Goal: Information Seeking & Learning: Learn about a topic

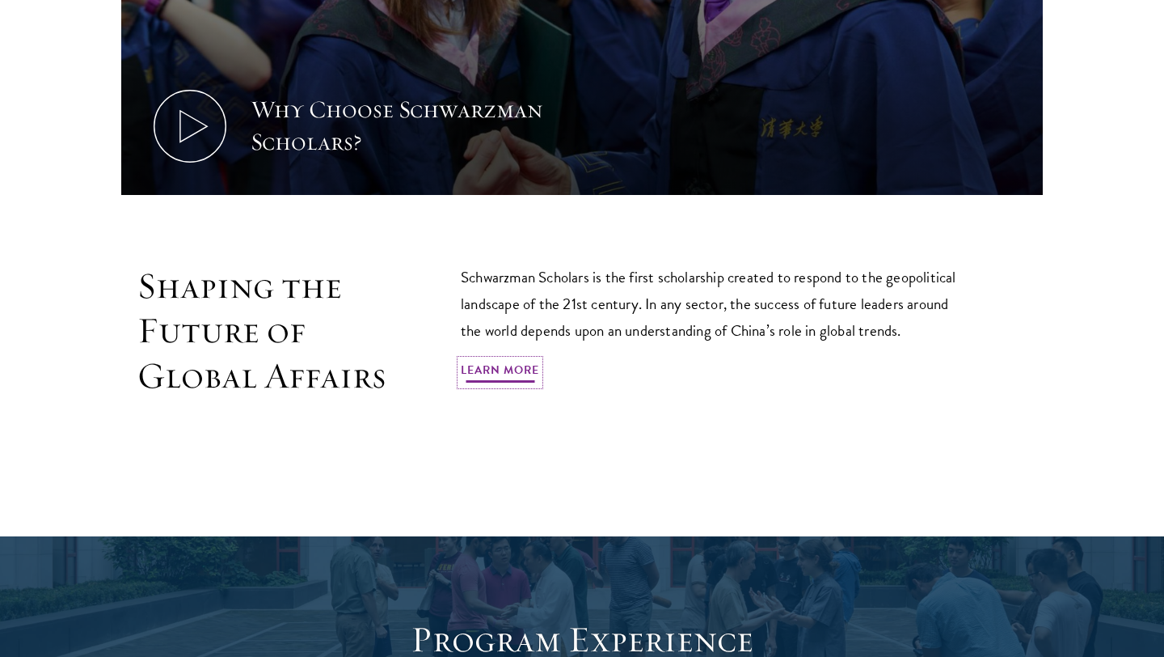
click at [512, 372] on link "Learn More" at bounding box center [500, 372] width 78 height 25
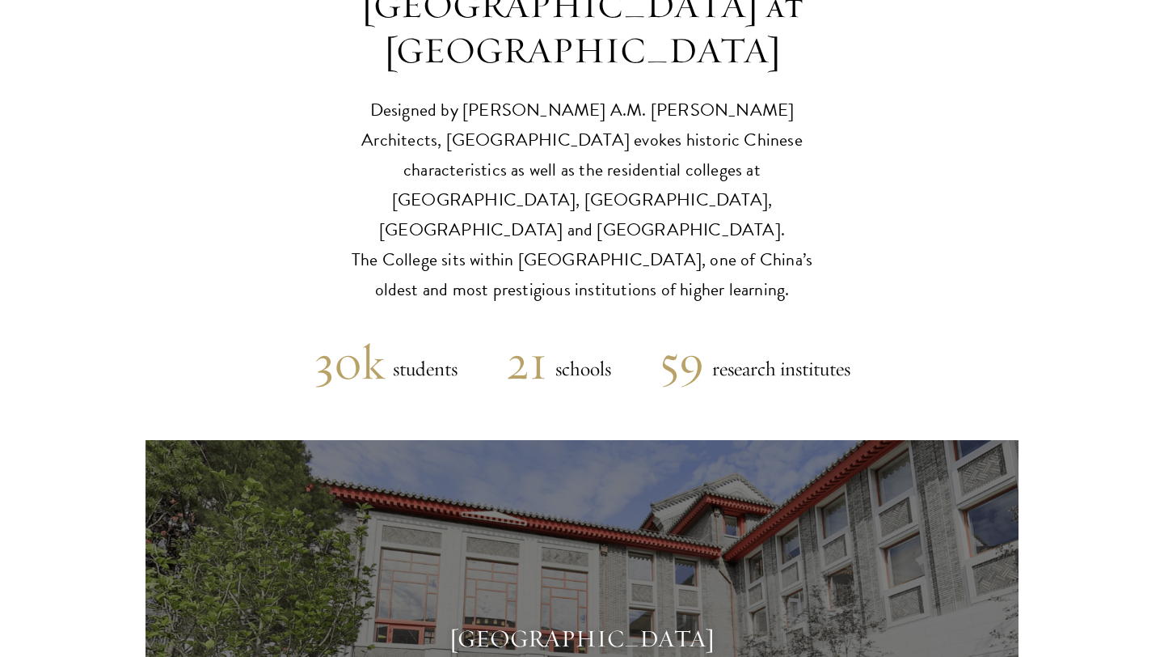
scroll to position [4173, 0]
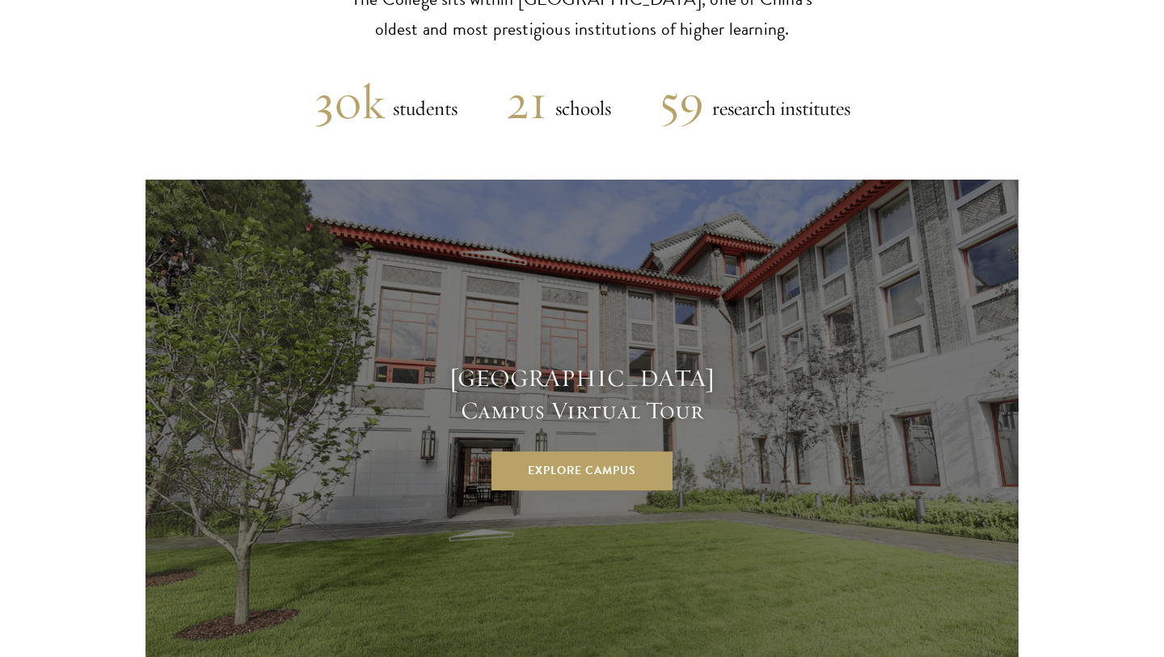
click at [569, 362] on div "[GEOGRAPHIC_DATA] Campus Virtual Tour Explore Campus" at bounding box center [581, 426] width 323 height 128
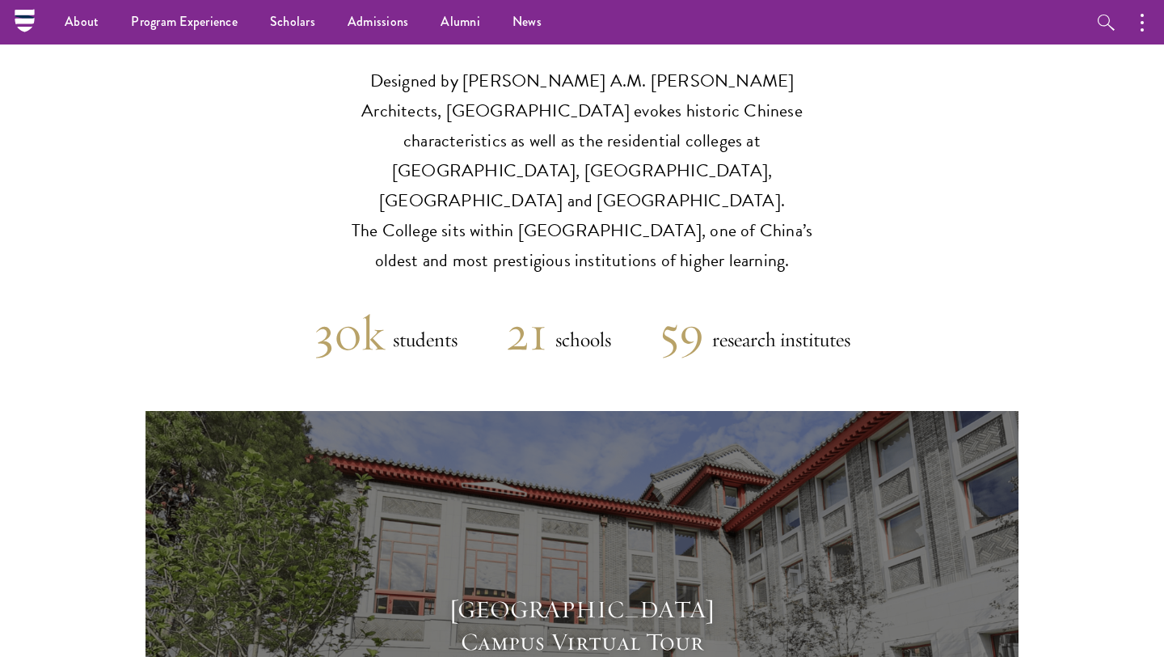
scroll to position [3835, 0]
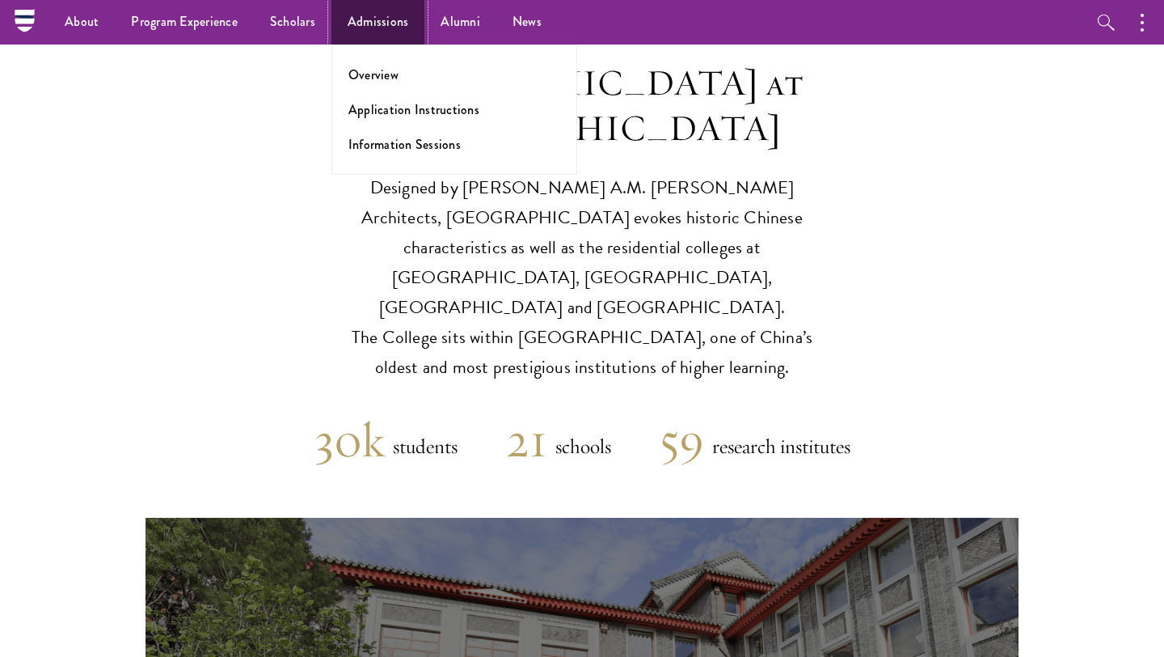
click at [398, 21] on link "Admissions" at bounding box center [379, 22] width 94 height 44
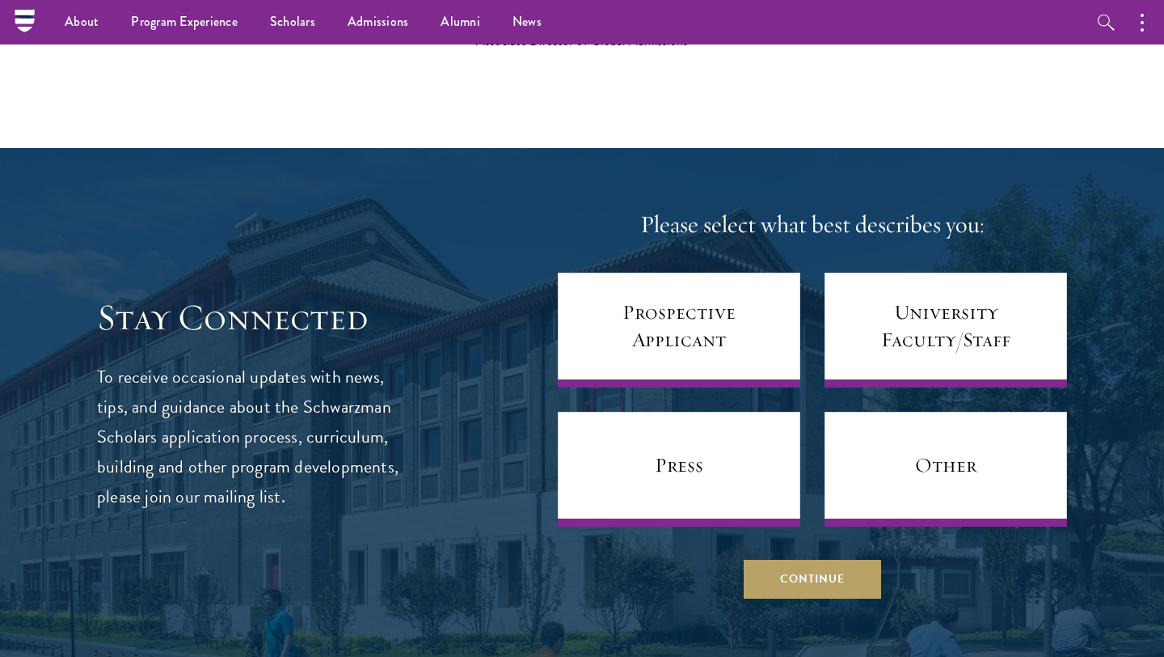
scroll to position [6190, 0]
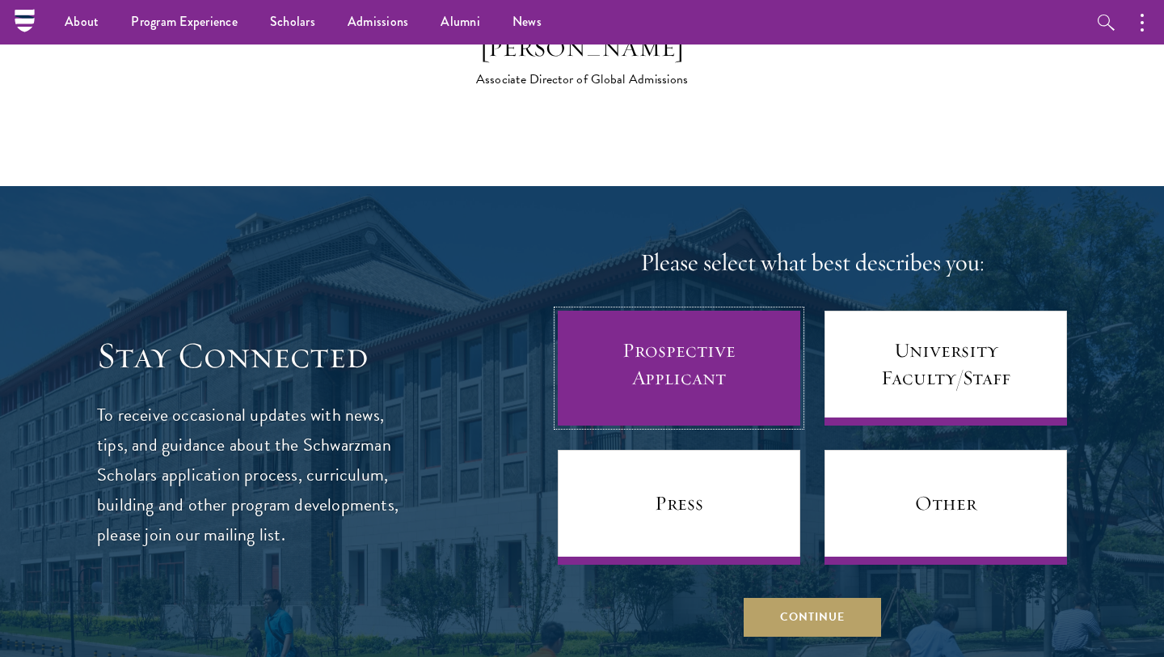
click at [686, 335] on link "Prospective Applicant" at bounding box center [679, 367] width 243 height 115
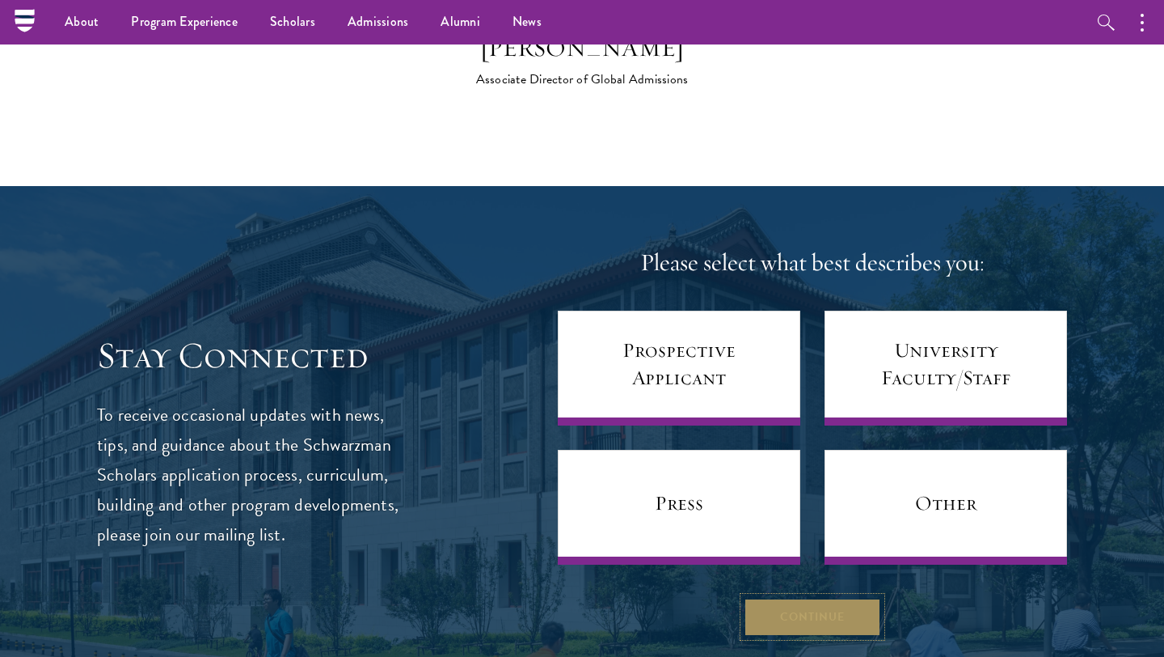
click at [778, 597] on button "Continue" at bounding box center [812, 616] width 137 height 39
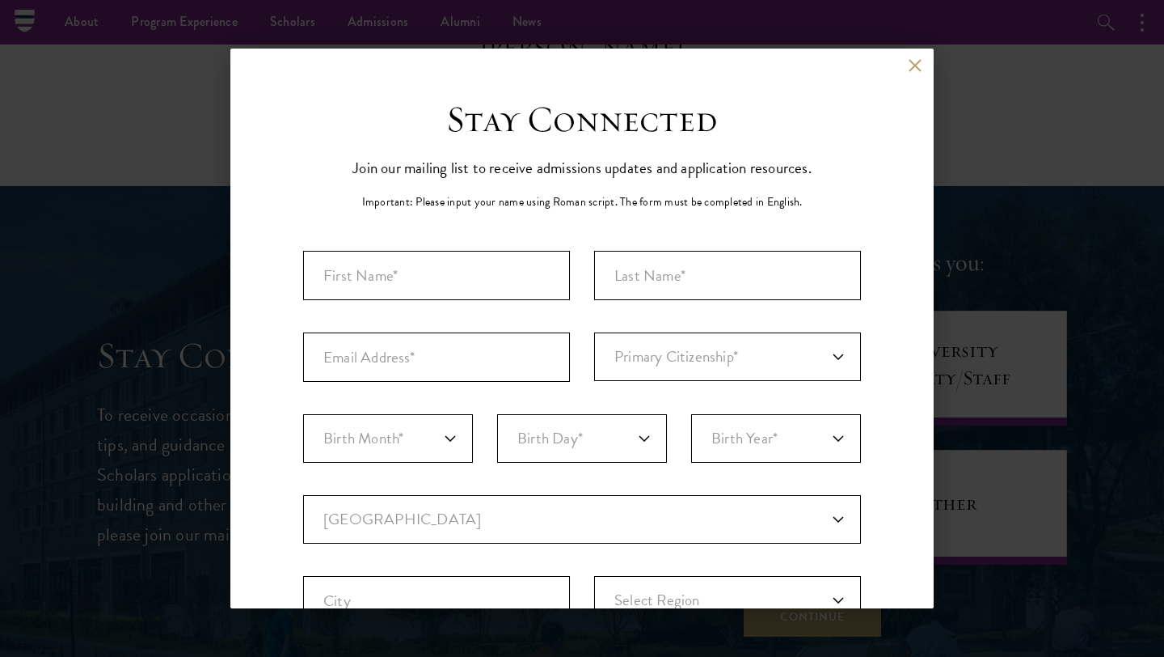
click at [524, 305] on div "Important: The form must be completed in English. Primary Citizenship* Afghanis…" at bounding box center [582, 565] width 558 height 628
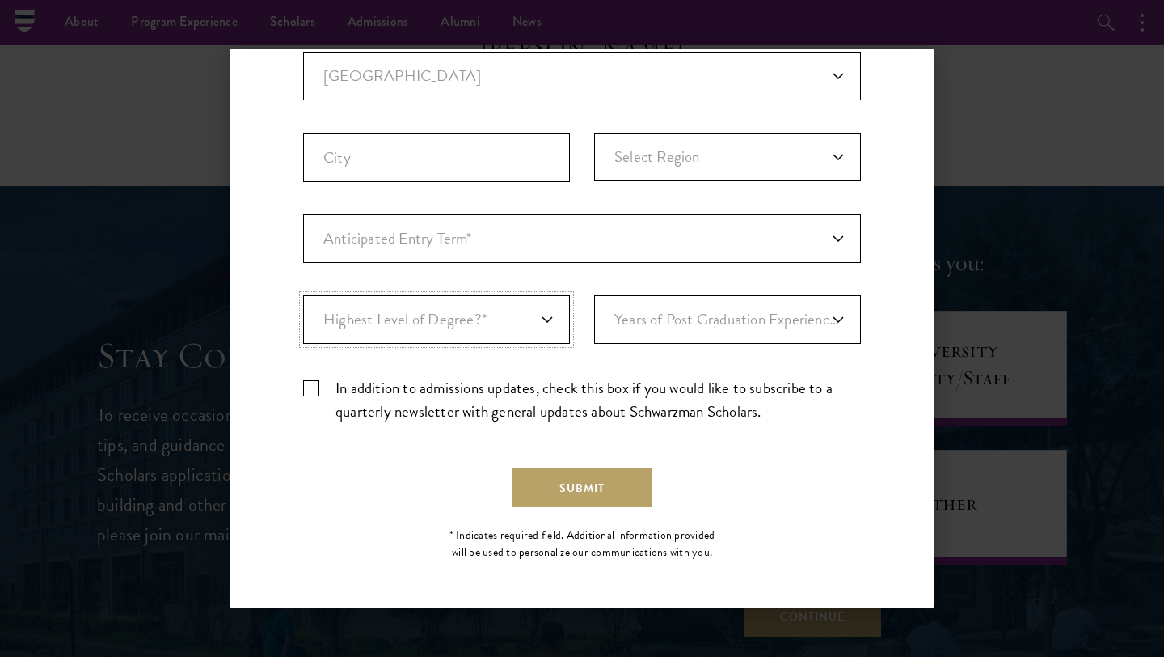
click at [524, 305] on select "Highest Level of Degree?* PHD Bachelor's Master's Current Undergraduate Student" at bounding box center [436, 319] width 267 height 49
select select "baef124f-e103-44b1-8ca6-5d0669438e44"
click at [303, 295] on select "Highest Level of Degree?* PHD Bachelor's Master's Current Undergraduate Student" at bounding box center [436, 319] width 267 height 49
click at [650, 331] on select "Years of Post Graduation Experience?* 1 2 3 4 5 6 7 8 9 10" at bounding box center [727, 319] width 267 height 49
click at [308, 386] on label "In addition to admissions updates, check this box if you would like to subscrib…" at bounding box center [582, 399] width 558 height 47
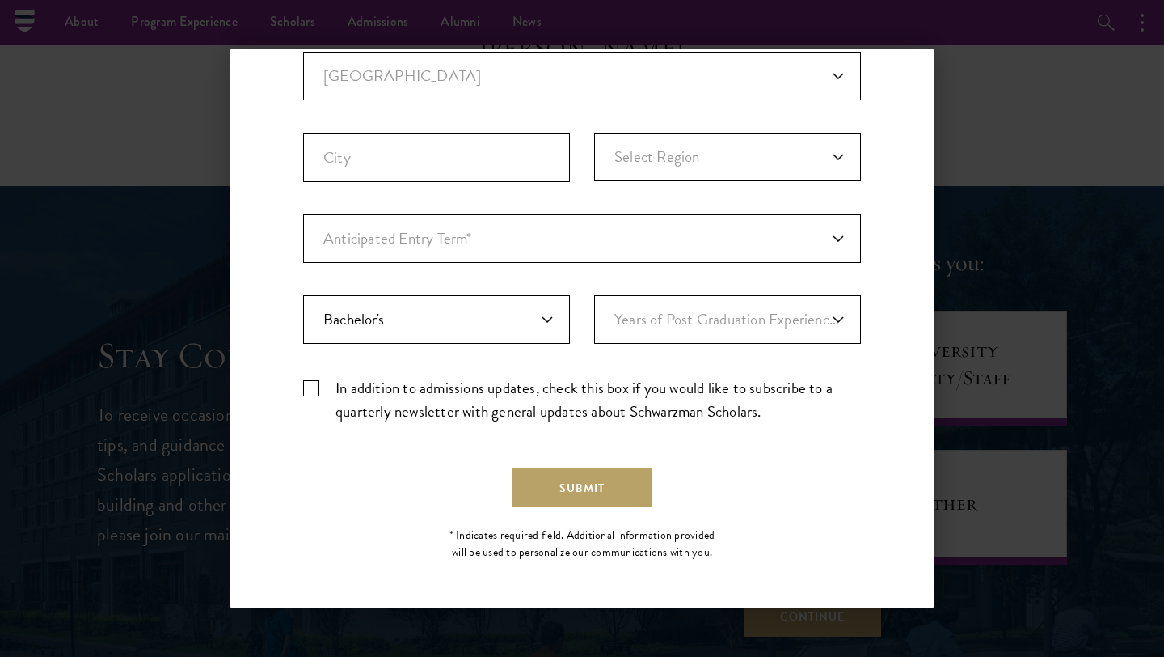
click at [308, 386] on input "In addition to admissions updates, check this box if you would like to subscrib…" at bounding box center [582, 381] width 558 height 11
checkbox input "true"
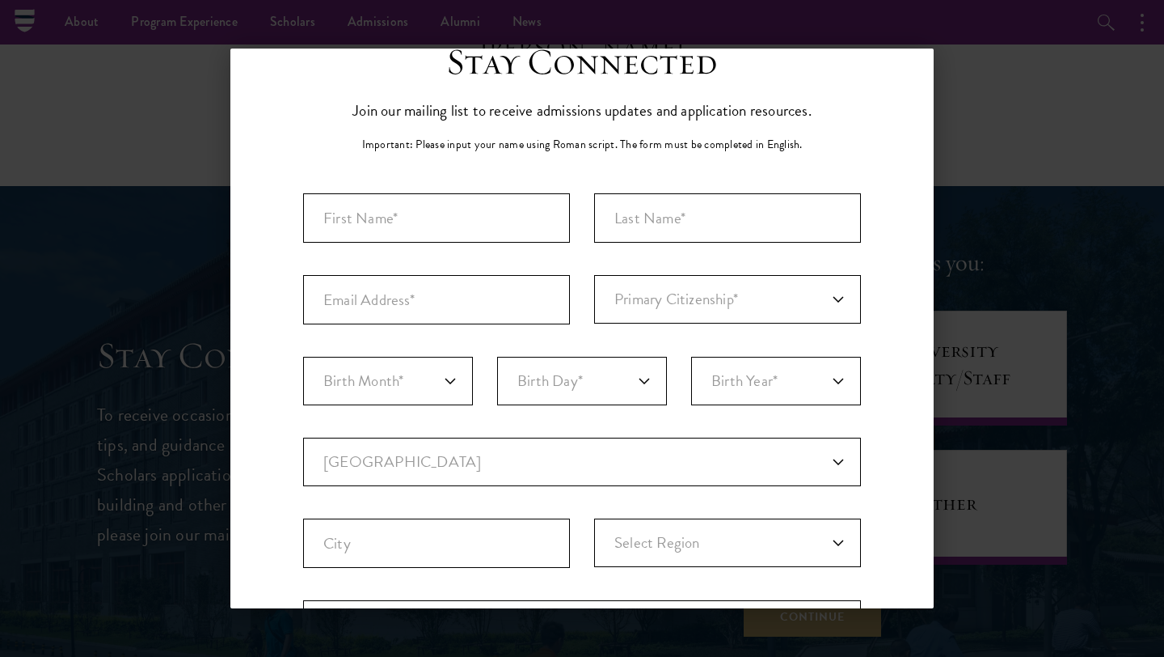
scroll to position [11, 0]
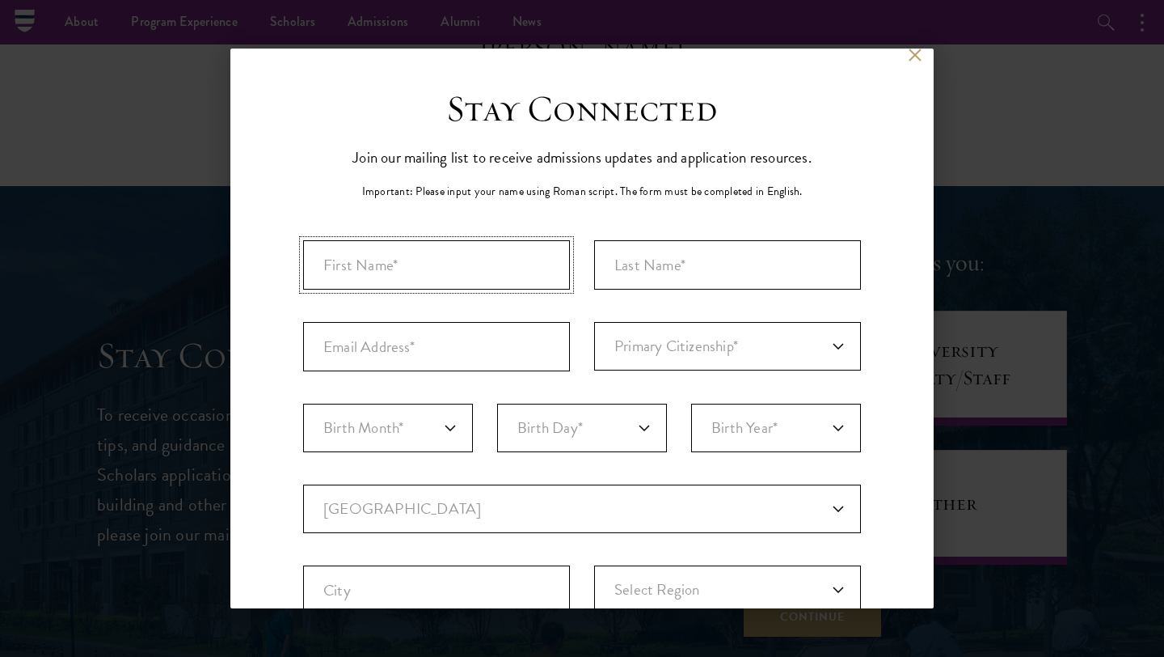
click at [444, 270] on input "First Name*" at bounding box center [436, 264] width 267 height 49
type input "Aditya"
type input "Dubey"
type input "adityashopify7@gmsil.com"
select select "IN"
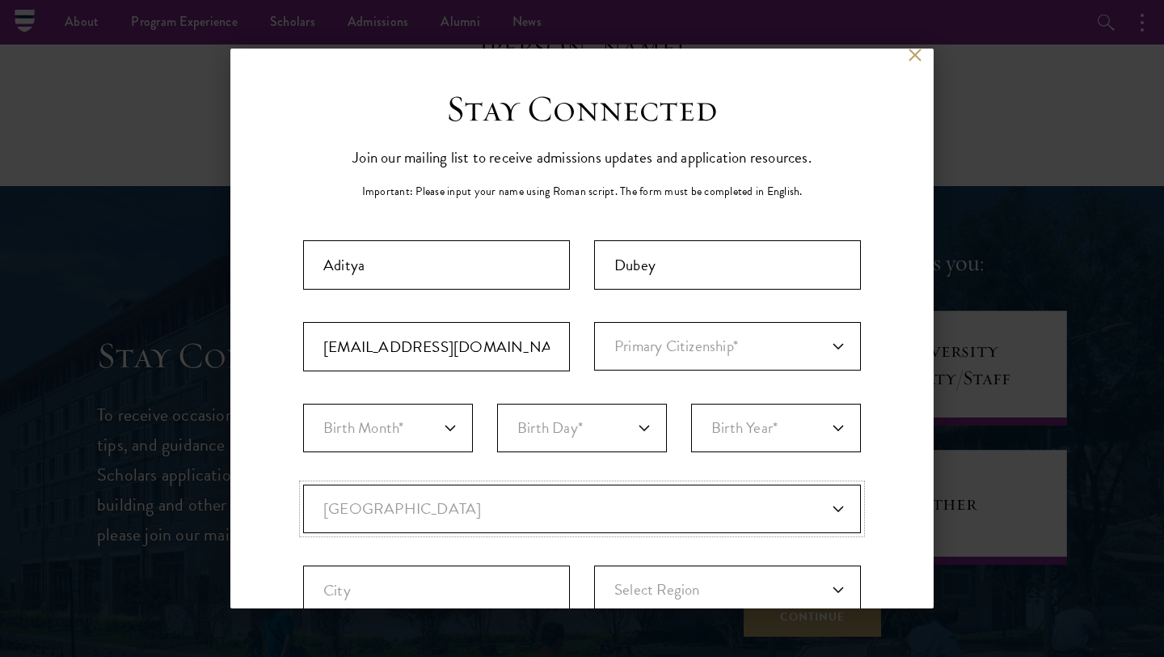
type input "Kanpur Nagar"
select select "Uttar Pradesh"
click at [476, 262] on input "Aditya" at bounding box center [436, 264] width 267 height 49
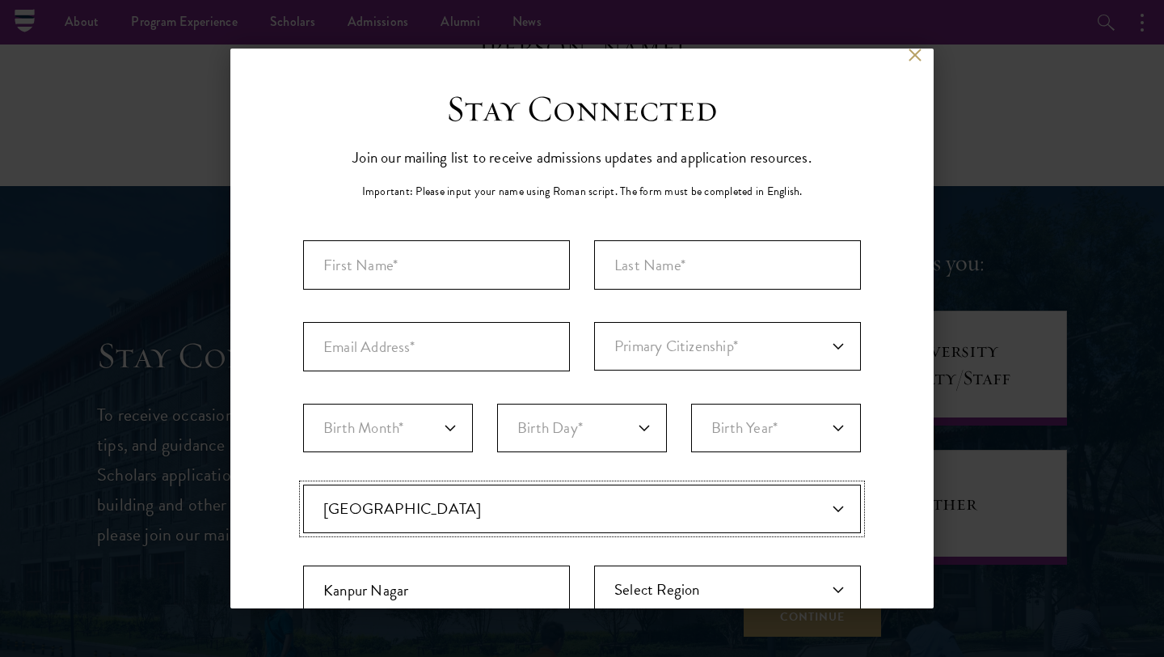
select select
click at [474, 256] on input "First Name*" at bounding box center [436, 264] width 267 height 49
type input "Aditya"
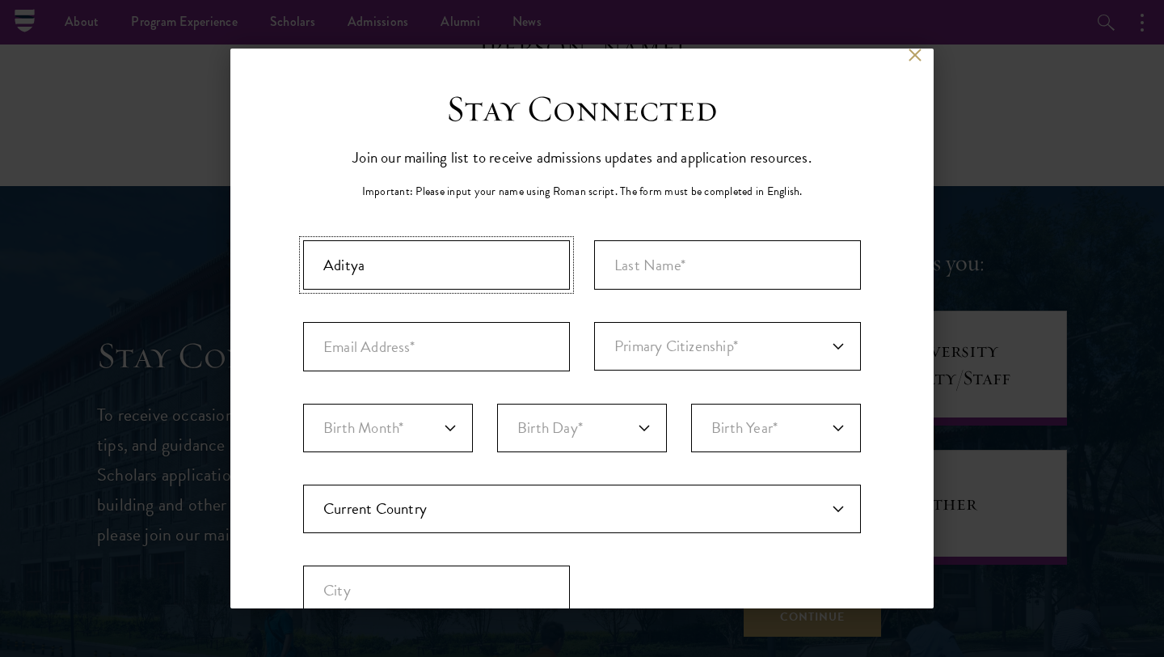
type input "Dubey"
type input "adityadubey1703@gmail.com"
select select "IN"
type input "Kanpur Nagar"
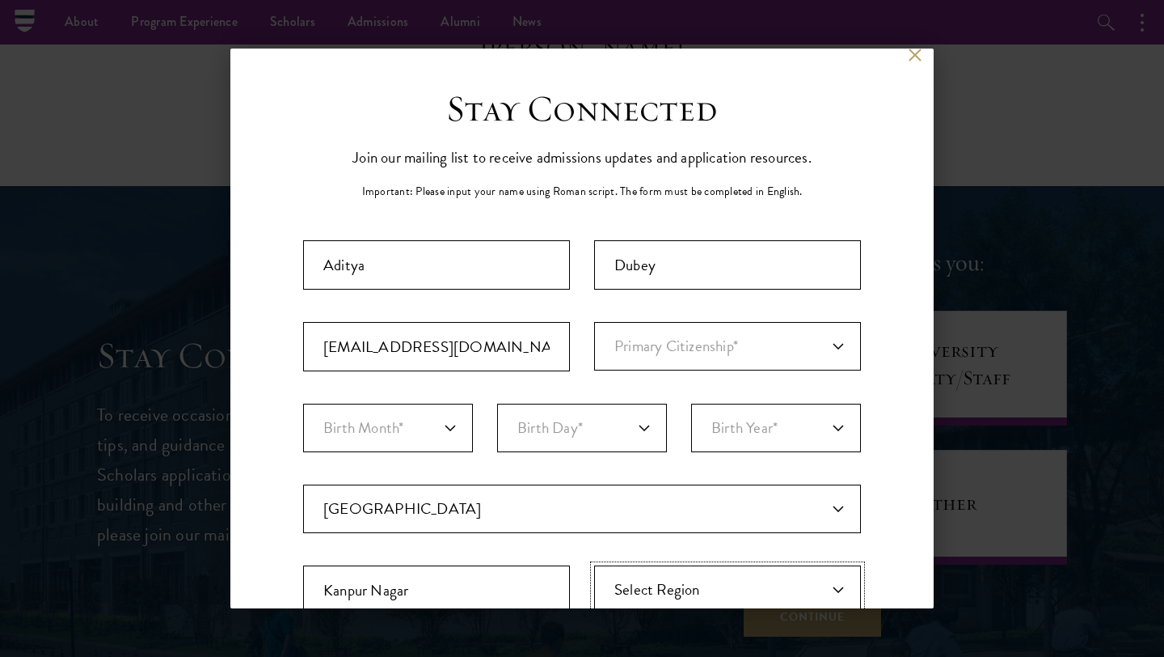
select select "Uttar Pradesh"
click at [636, 357] on select "Primary Citizenship* Afghanistan Aland Islands Albania Algeria Andorra Angola A…" at bounding box center [727, 346] width 267 height 49
select select "IN"
click at [594, 322] on select "Primary Citizenship* Afghanistan Aland Islands Albania Algeria Andorra Angola A…" at bounding box center [727, 346] width 267 height 49
click at [433, 434] on select "Birth Month* January February March April May June July August September Octobe…" at bounding box center [388, 427] width 170 height 49
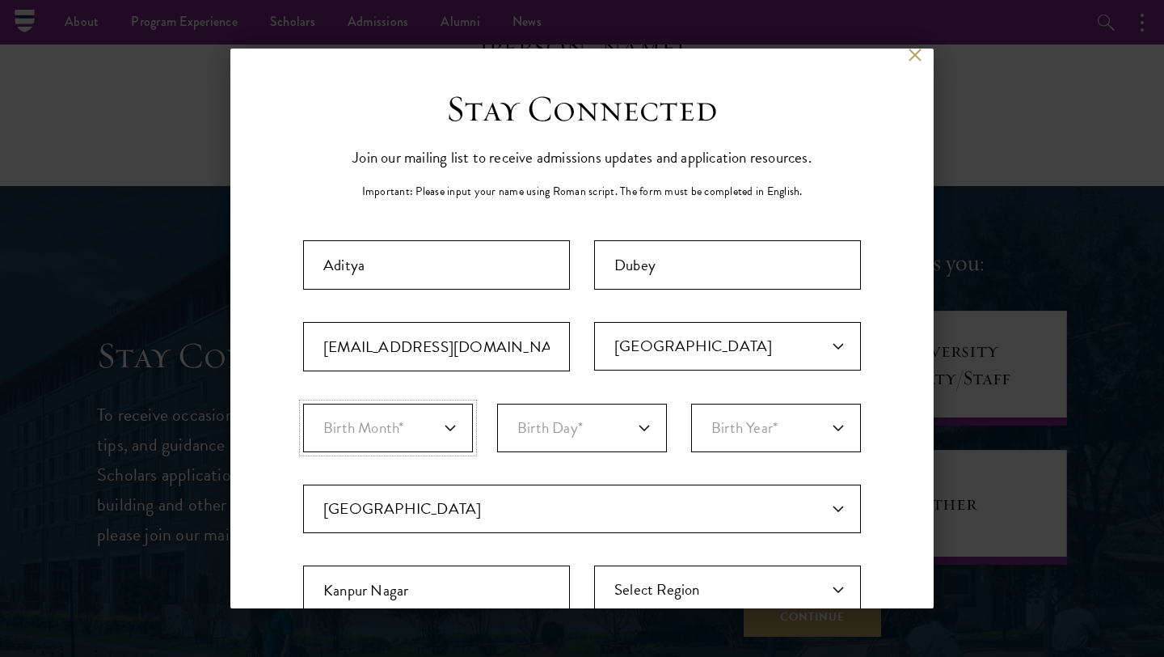
select select "04"
click at [303, 403] on select "Birth Month* January February March April May June July August September Octobe…" at bounding box center [388, 427] width 170 height 49
click at [594, 431] on select "Birth Day* 1 2 3 4 5 6 7 8 9 10 11 12 13 14 15 16 17 18 19 20 21 22 23 24 25 26…" at bounding box center [582, 427] width 170 height 49
select select "30"
click at [497, 403] on select "Birth Day* 1 2 3 4 5 6 7 8 9 10 11 12 13 14 15 16 17 18 19 20 21 22 23 24 25 26…" at bounding box center [582, 427] width 170 height 49
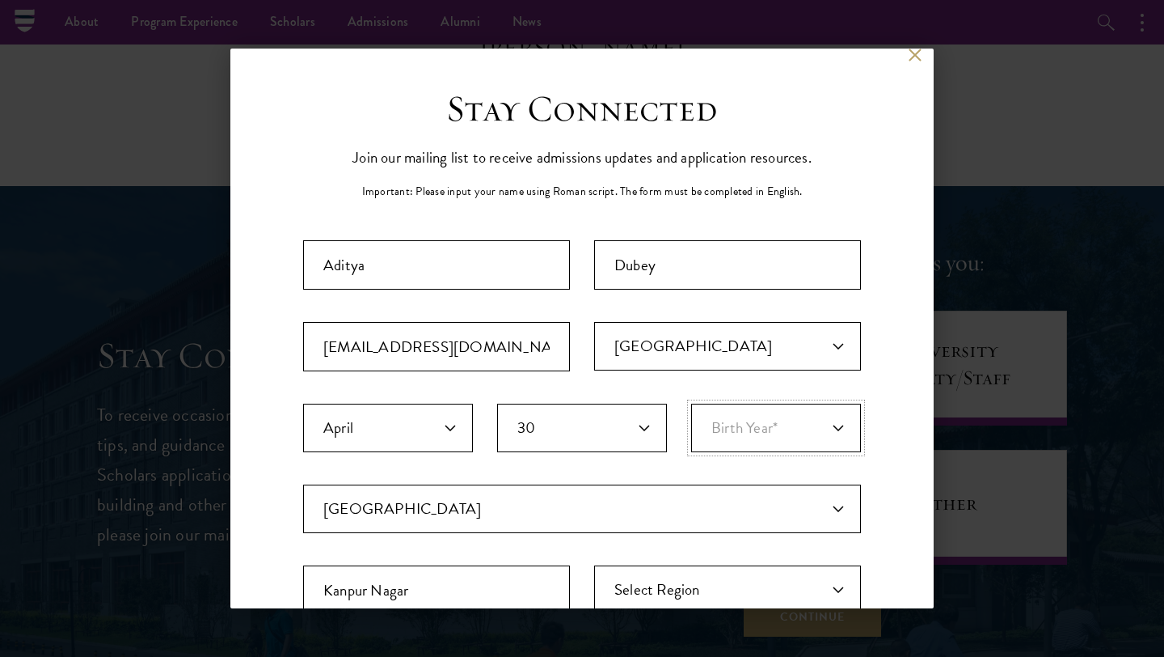
click at [737, 427] on select "Birth Year* 2025 2024 2023 2022 2021 2020 2019 2018 2017 2016 2015 2014 2013 20…" at bounding box center [776, 427] width 170 height 49
select select "2002"
click at [691, 403] on select "Birth Year* 2025 2024 2023 2022 2021 2020 2019 2018 2017 2016 2015 2014 2013 20…" at bounding box center [776, 427] width 170 height 49
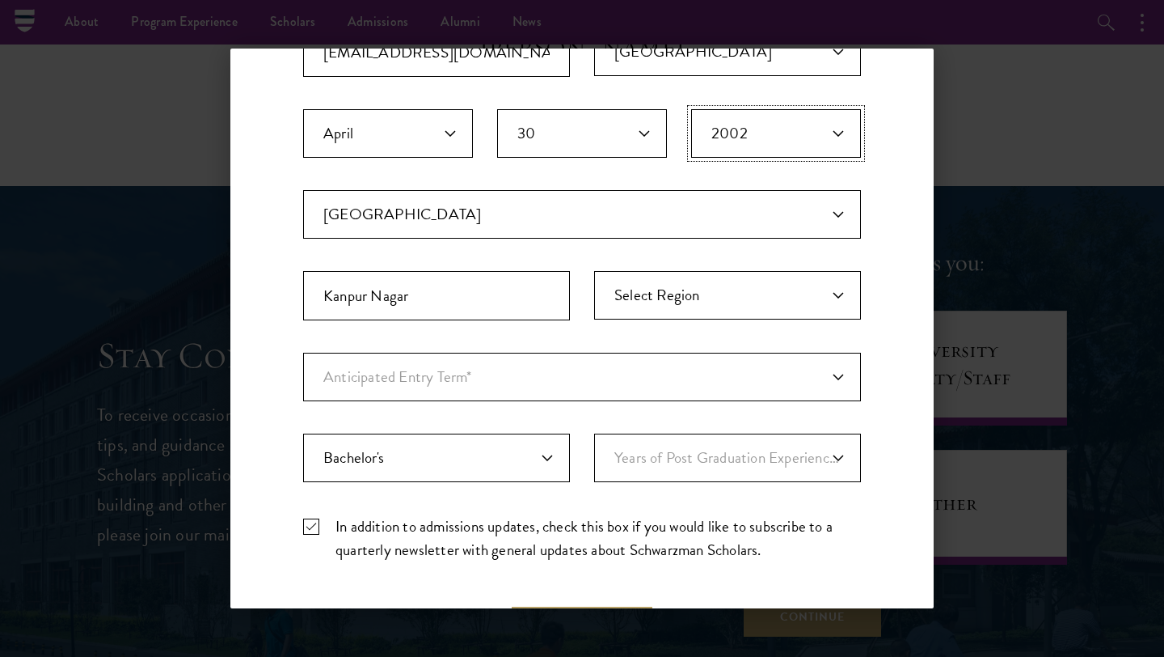
scroll to position [443, 0]
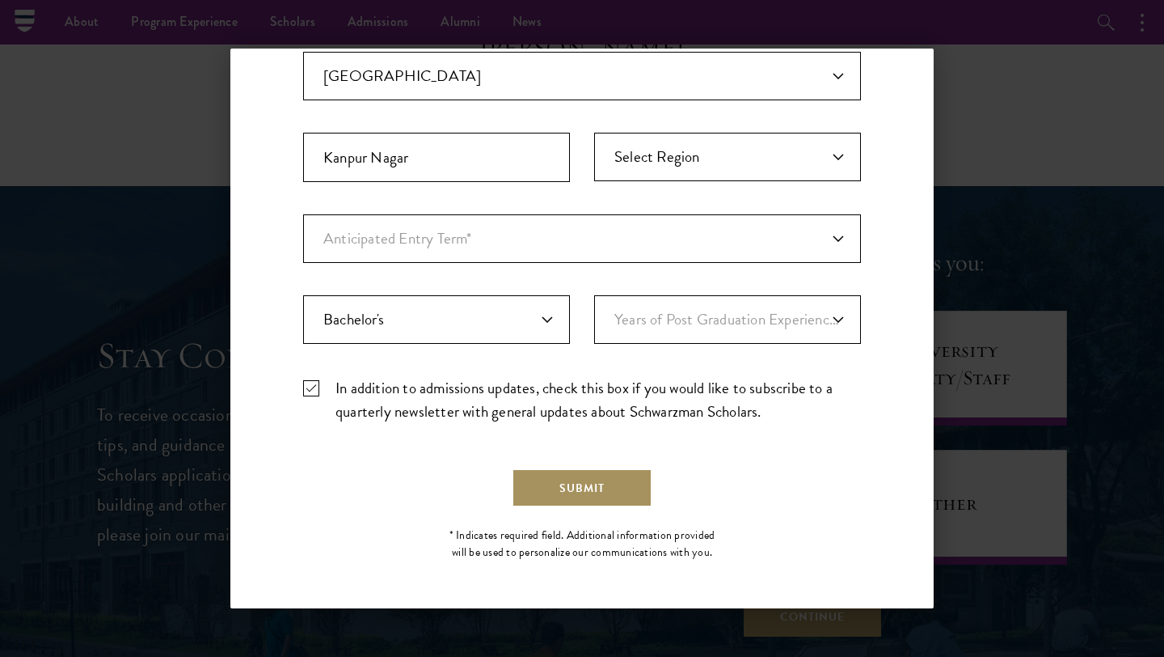
click at [631, 488] on button "Submit" at bounding box center [582, 487] width 141 height 39
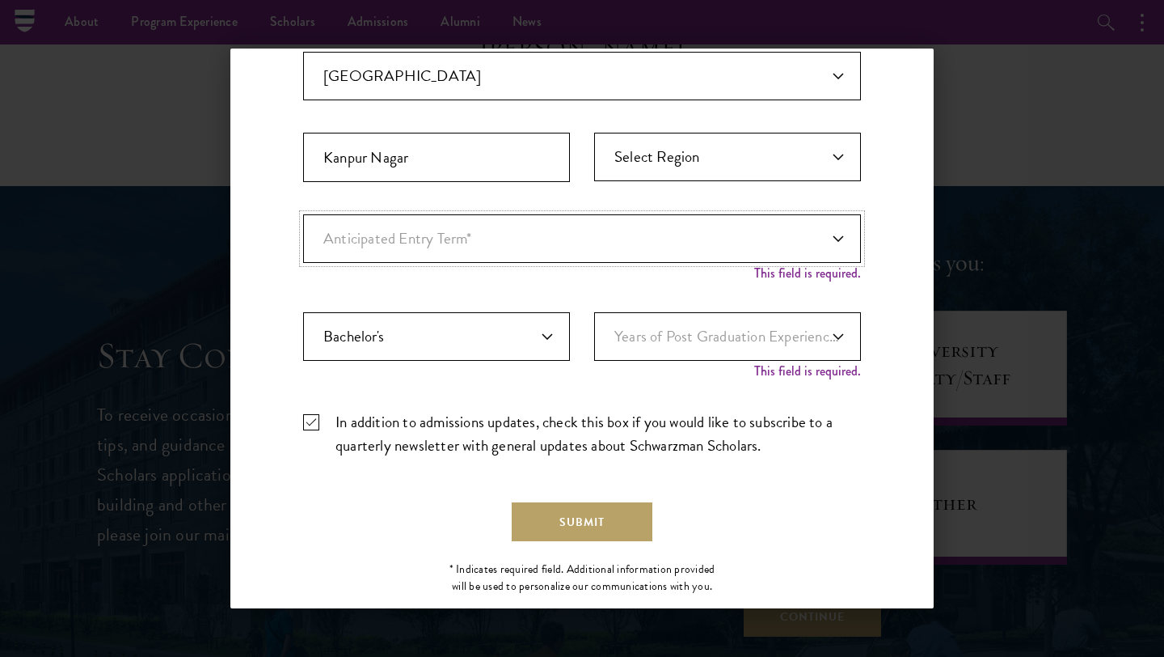
click at [682, 254] on select "Anticipated Entry Term* August 2026 (Application opens April 2025) Just Explori…" at bounding box center [582, 238] width 558 height 49
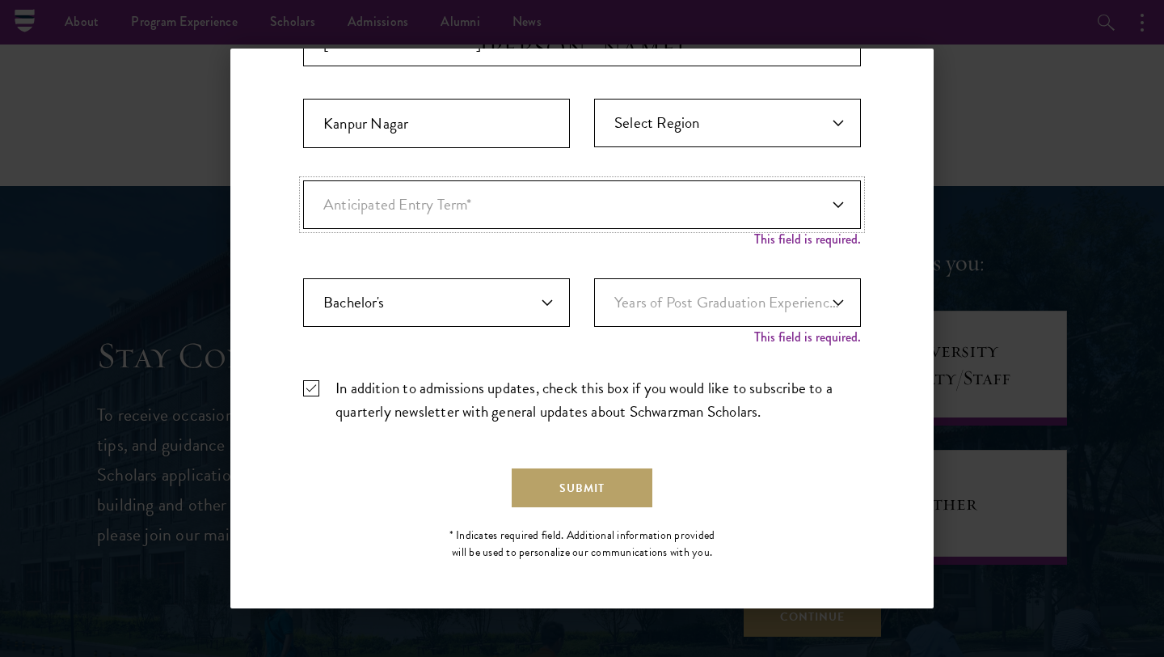
click at [674, 214] on select "Anticipated Entry Term* August 2026 (Application opens April 2025) Just Explori…" at bounding box center [582, 204] width 558 height 49
select select "e64b8ab3-eabb-4867-96d5-7e6b4840665f"
click at [303, 197] on select "Anticipated Entry Term* August 2026 (Application opens April 2025) Just Explori…" at bounding box center [582, 204] width 558 height 49
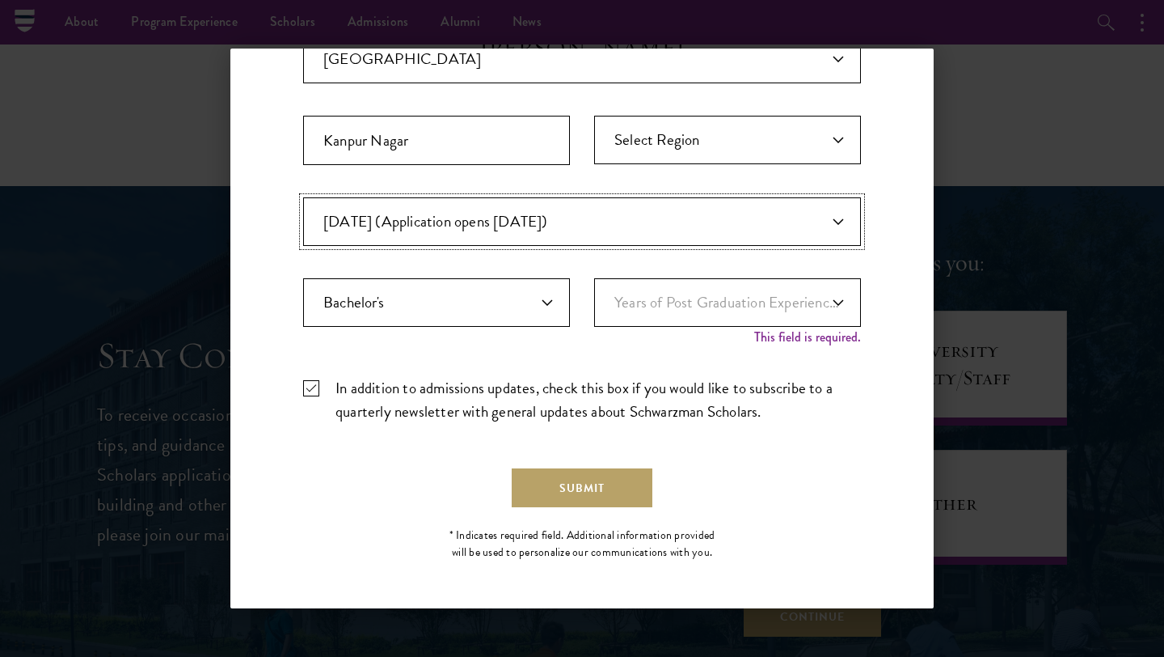
scroll to position [460, 0]
click at [678, 289] on select "Years of Post Graduation Experience?* 1 2 3 4 5 6 7 8 9 10" at bounding box center [727, 302] width 267 height 49
click at [542, 319] on select "Highest Level of Degree?* PHD Bachelor's Master's Current Undergraduate Student" at bounding box center [436, 302] width 267 height 49
select select "bf44f490-31e9-4d16-b1d2-df861e7933aa"
click at [303, 278] on select "Highest Level of Degree?* PHD Bachelor's Master's Current Undergraduate Student" at bounding box center [436, 302] width 267 height 49
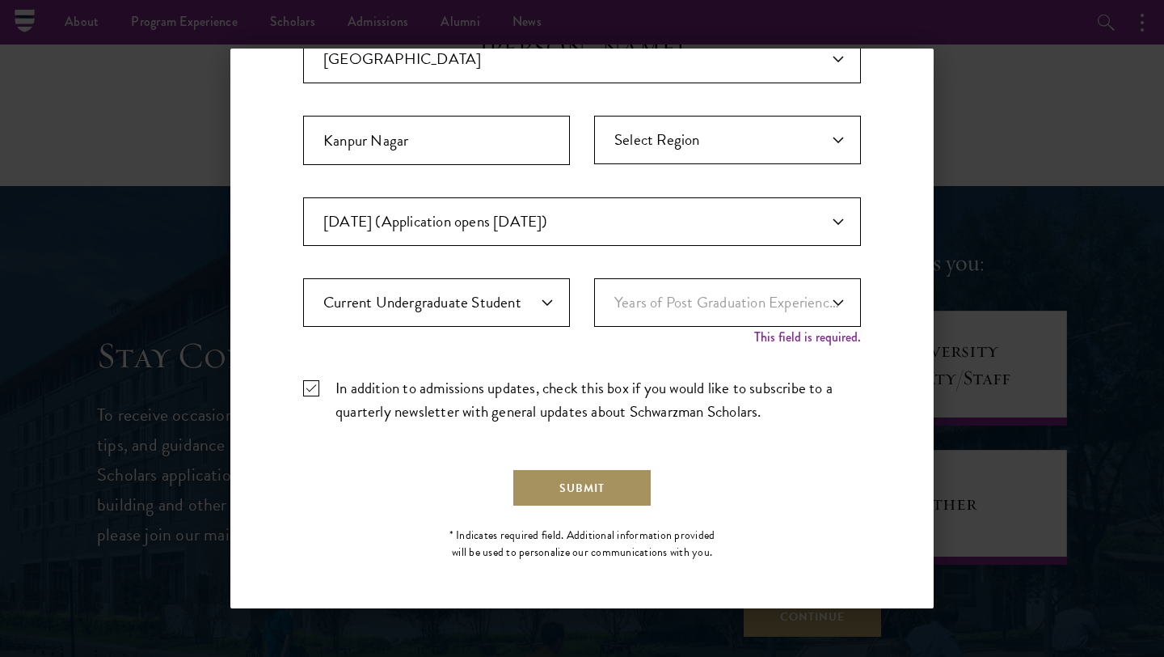
click at [570, 487] on button "Submit" at bounding box center [582, 487] width 141 height 39
click at [623, 491] on button "Submit" at bounding box center [582, 487] width 141 height 39
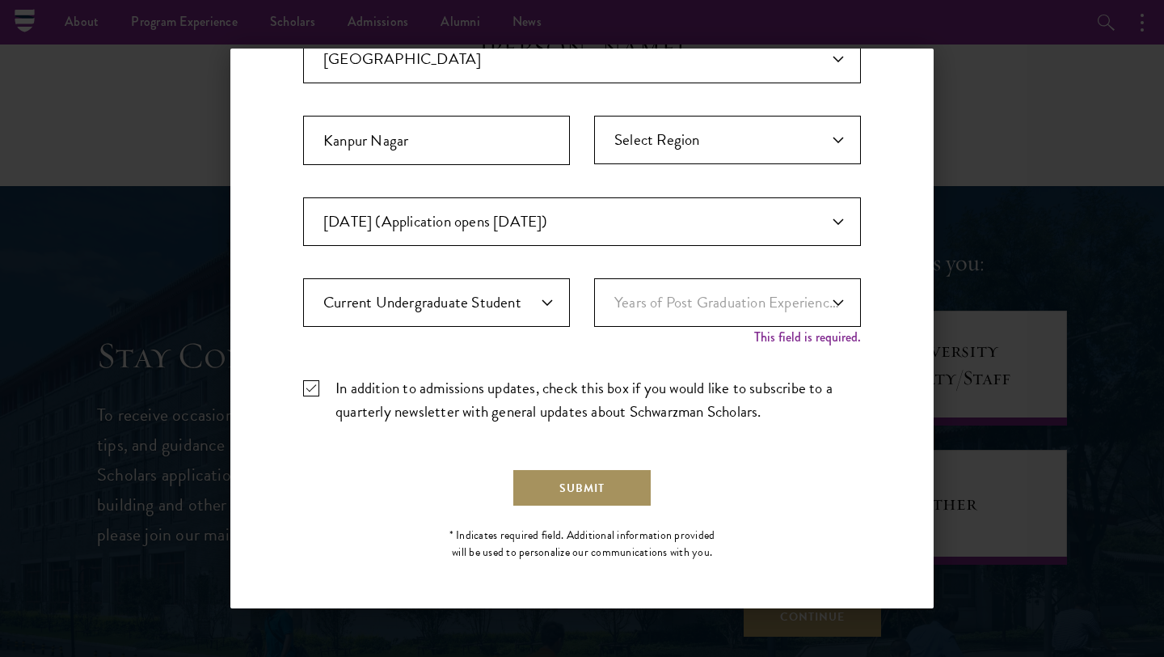
click at [623, 491] on button "Submit" at bounding box center [582, 487] width 141 height 39
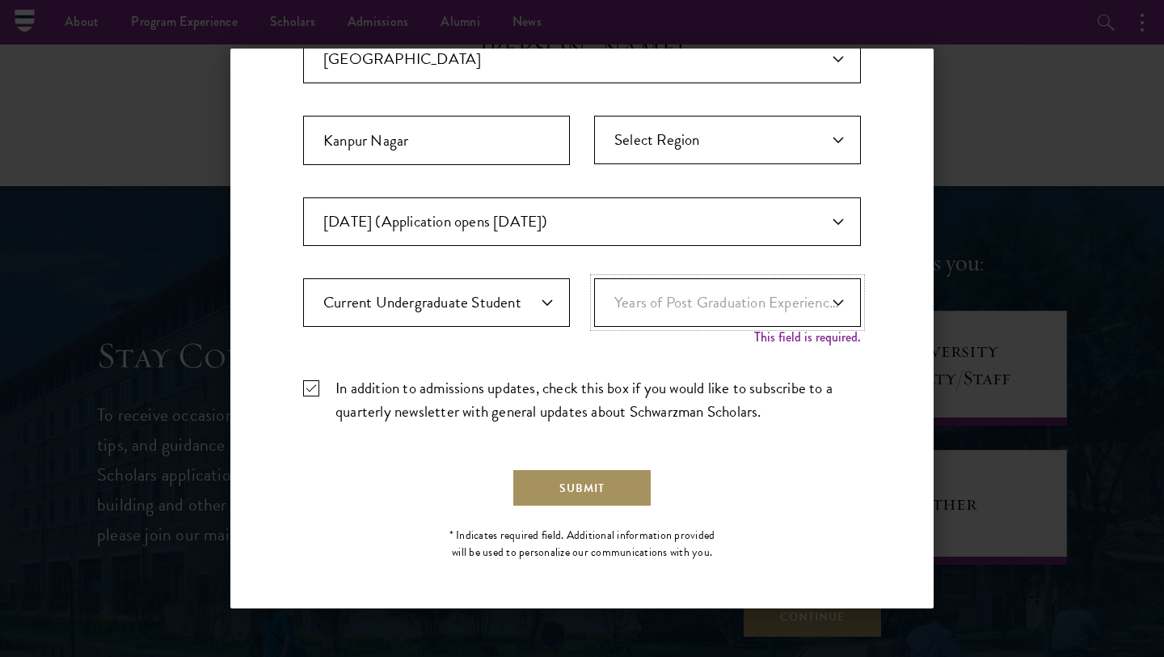
click at [623, 491] on button "Submit" at bounding box center [582, 487] width 141 height 39
click at [771, 309] on select "Years of Post Graduation Experience?* 1 2 3 4 5 6 7 8 9 10" at bounding box center [727, 302] width 267 height 49
click at [762, 313] on select "Years of Post Graduation Experience?* 1 2 3 4 5 6 7 8 9 10" at bounding box center [727, 302] width 267 height 49
click at [767, 298] on select "Years of Post Graduation Experience?* 1 2 3 4 5 6 7 8 9 10" at bounding box center [727, 302] width 267 height 49
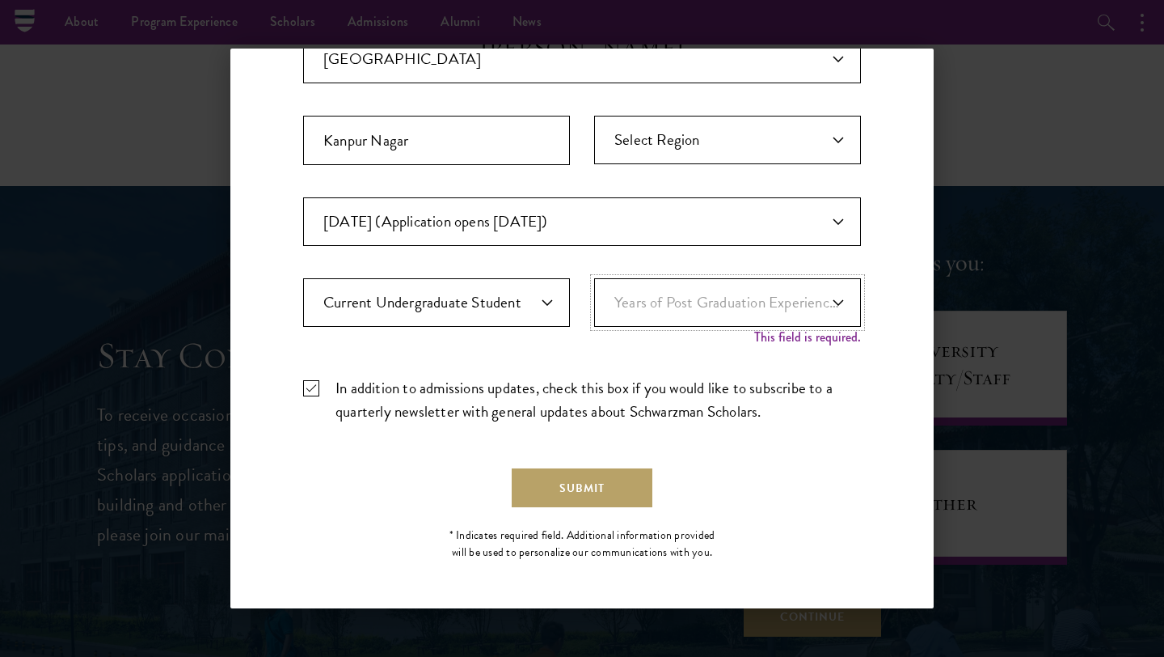
select select "1"
click at [594, 295] on select "Years of Post Graduation Experience?* 1 2 3 4 5 6 7 8 9 10" at bounding box center [727, 302] width 267 height 49
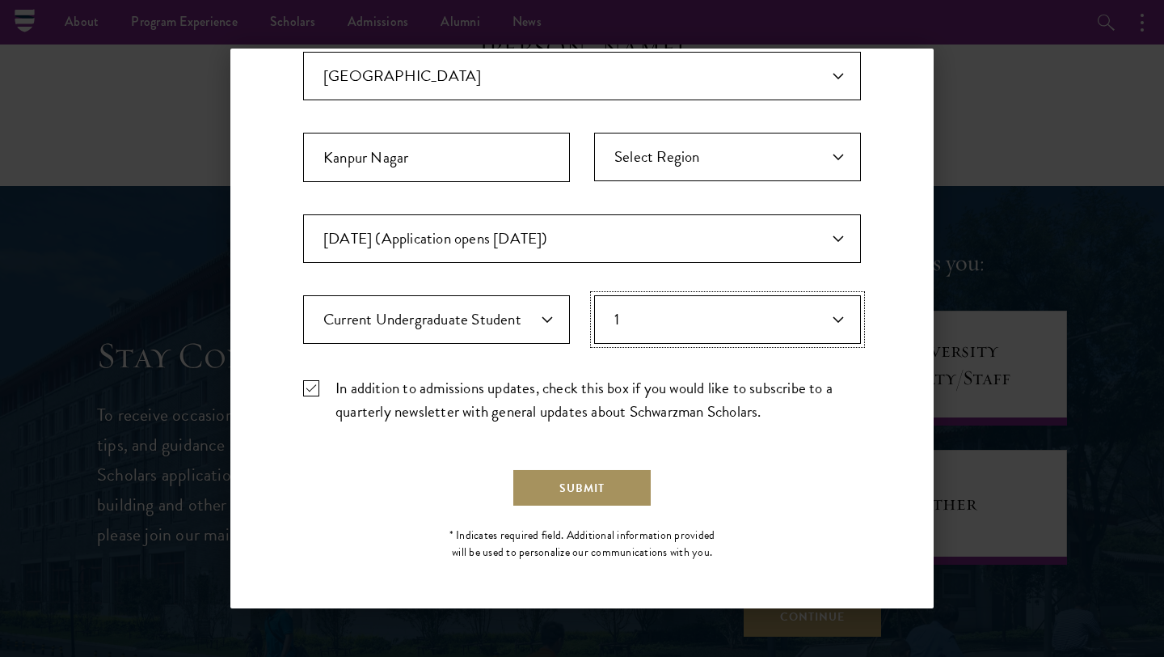
scroll to position [443, 0]
click at [621, 481] on button "Submit" at bounding box center [582, 487] width 141 height 39
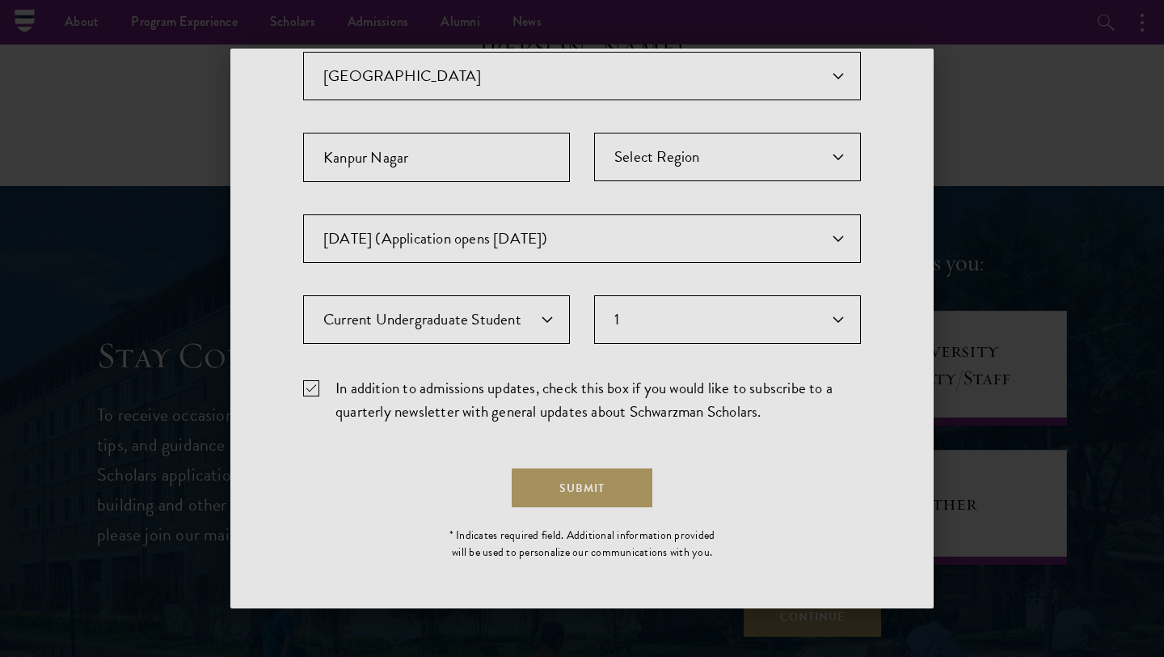
click at [542, 291] on div at bounding box center [582, 328] width 1164 height 657
click at [546, 323] on div at bounding box center [582, 328] width 81 height 65
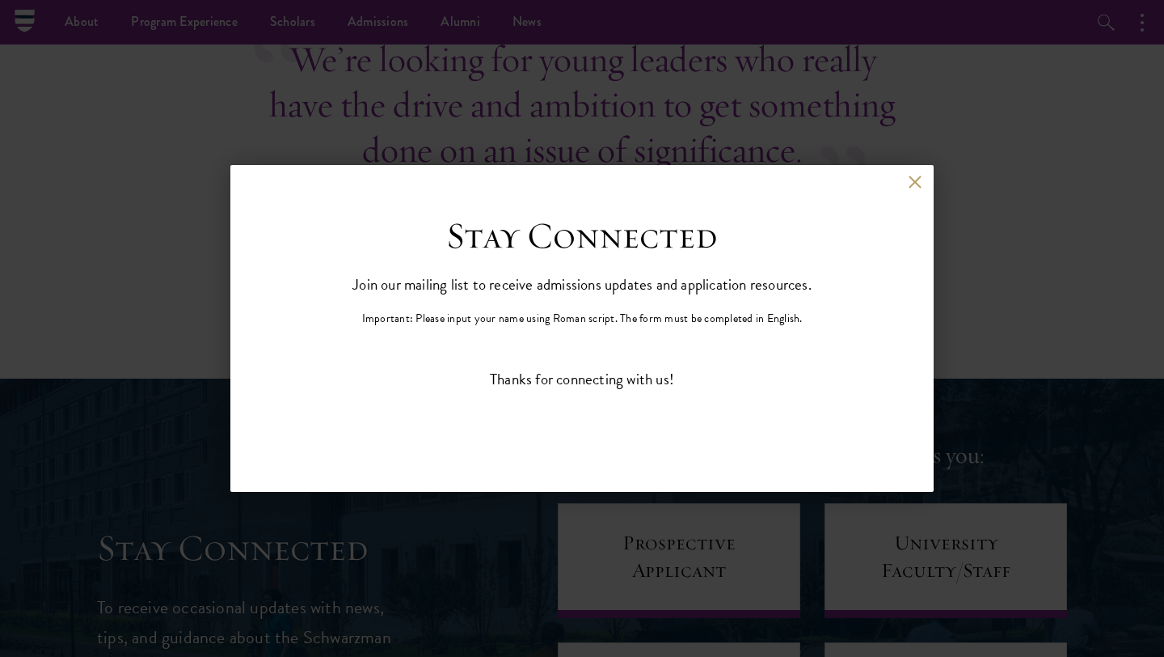
scroll to position [0, 0]
click at [919, 176] on button at bounding box center [915, 182] width 14 height 14
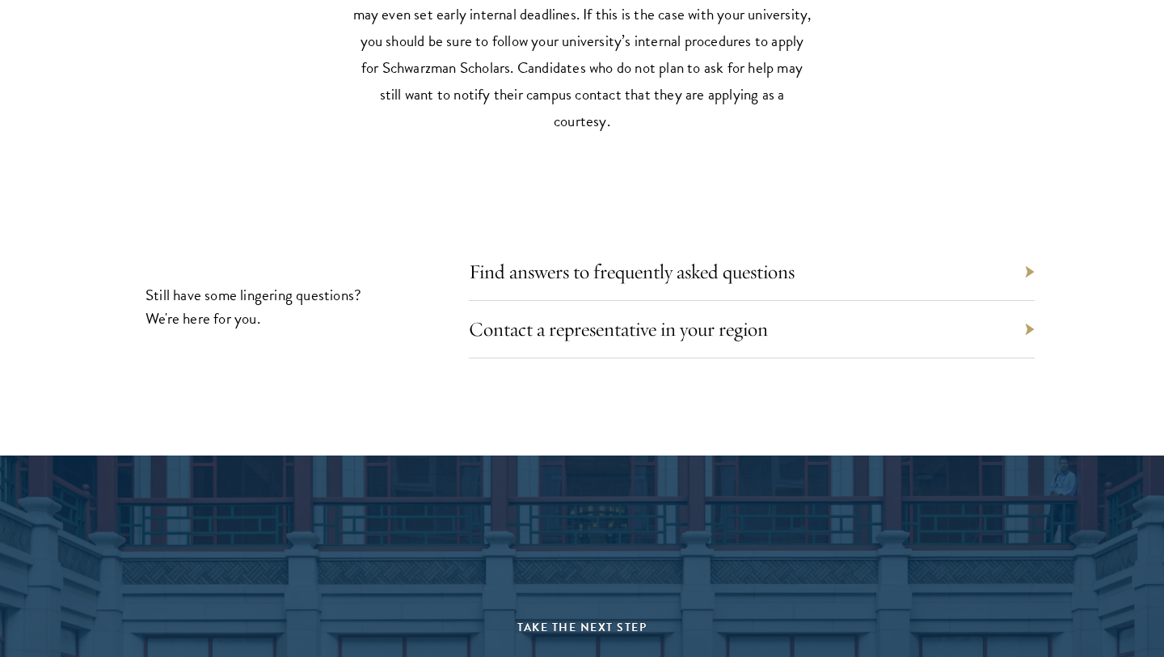
scroll to position [7261, 0]
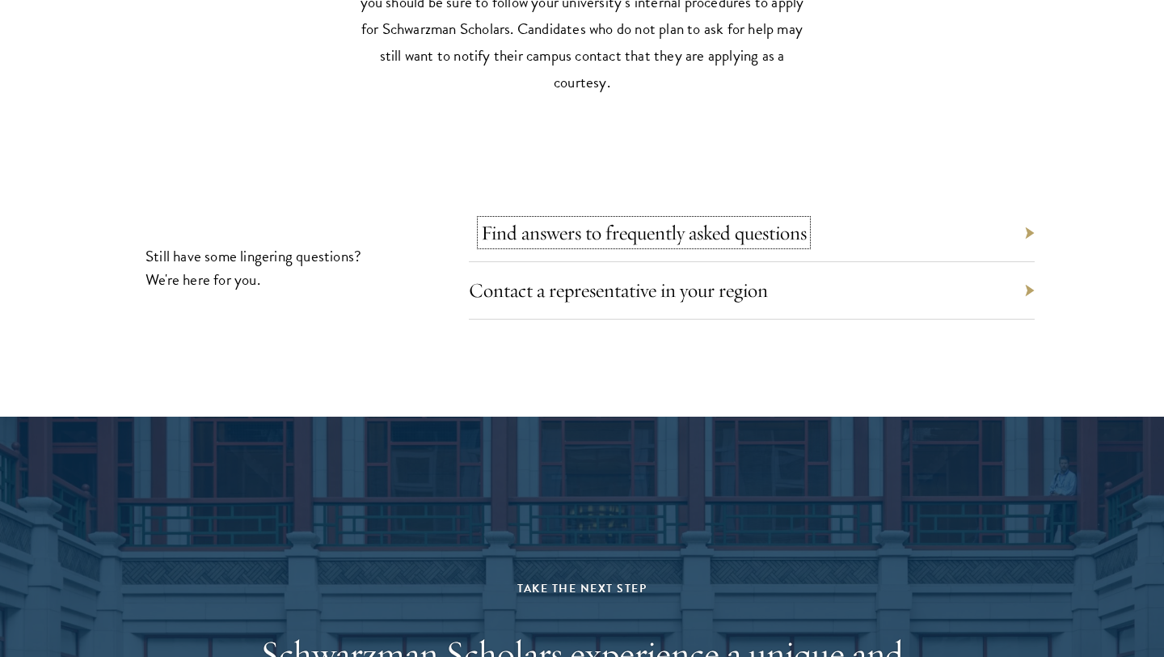
click at [796, 220] on link "Find answers to frequently asked questions" at bounding box center [644, 232] width 326 height 25
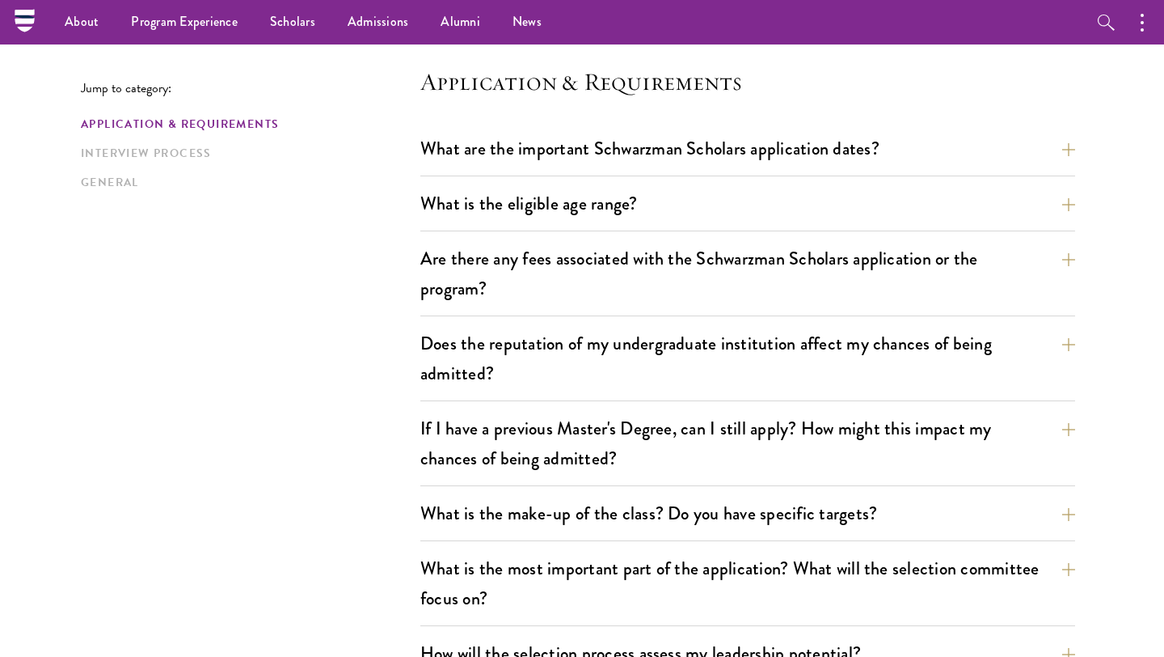
scroll to position [412, 0]
click at [768, 215] on button "What is the eligible age range?" at bounding box center [760, 204] width 655 height 36
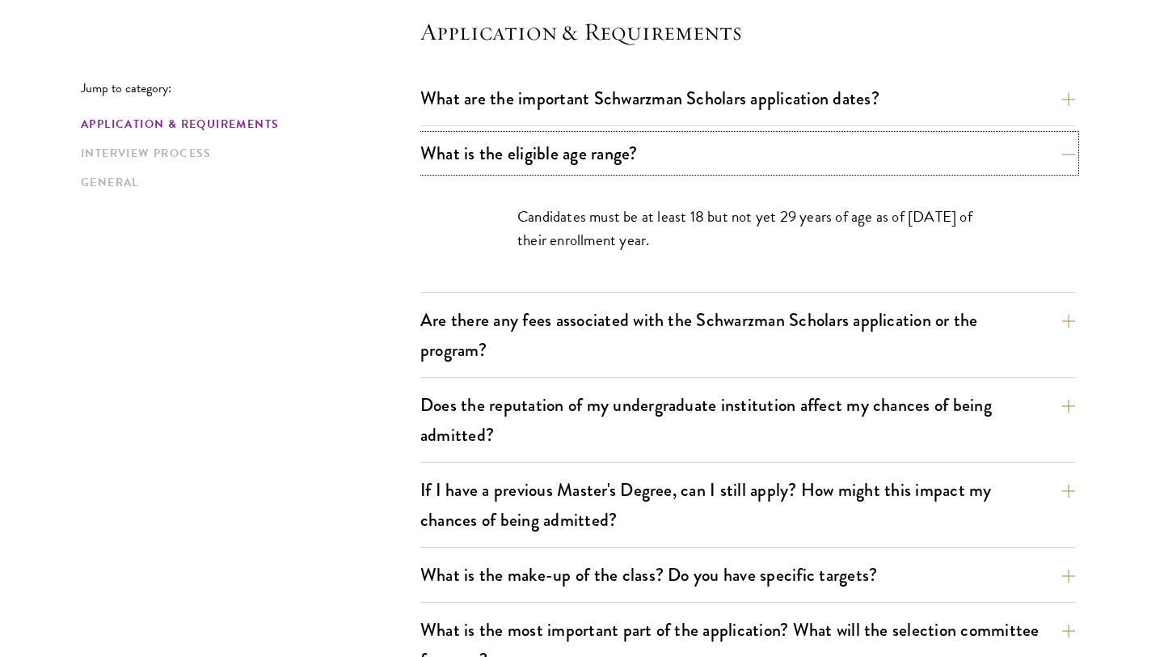
scroll to position [469, 0]
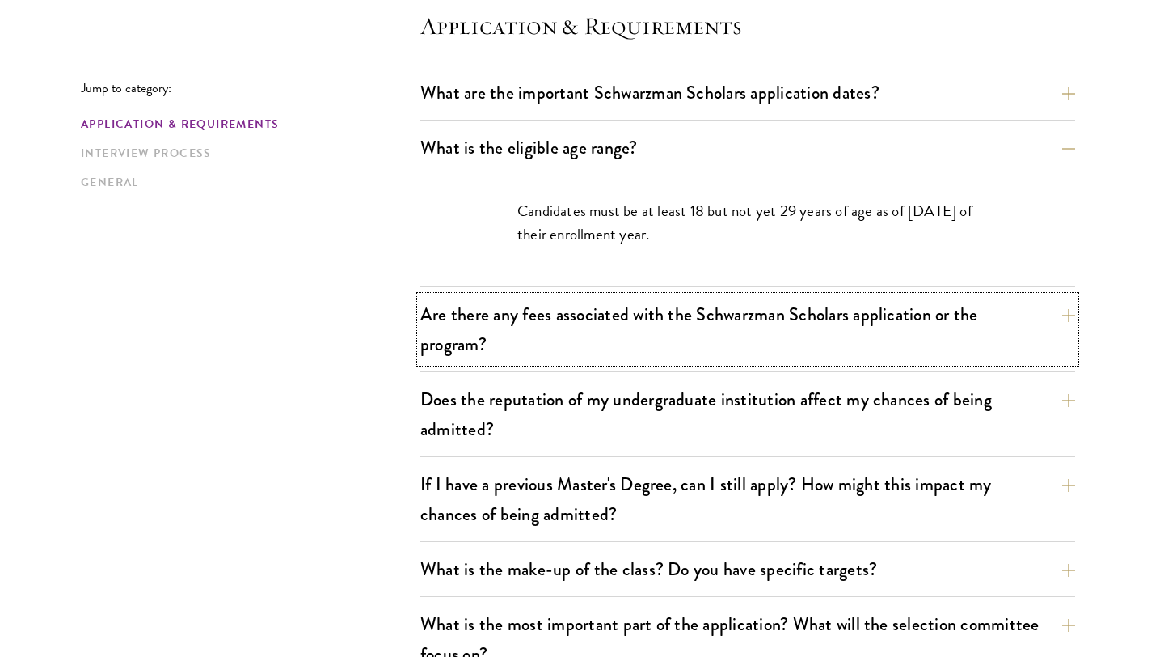
click at [777, 315] on button "Are there any fees associated with the Schwarzman Scholars application or the p…" at bounding box center [747, 329] width 655 height 66
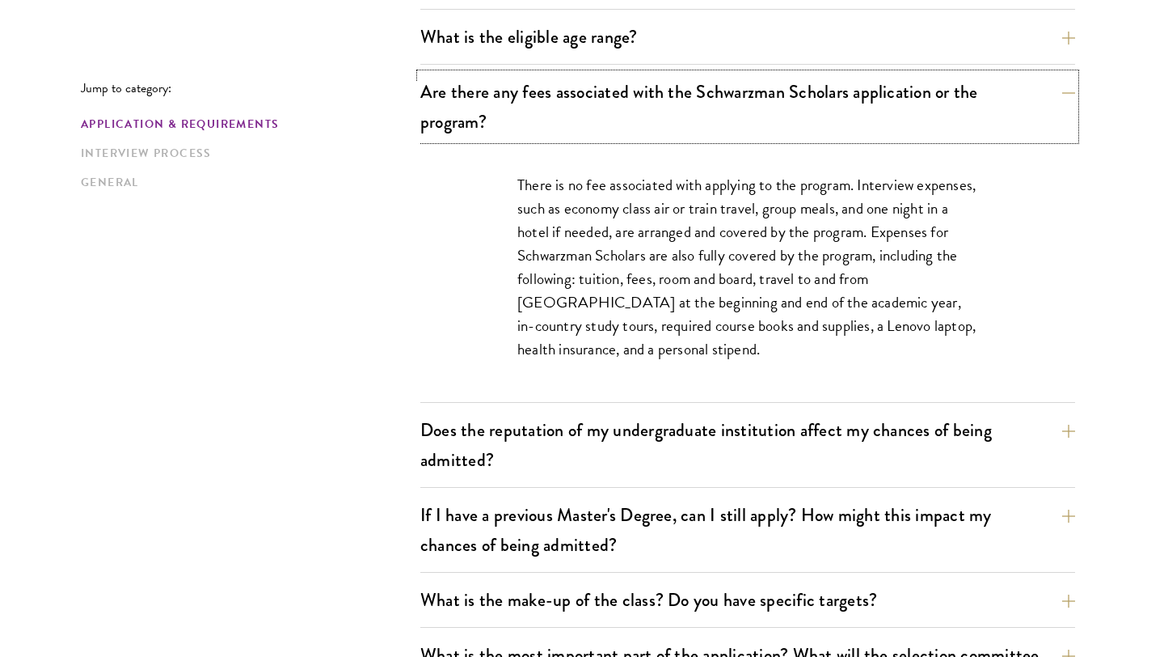
scroll to position [578, 0]
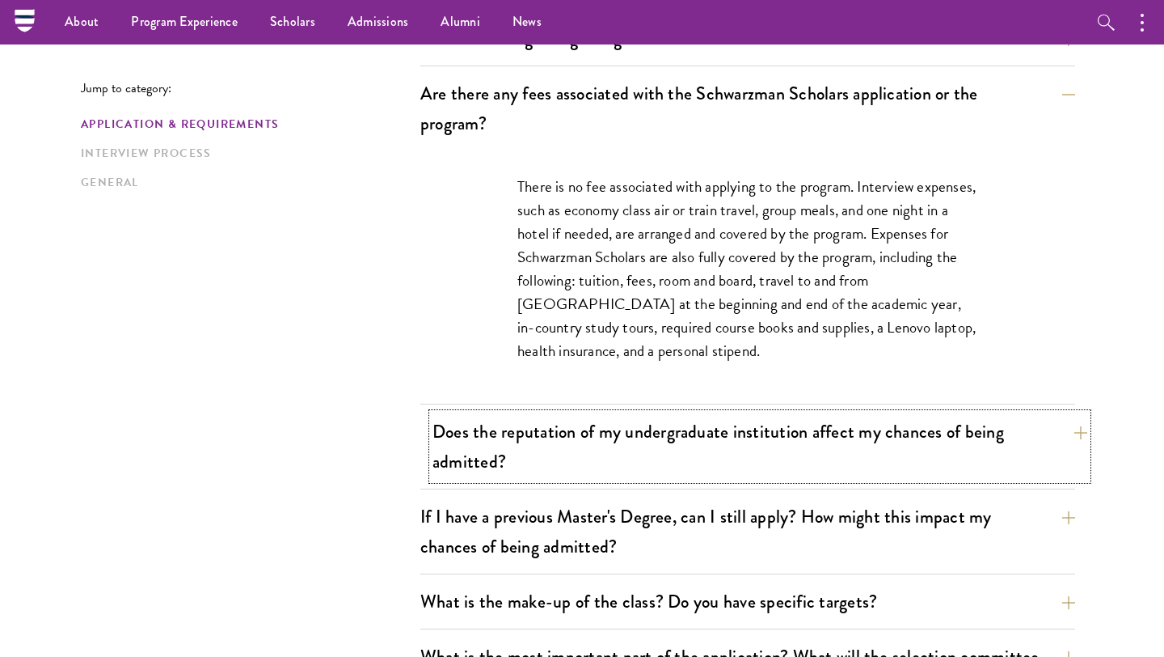
click at [808, 452] on button "Does the reputation of my undergraduate institution affect my chances of being …" at bounding box center [760, 446] width 655 height 66
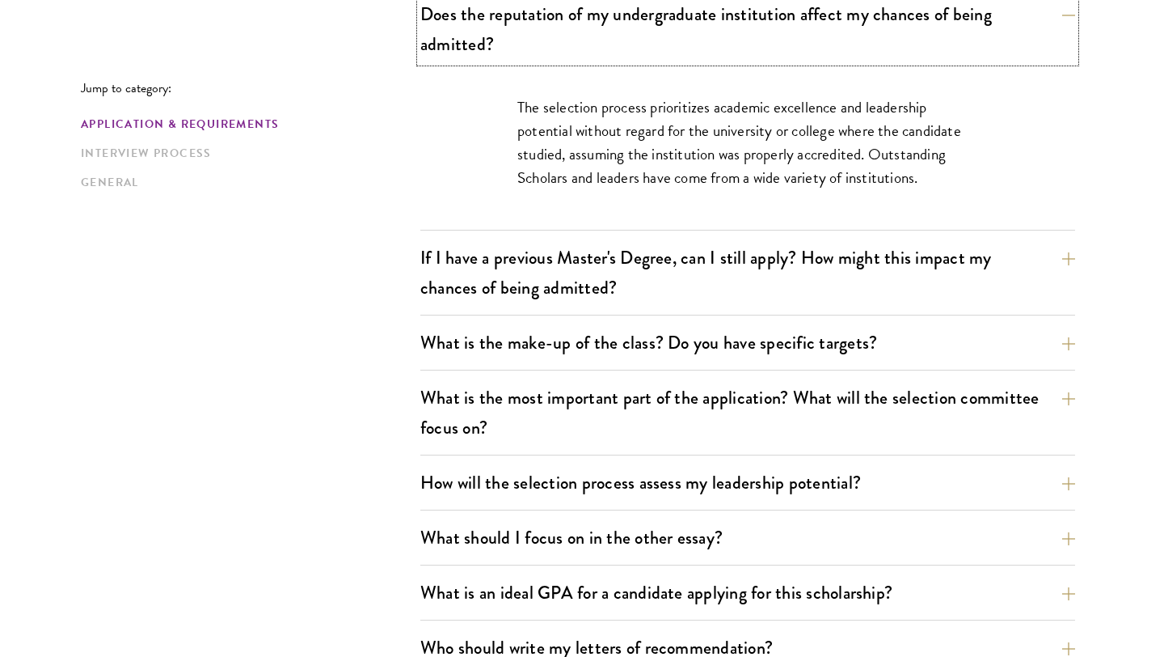
scroll to position [766, 0]
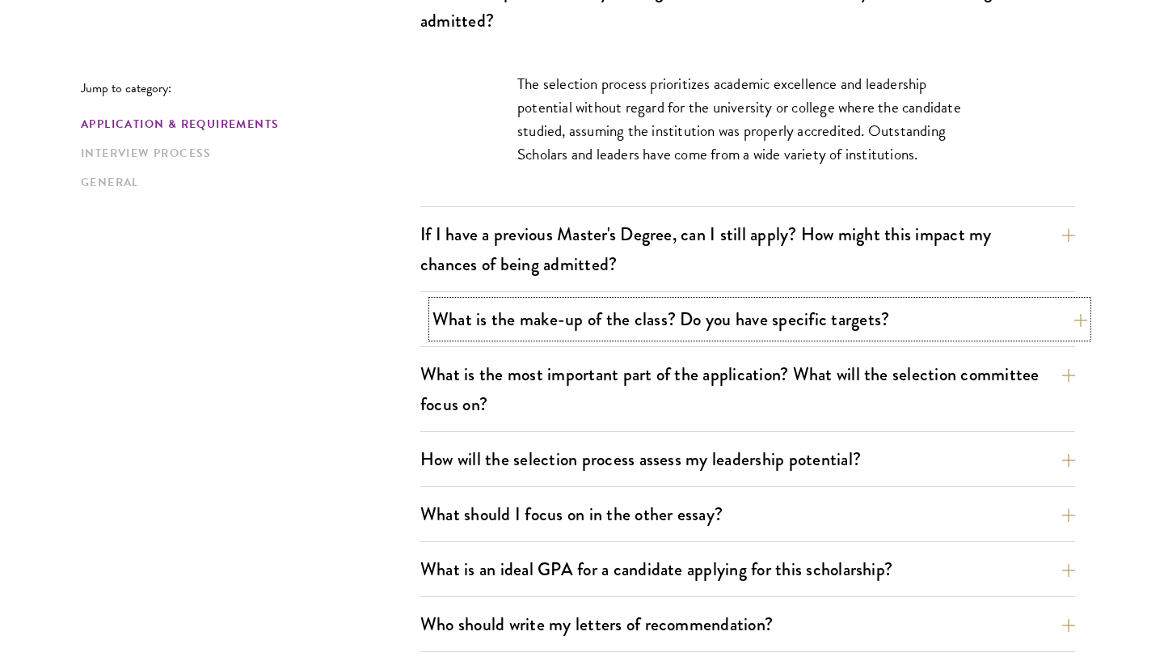
click at [553, 333] on button "What is the make-up of the class? Do you have specific targets?" at bounding box center [760, 319] width 655 height 36
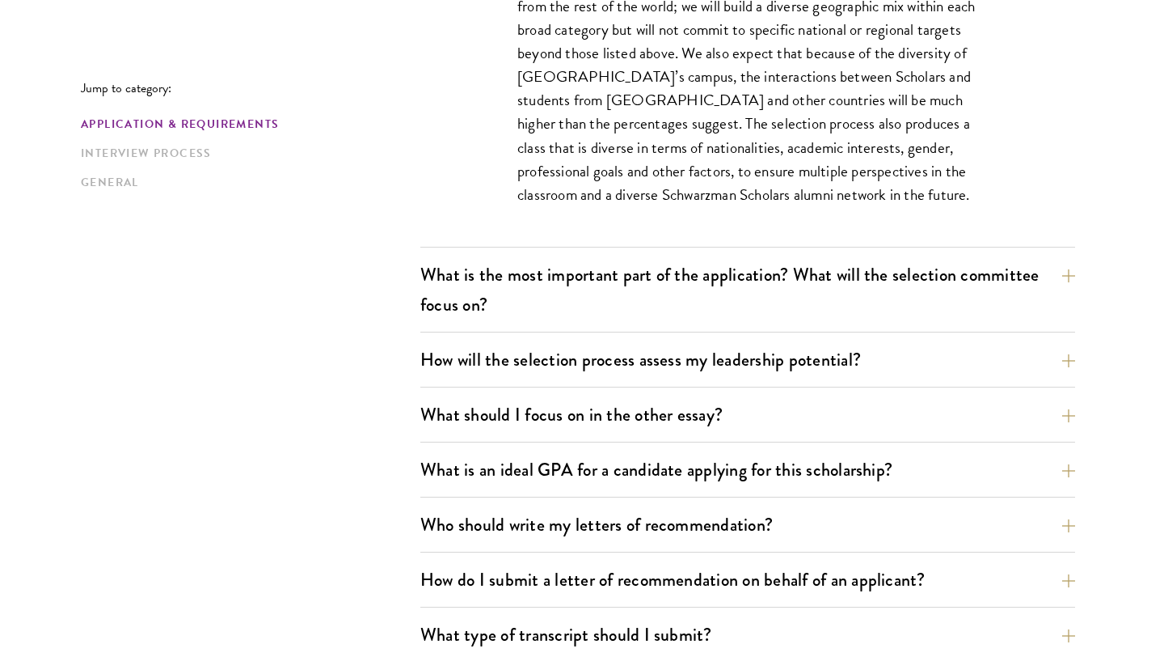
scroll to position [1033, 0]
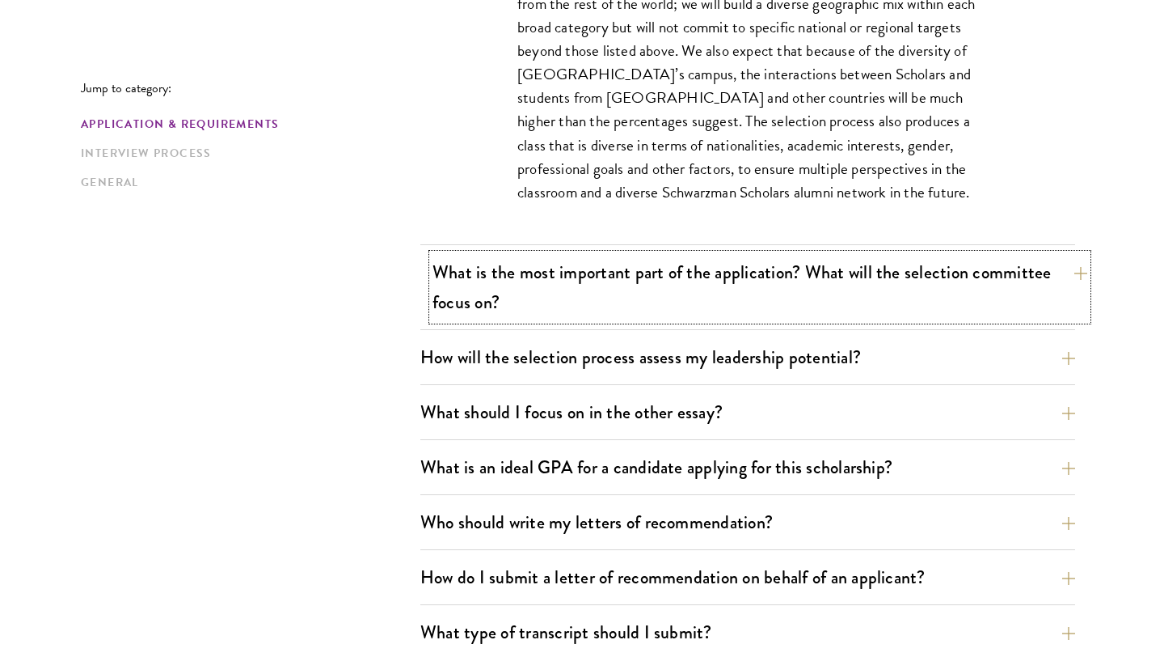
click at [558, 285] on button "What is the most important part of the application? What will the selection com…" at bounding box center [760, 287] width 655 height 66
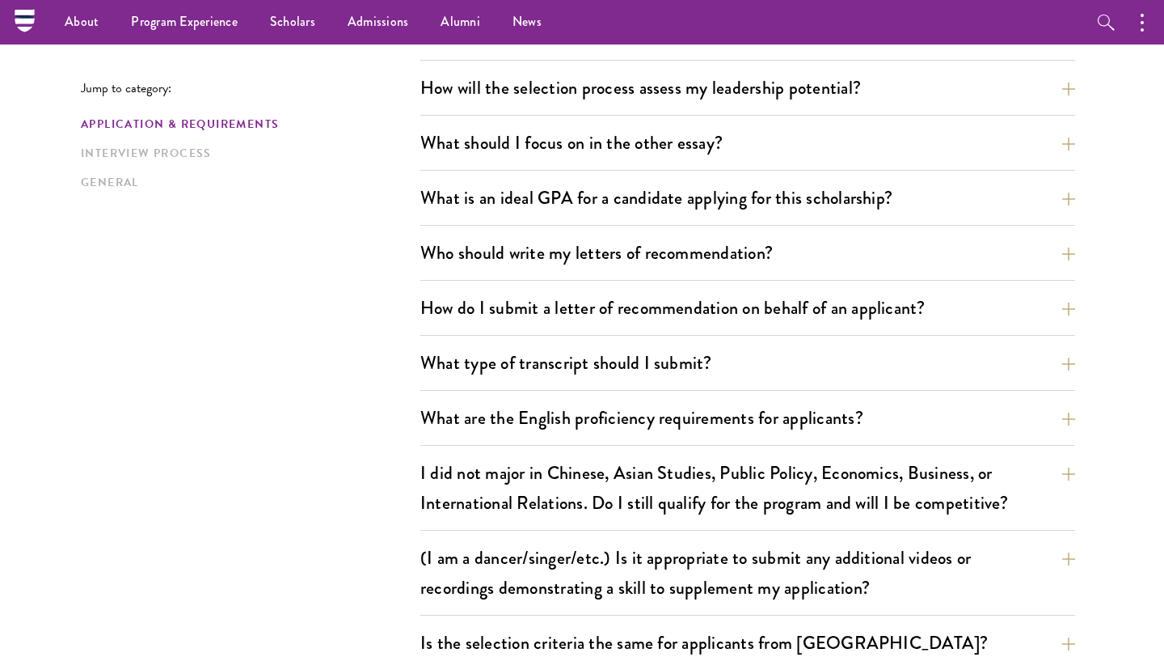
scroll to position [1202, 0]
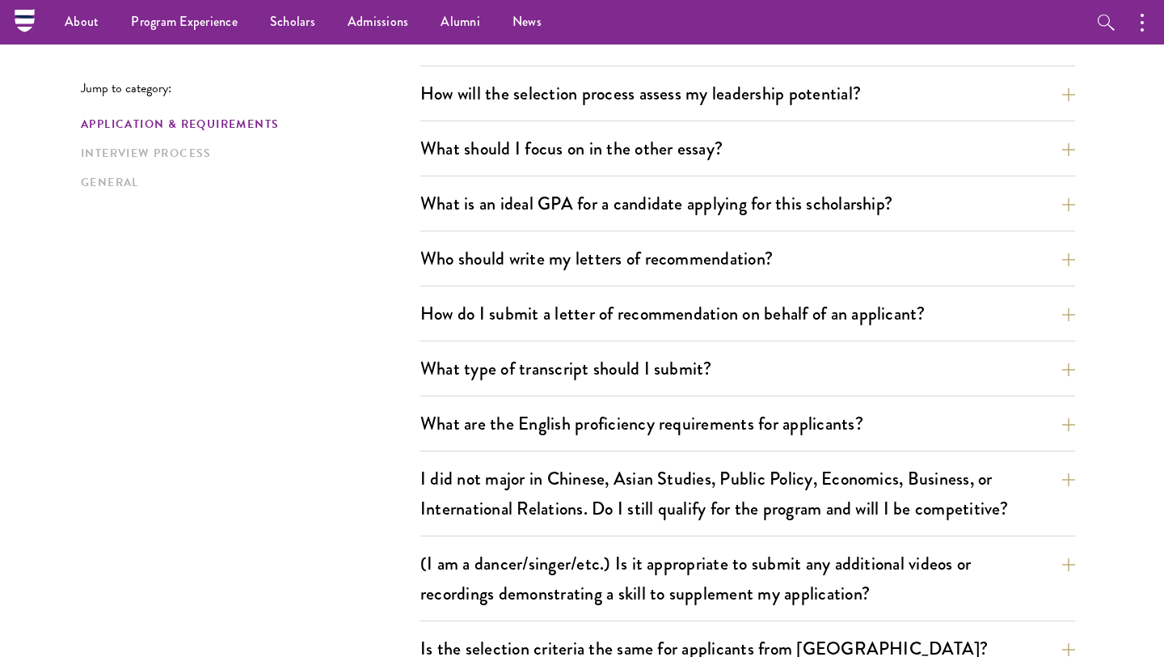
click at [558, 285] on div "Who should write my letters of recommendation? All applicants including Current…" at bounding box center [747, 263] width 655 height 46
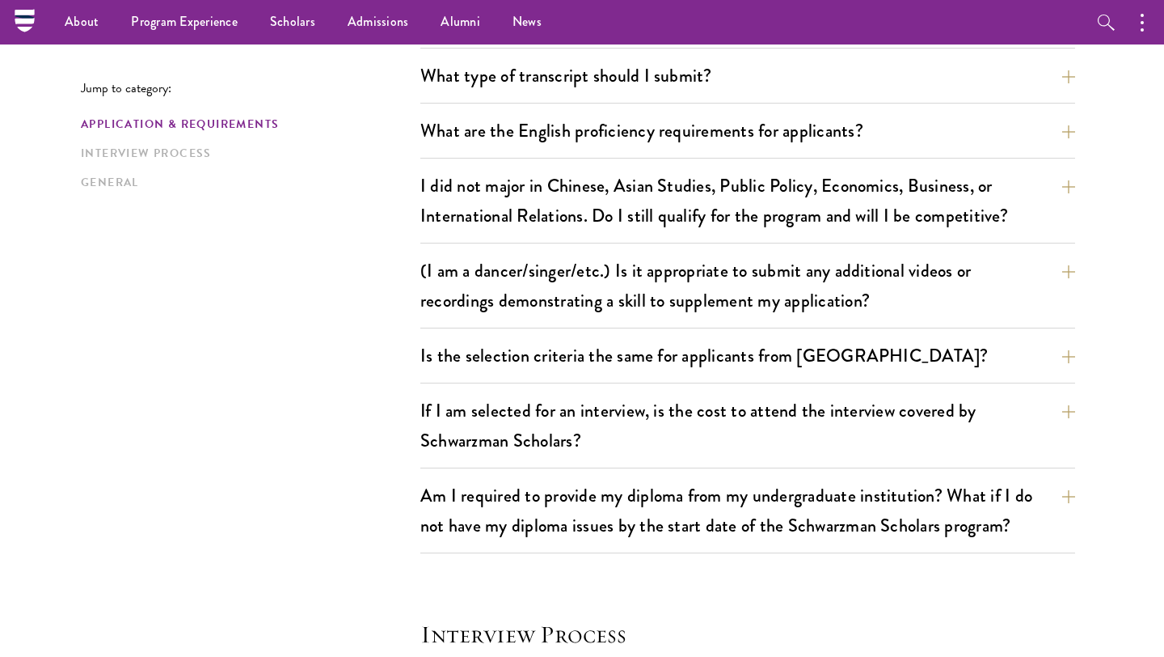
scroll to position [1491, 0]
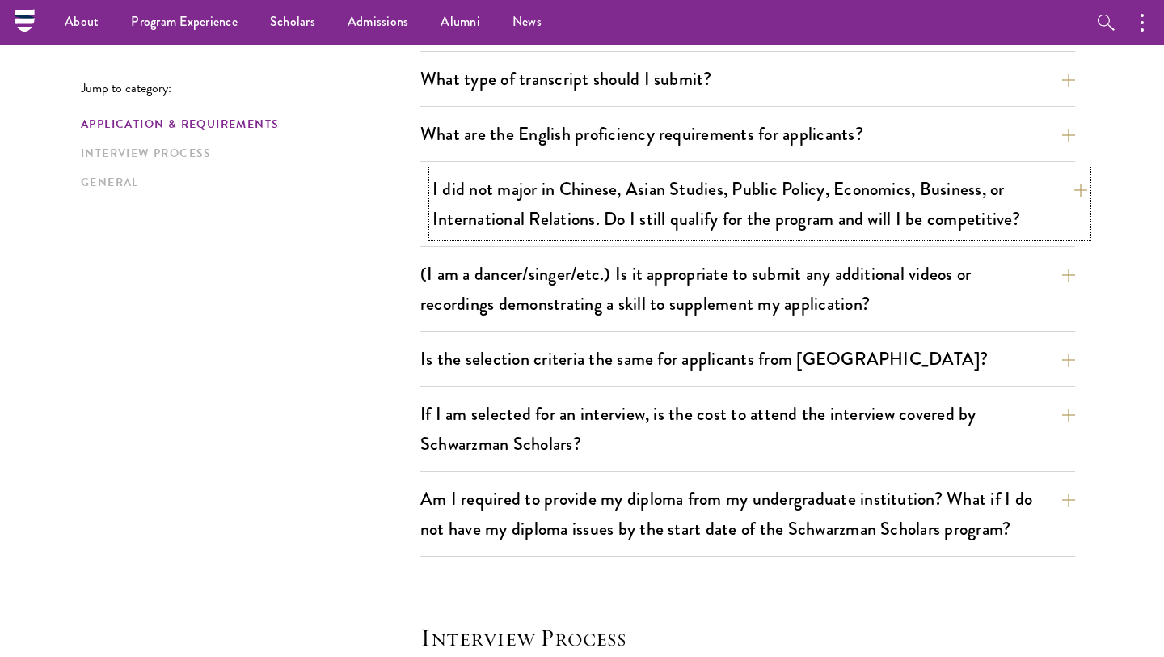
click at [648, 190] on button "I did not major in Chinese, Asian Studies, Public Policy, Economics, Business, …" at bounding box center [760, 204] width 655 height 66
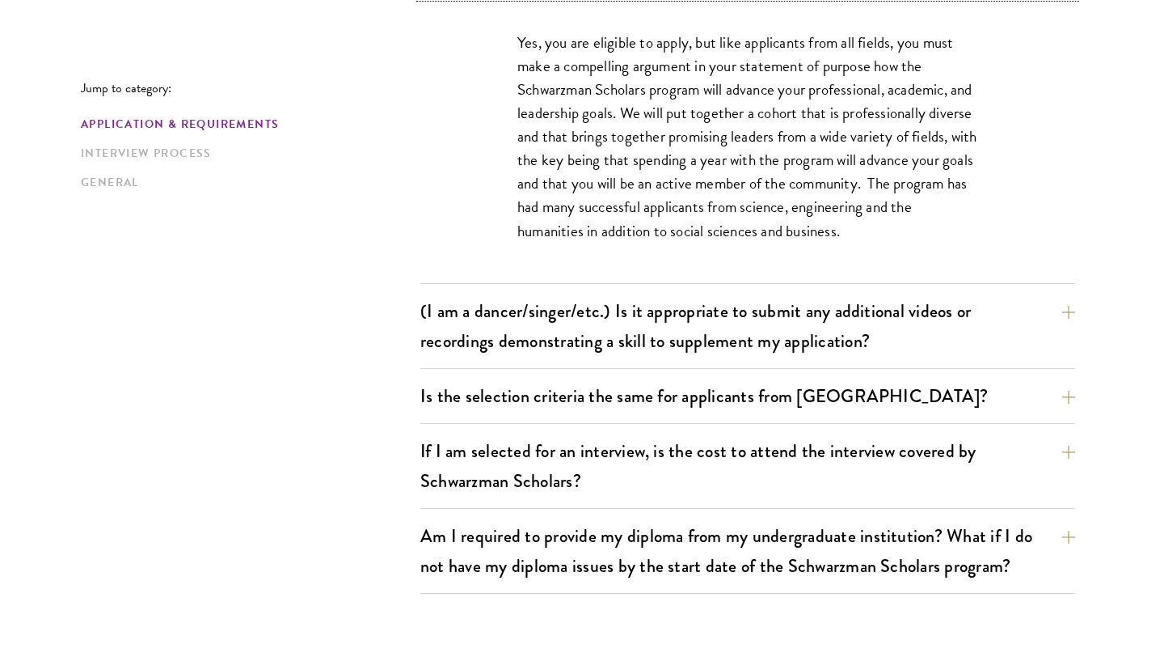
scroll to position [1504, 0]
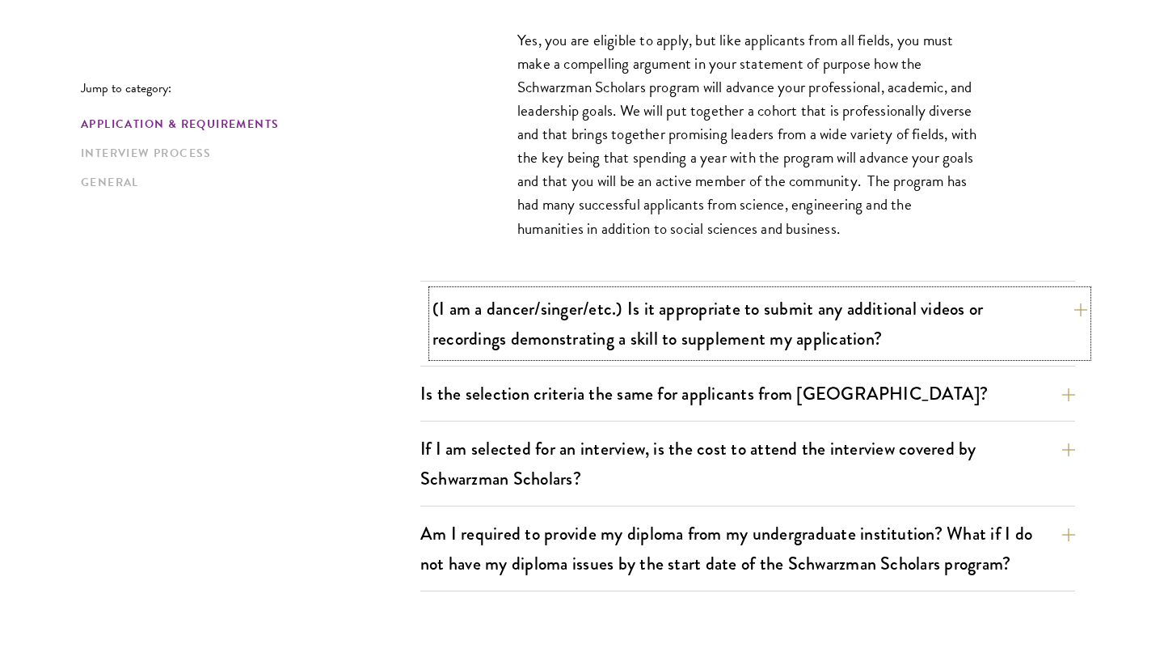
click at [661, 337] on button "(I am a dancer/singer/etc.) Is it appropriate to submit any additional videos o…" at bounding box center [760, 323] width 655 height 66
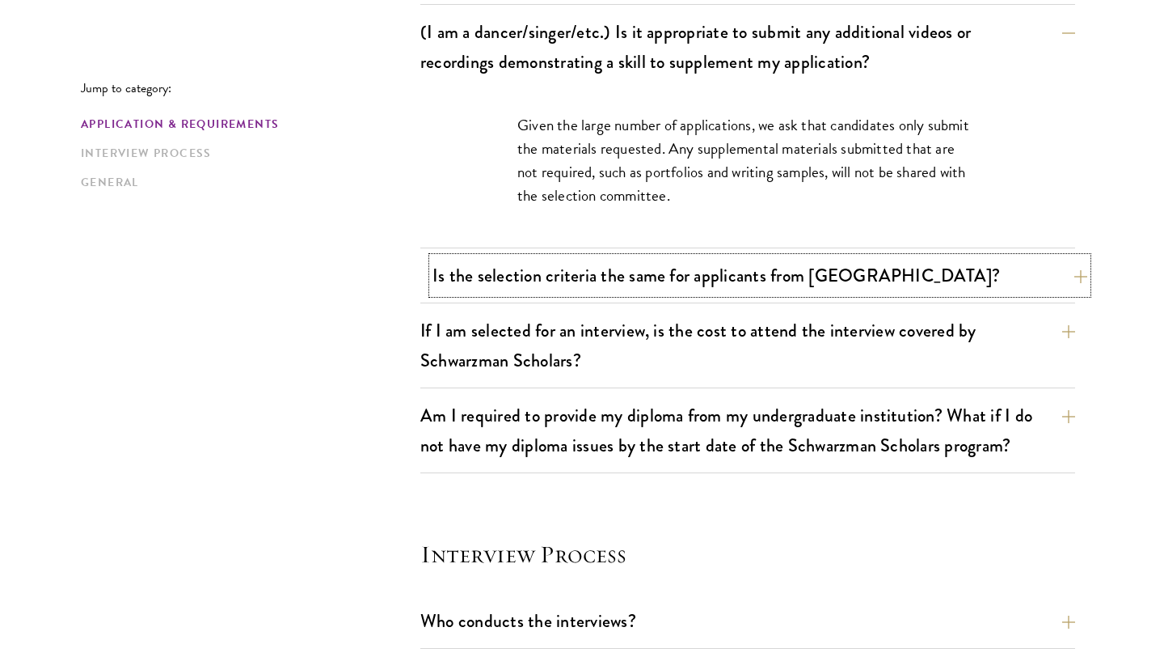
click at [682, 280] on button "Is the selection criteria the same for applicants from China?" at bounding box center [760, 275] width 655 height 36
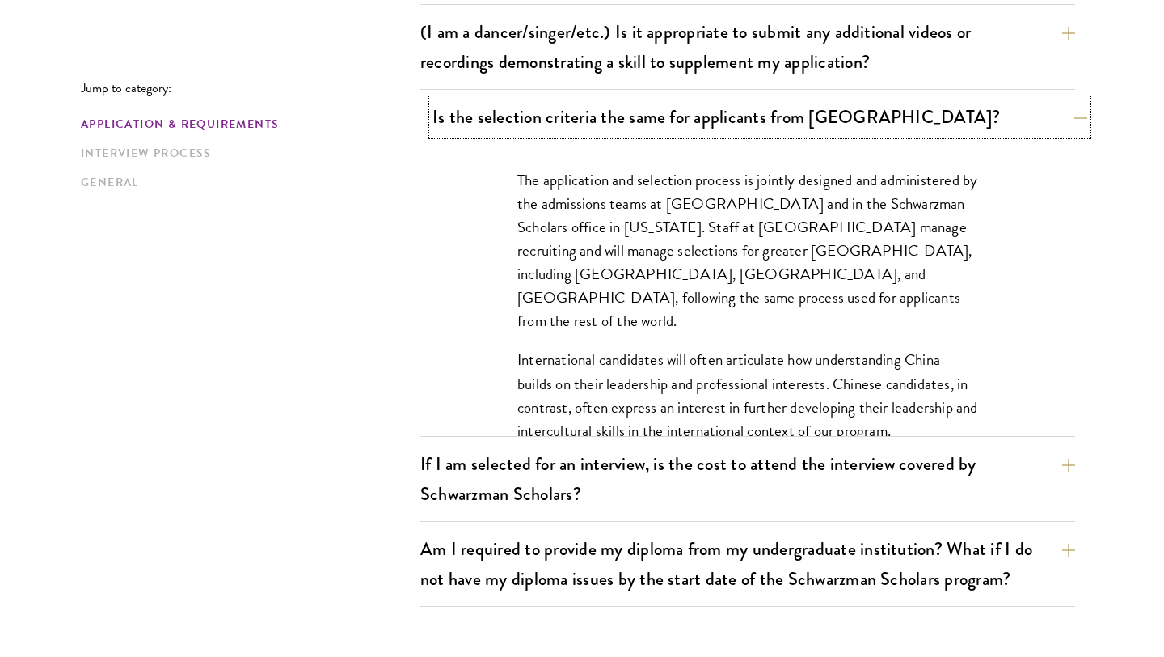
scroll to position [1683, 0]
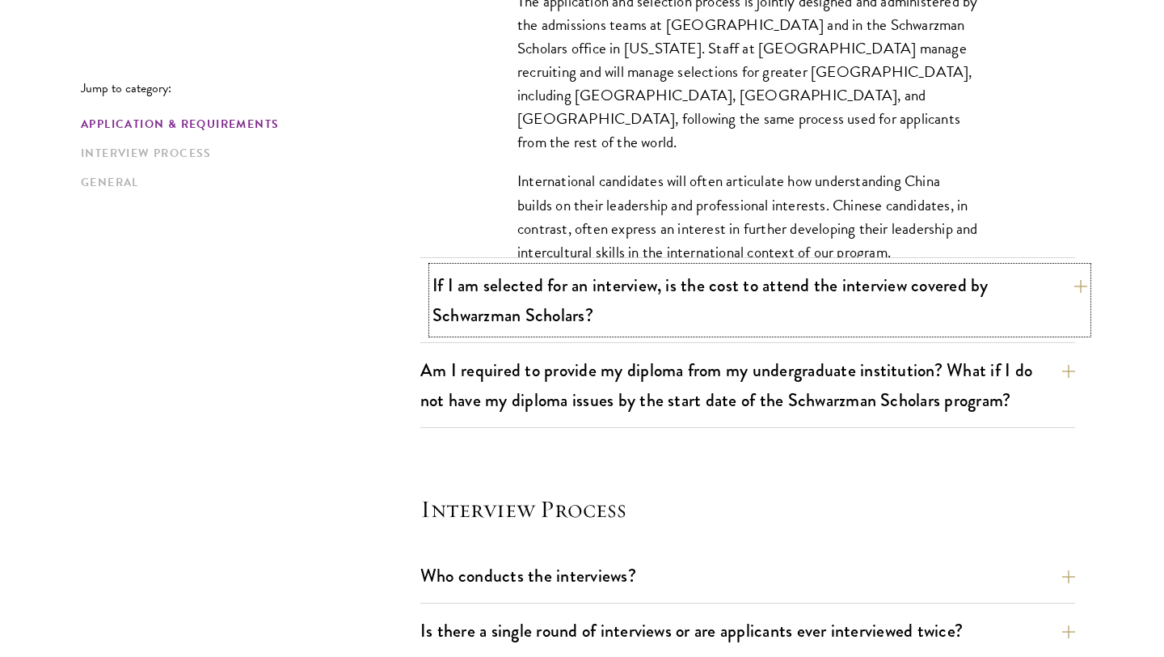
click at [686, 316] on button "If I am selected for an interview, is the cost to attend the interview covered …" at bounding box center [760, 300] width 655 height 66
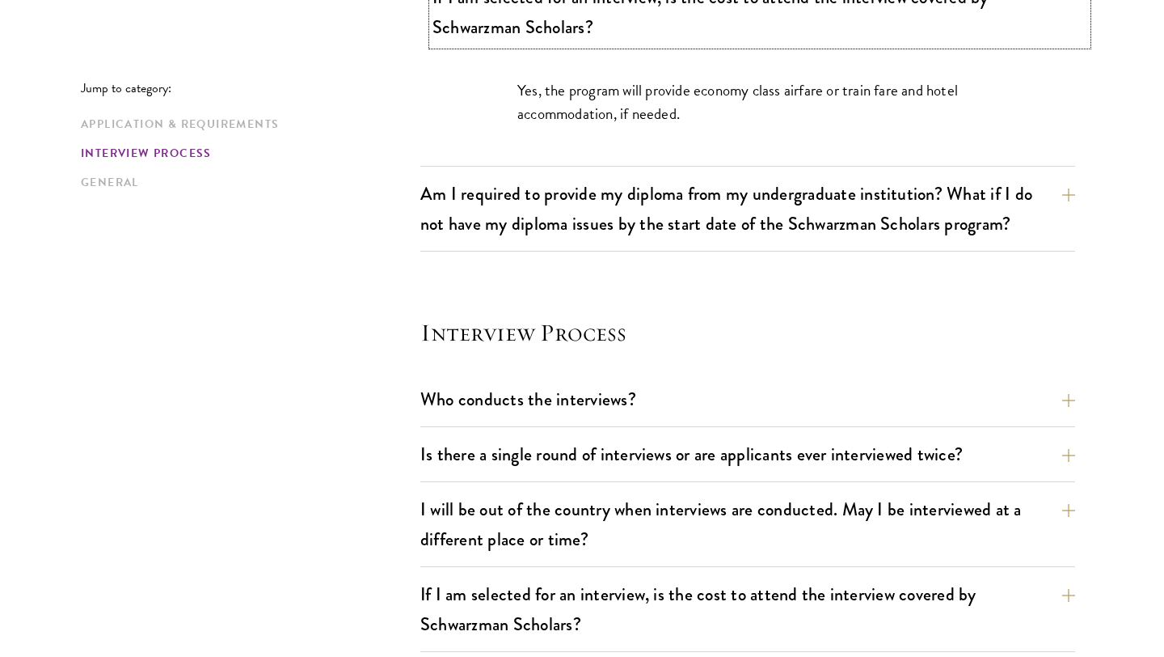
scroll to position [1682, 0]
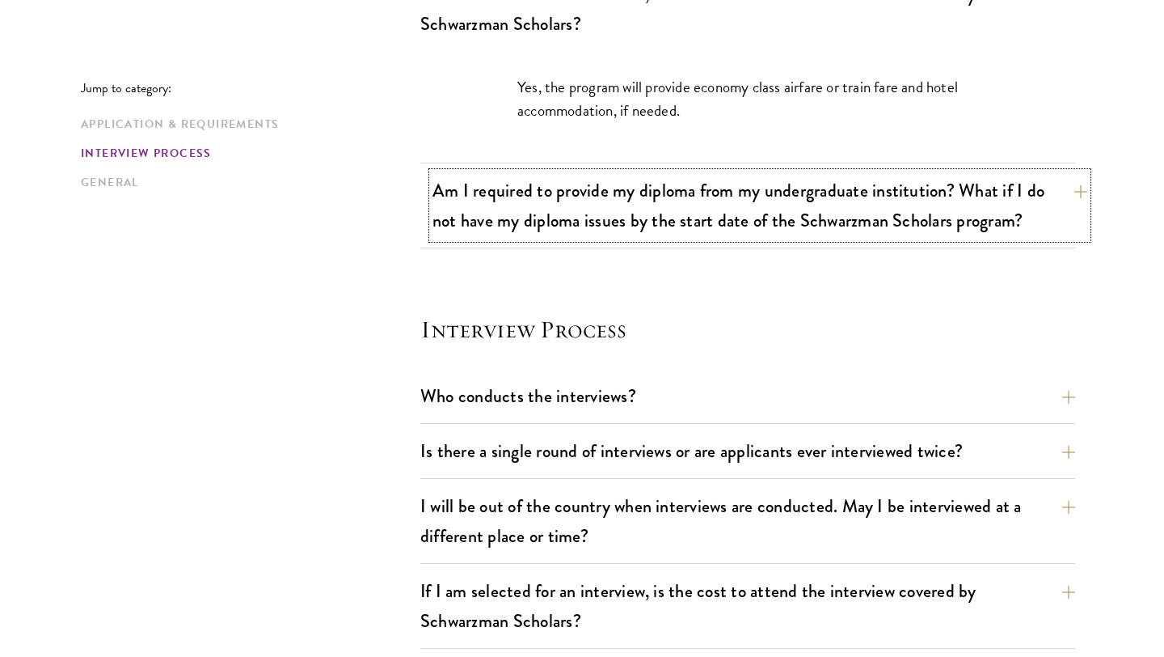
click at [720, 203] on button "Am I required to provide my diploma from my undergraduate institution? What if …" at bounding box center [760, 205] width 655 height 66
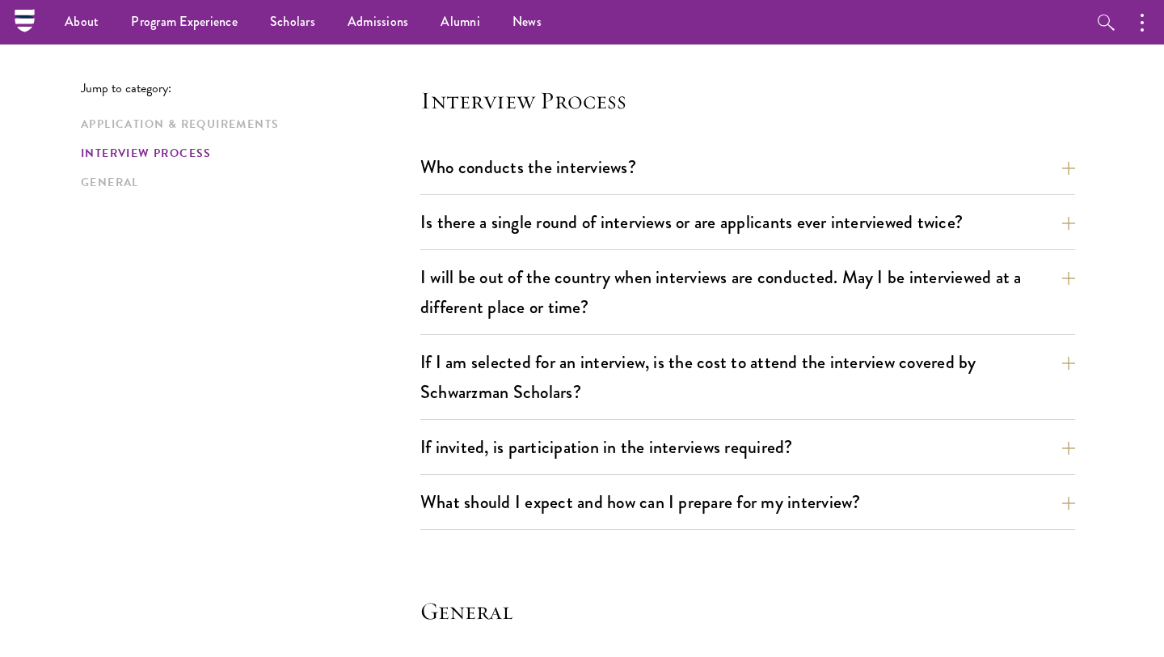
scroll to position [2008, 0]
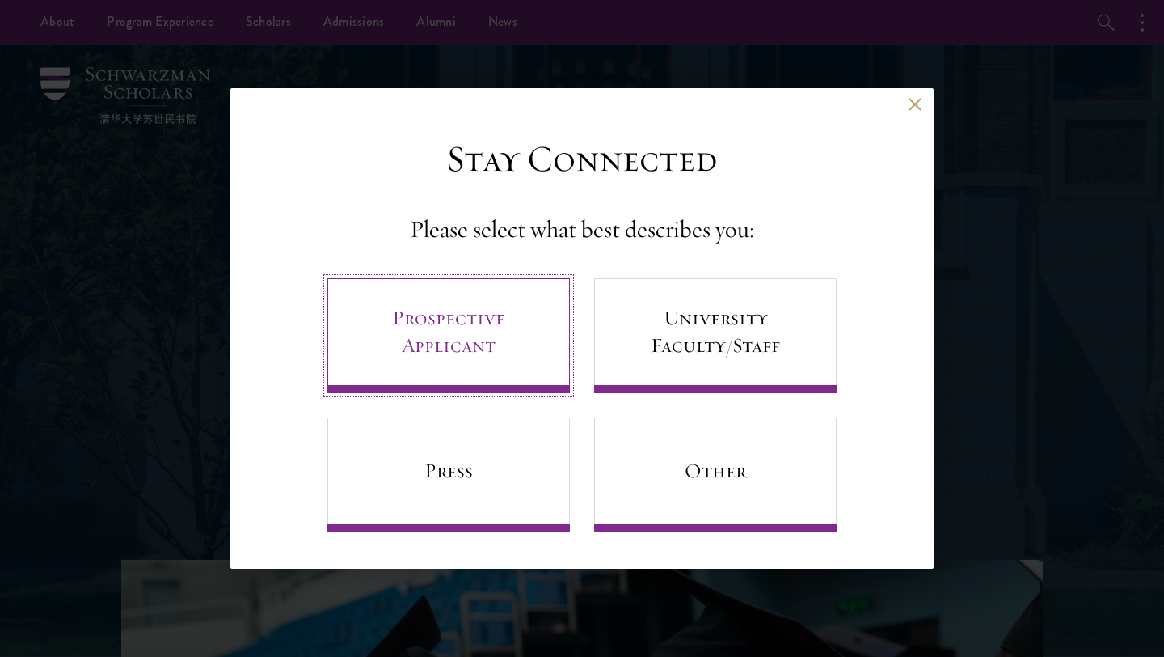
click at [523, 353] on link "Prospective Applicant" at bounding box center [448, 335] width 243 height 115
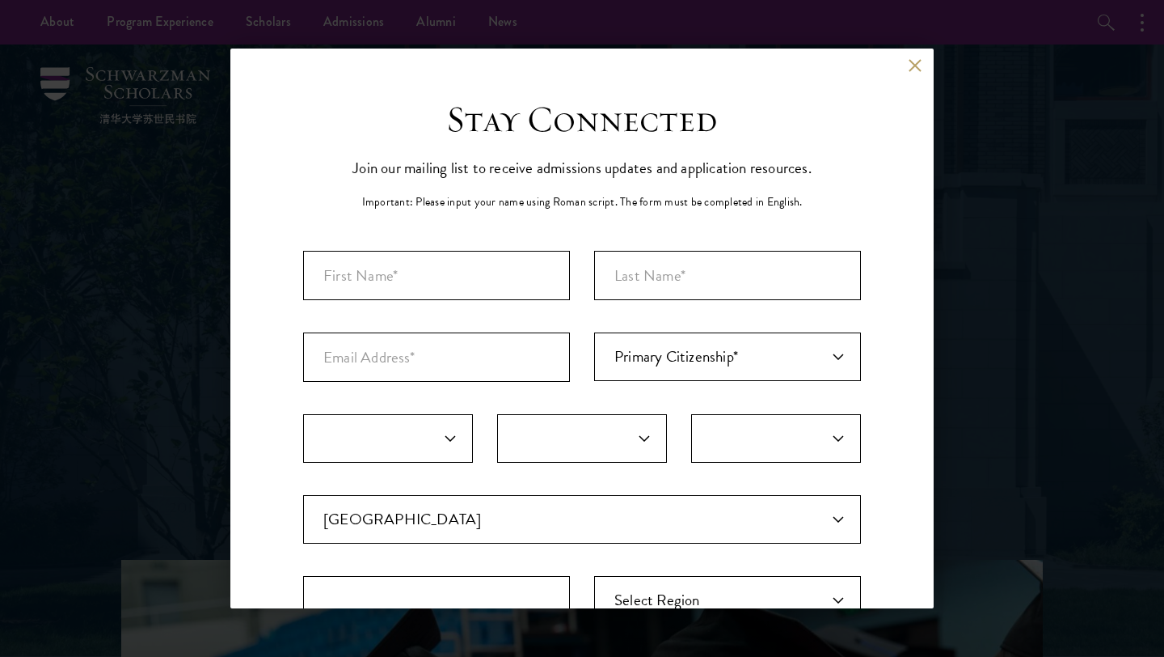
scroll to position [27, 0]
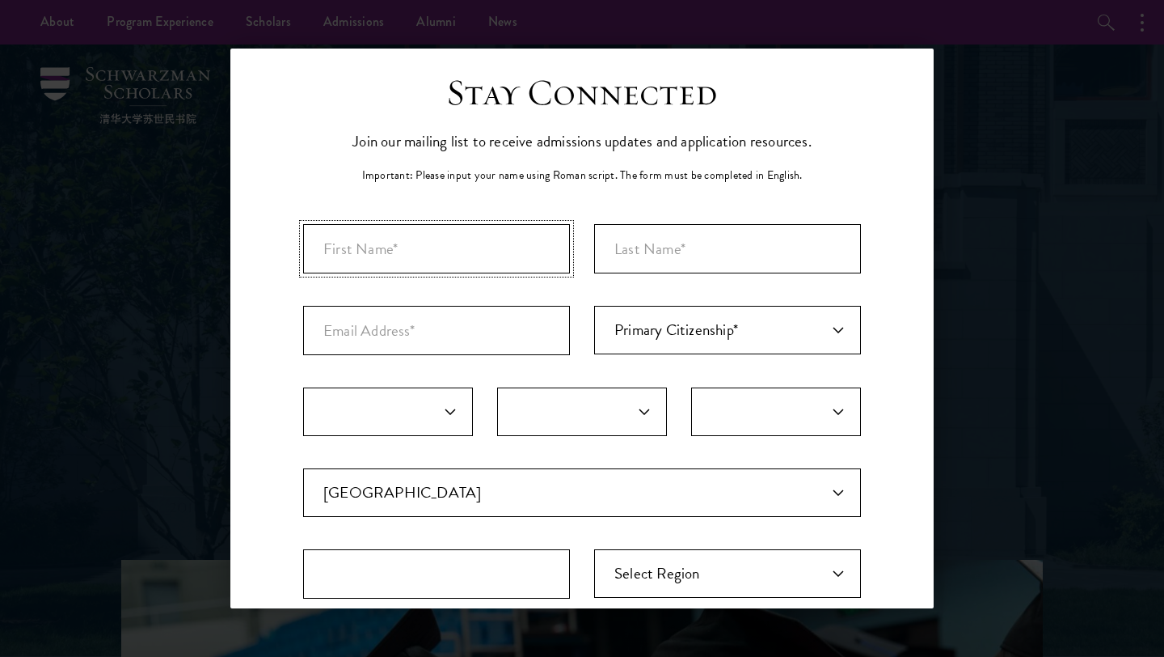
click at [536, 250] on input "First Name*" at bounding box center [436, 248] width 267 height 49
type input "Aditya"
type input "Dubey"
type input "adityadubey1703@gmail.com"
select select "IN"
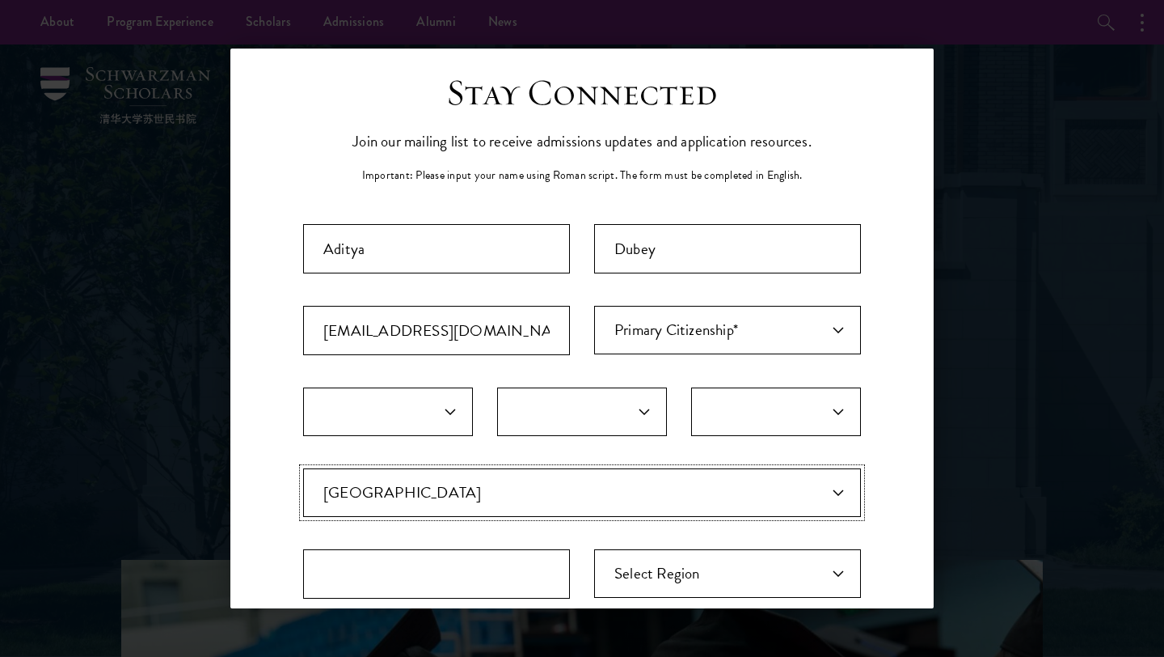
type input "Kanpur Nagar"
select select "Uttar Pradesh"
click at [426, 400] on select "January February March April May June July August September October November De…" at bounding box center [388, 411] width 170 height 49
select select "04"
click at [303, 387] on select "January February March April May June July August September October November De…" at bounding box center [388, 411] width 170 height 49
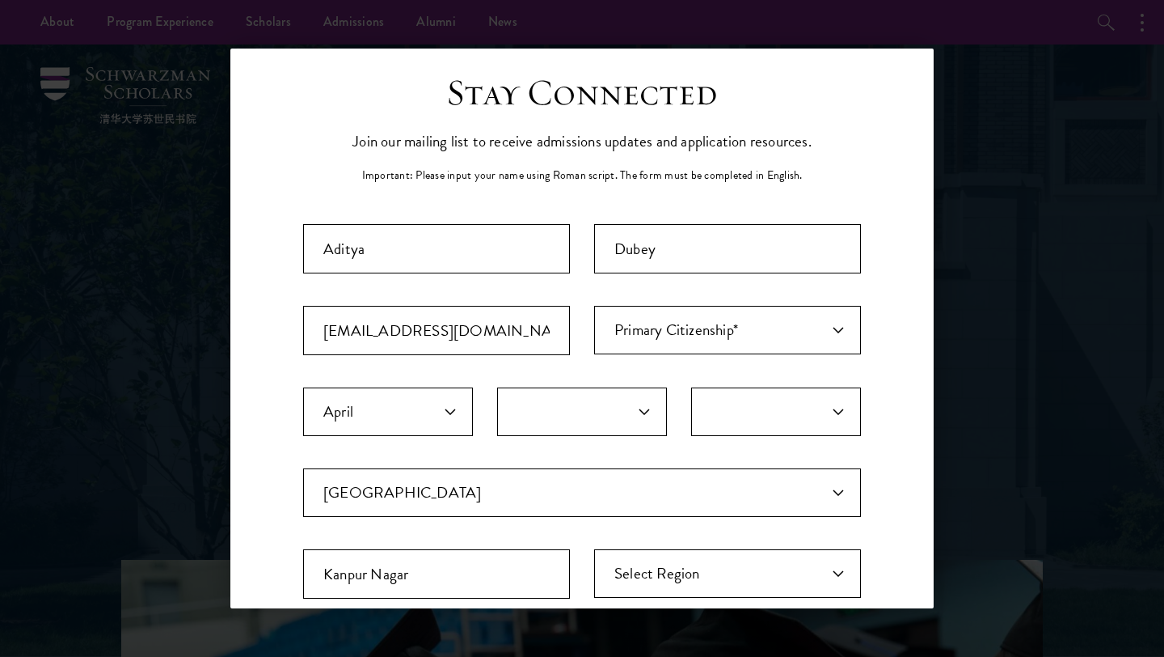
click at [496, 414] on div "January February March April May June July August September October November De…" at bounding box center [582, 411] width 558 height 49
click at [523, 414] on select "1 2 3 4 5 6 7 8 9 10 11 12 13 14 15 16 17 18 19 20 21 22 23 24 25 26 27 28 29 3…" at bounding box center [582, 411] width 170 height 49
select select "30"
click at [497, 387] on select "1 2 3 4 5 6 7 8 9 10 11 12 13 14 15 16 17 18 19 20 21 22 23 24 25 26 27 28 29 3…" at bounding box center [582, 411] width 170 height 49
click at [714, 420] on select "2025 2024 2023 2022 2021 2020 2019 2018 2017 2016 2015 2014 2013 2012 2011 2010…" at bounding box center [776, 411] width 170 height 49
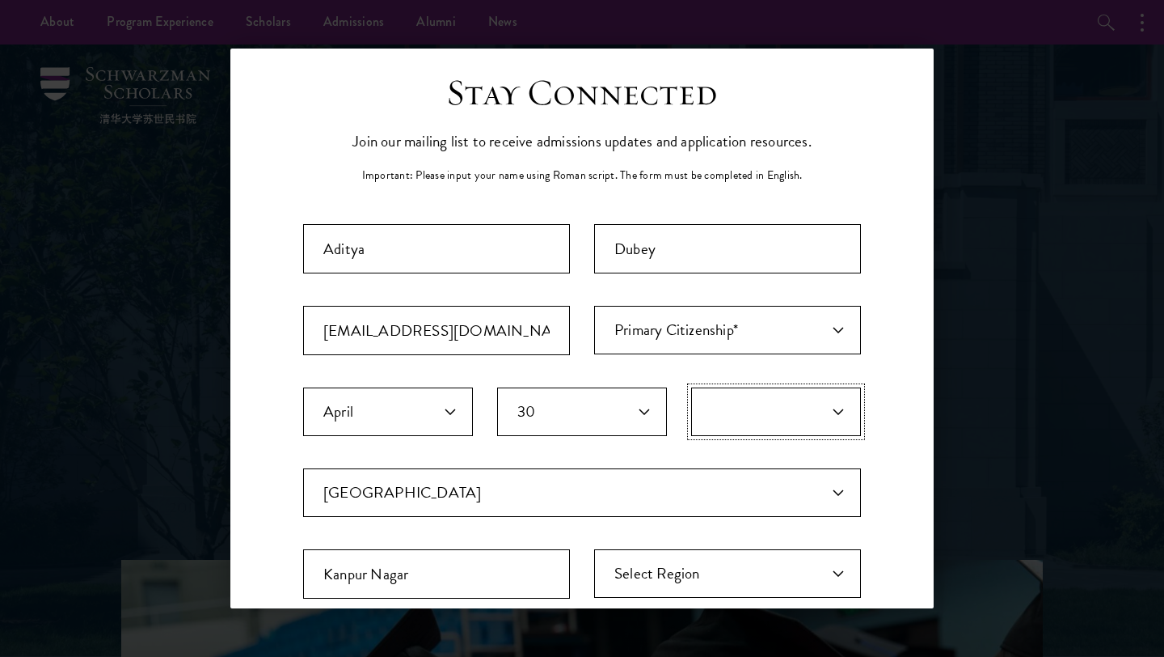
select select "2002"
click at [691, 387] on select "2025 2024 2023 2022 2021 2020 2019 2018 2017 2016 2015 2014 2013 2012 2011 2010…" at bounding box center [776, 411] width 170 height 49
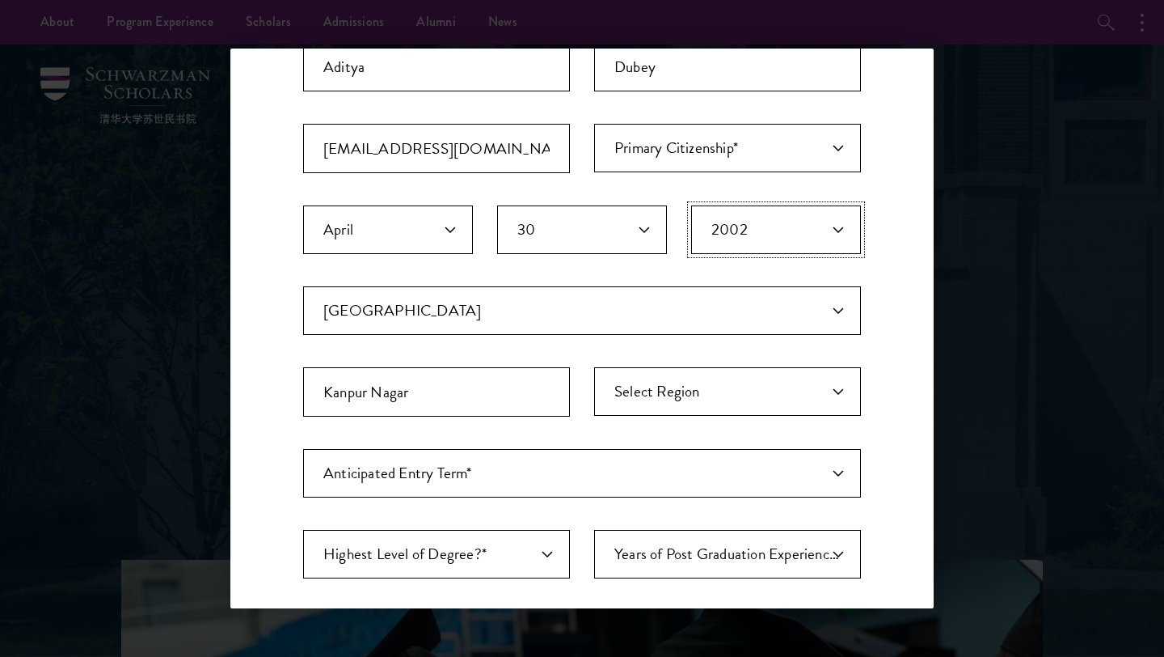
scroll to position [443, 0]
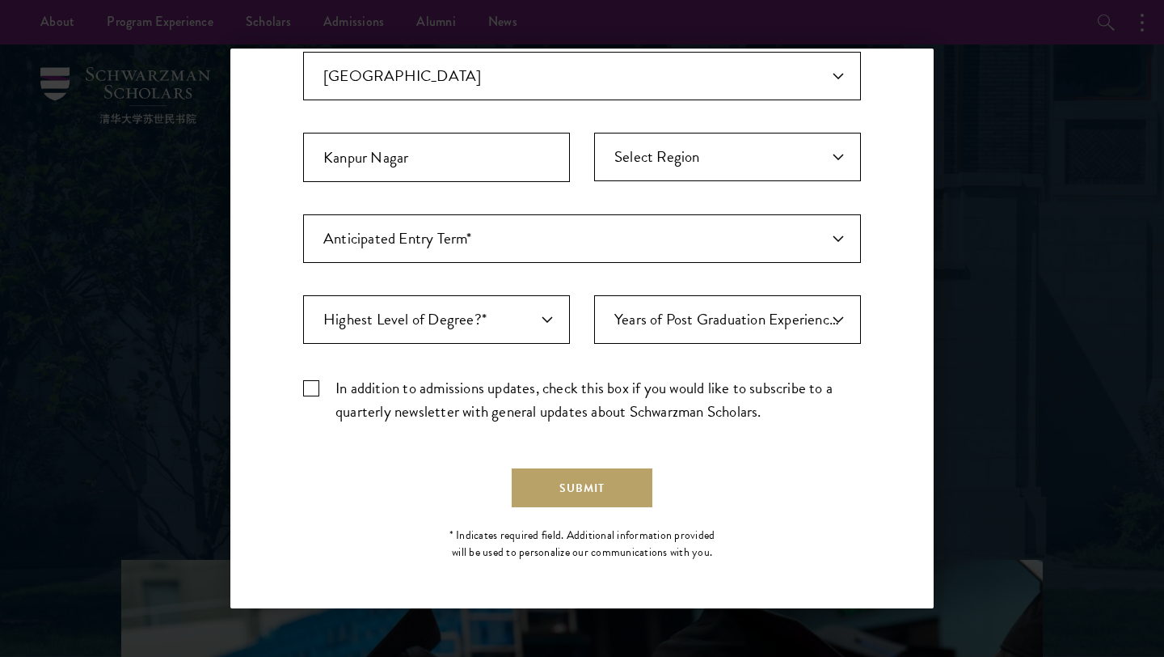
click at [310, 387] on label "In addition to admissions updates, check this box if you would like to subscrib…" at bounding box center [582, 399] width 558 height 47
click at [310, 387] on input "In addition to admissions updates, check this box if you would like to subscrib…" at bounding box center [582, 381] width 558 height 11
checkbox input "true"
click at [493, 239] on select "Anticipated Entry Term* August 2026 (Application opens April 2025) Just Explori…" at bounding box center [582, 238] width 558 height 49
click at [303, 214] on select "Anticipated Entry Term* August 2026 (Application opens April 2025) Just Explori…" at bounding box center [582, 238] width 558 height 49
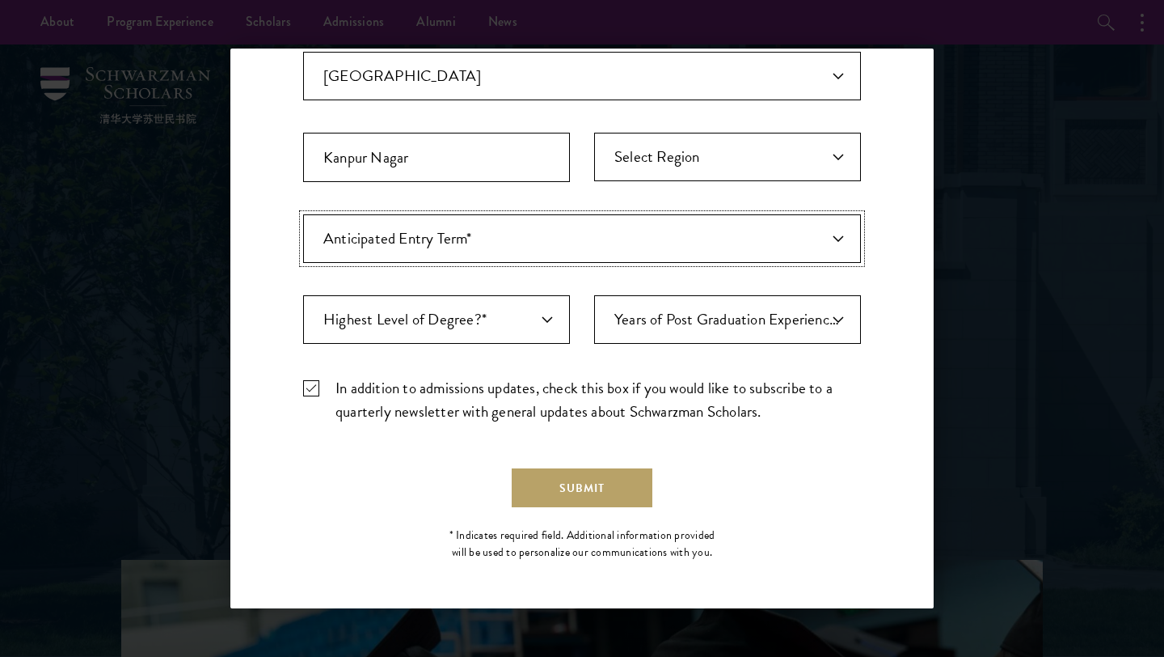
click at [514, 257] on select "Anticipated Entry Term* August 2026 (Application opens April 2025) Just Explori…" at bounding box center [582, 238] width 558 height 49
click at [515, 330] on select "Highest Level of Degree?* PHD Bachelor's Master's Current Undergraduate Student" at bounding box center [436, 319] width 267 height 49
select select "c2c8a817-44d4-4016-b033-dfae9e51c6f7"
click at [303, 295] on select "Highest Level of Degree?* PHD Bachelor's Master's Current Undergraduate Student" at bounding box center [436, 319] width 267 height 49
click at [627, 495] on button "Submit" at bounding box center [582, 487] width 141 height 39
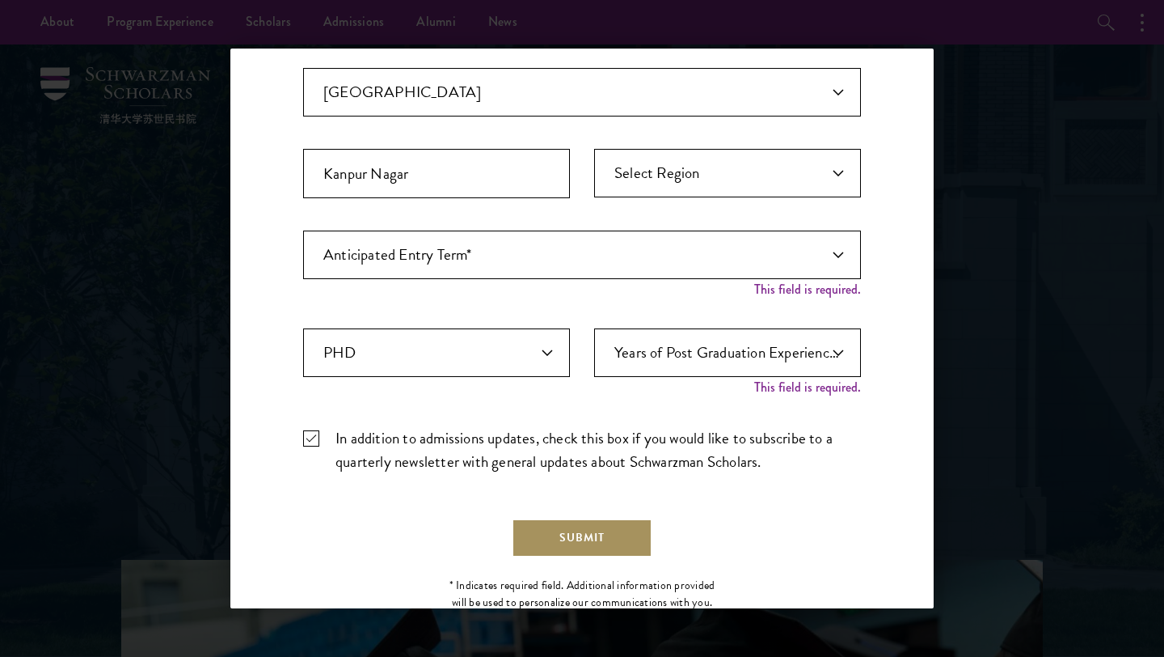
scroll to position [459, 0]
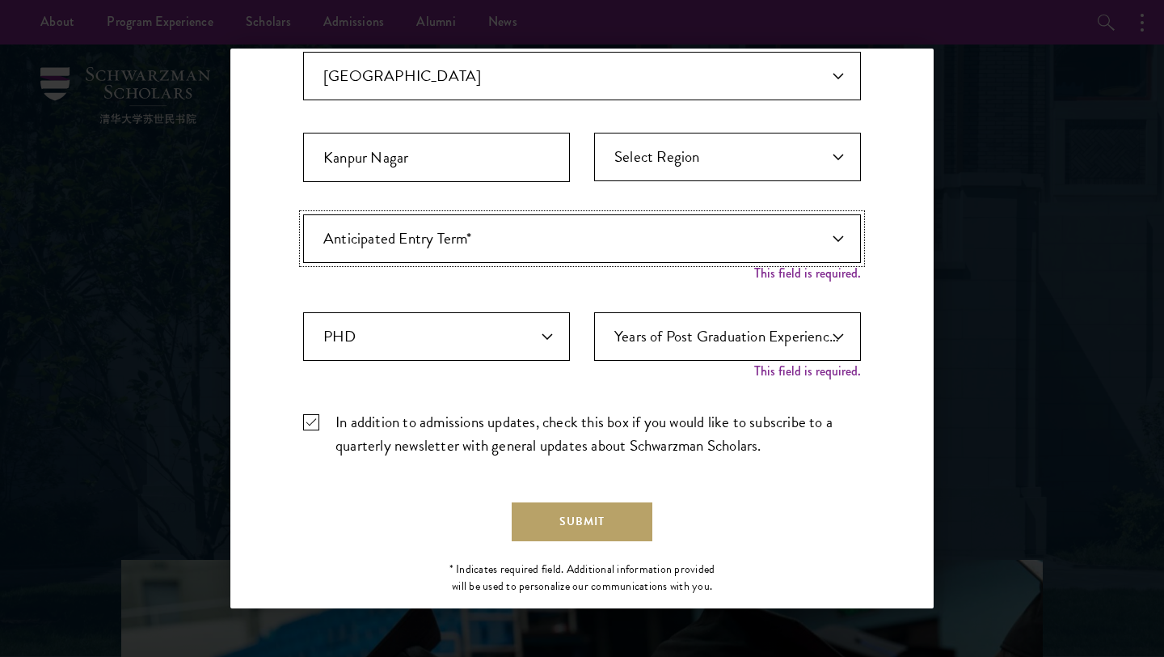
click at [726, 246] on select "Anticipated Entry Term* August 2026 (Application opens April 2025) Just Explori…" at bounding box center [582, 238] width 558 height 49
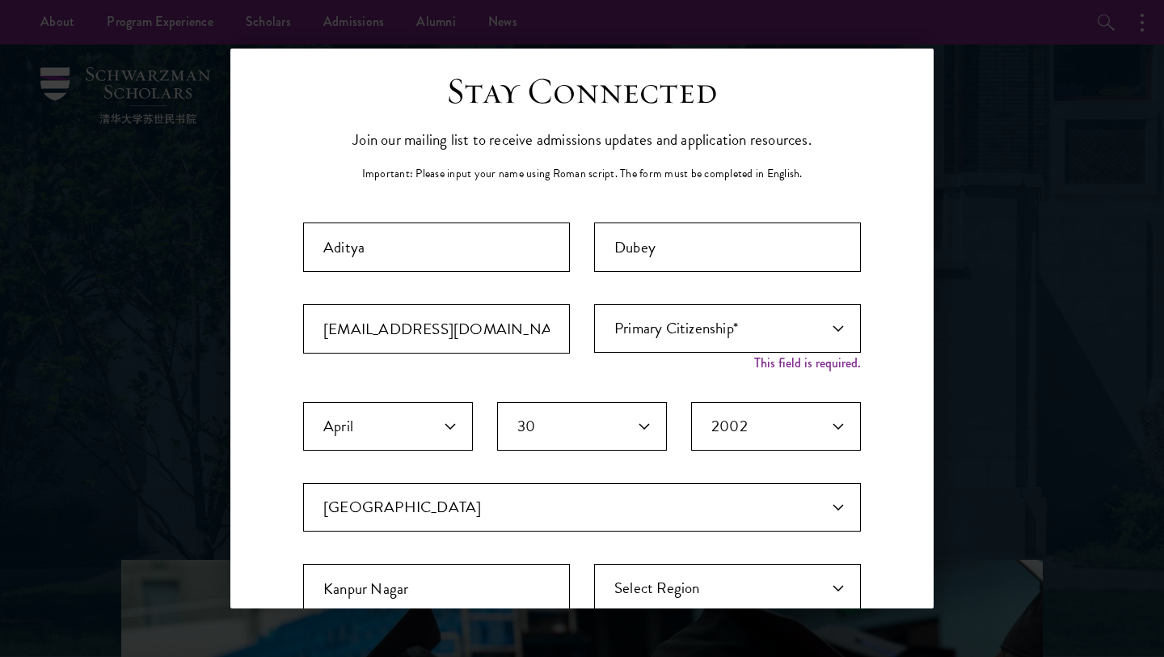
click at [726, 300] on div "Important: The form must be completed in English. Aditya Dubey adityadubey1703@…" at bounding box center [582, 561] width 558 height 678
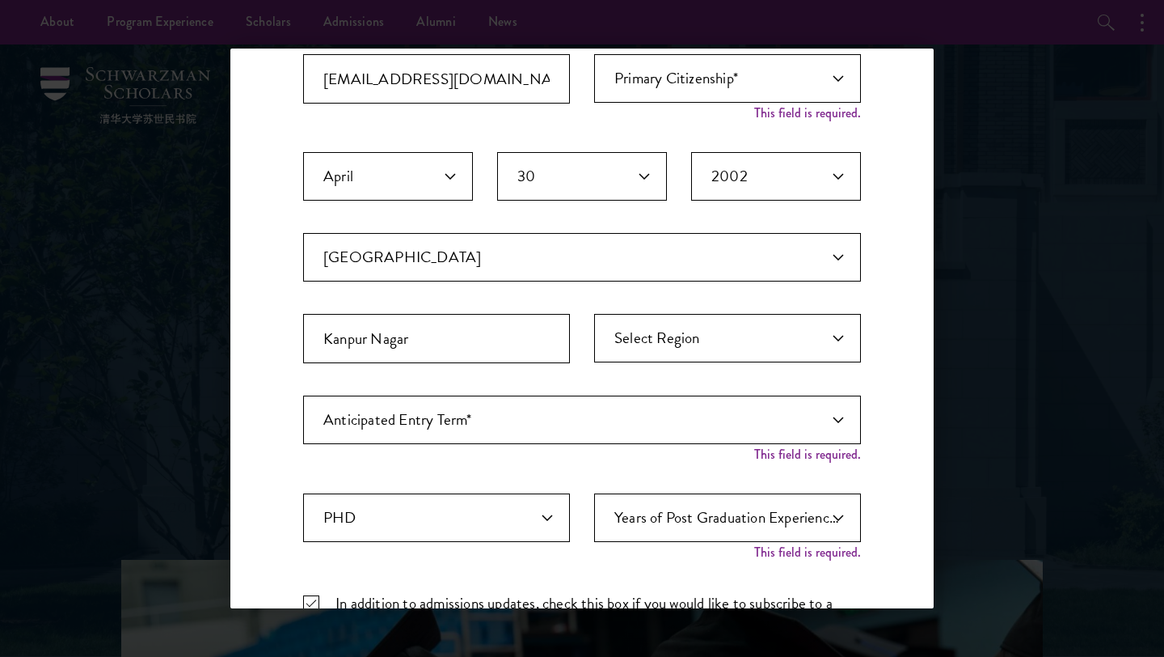
scroll to position [151, 0]
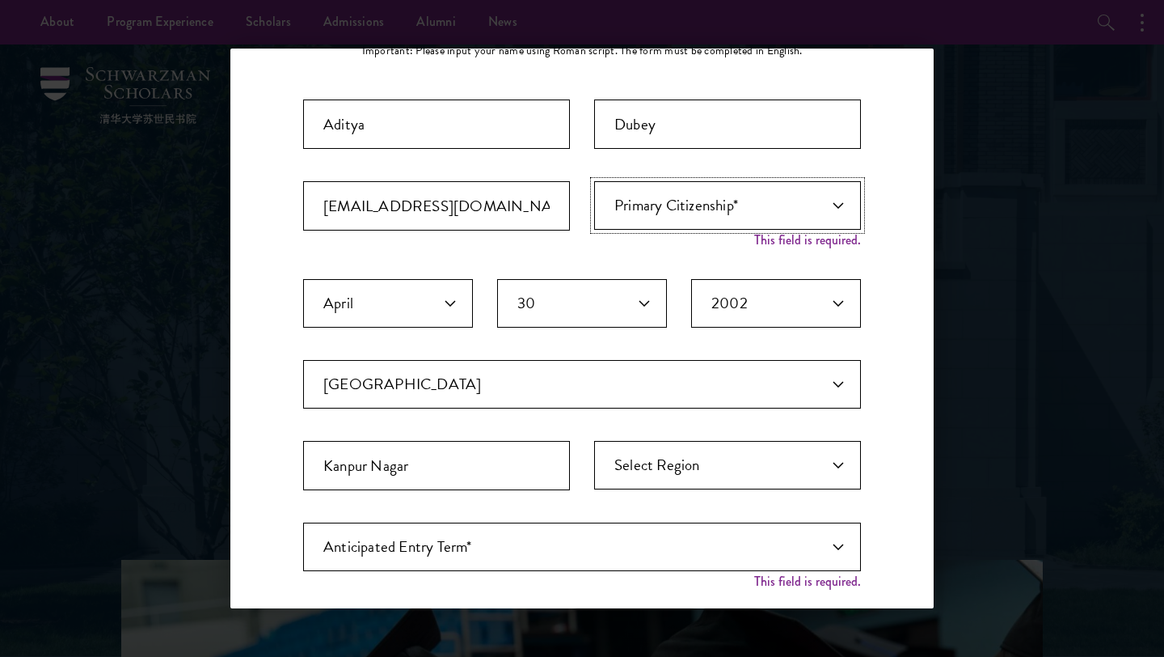
click at [775, 218] on select "Primary Citizenship* Afghanistan Aland Islands Albania Algeria Andorra Angola A…" at bounding box center [727, 205] width 267 height 49
select select "IN"
click at [594, 181] on select "Primary Citizenship* Afghanistan Aland Islands Albania Algeria Andorra Angola A…" at bounding box center [727, 205] width 267 height 49
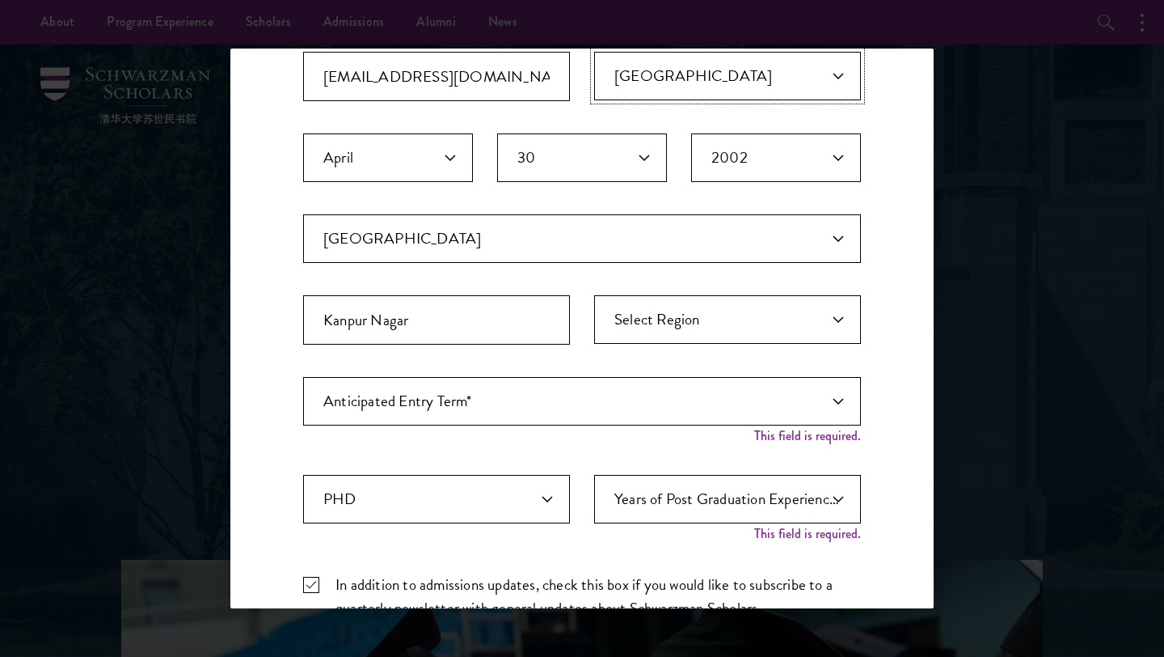
scroll to position [477, 0]
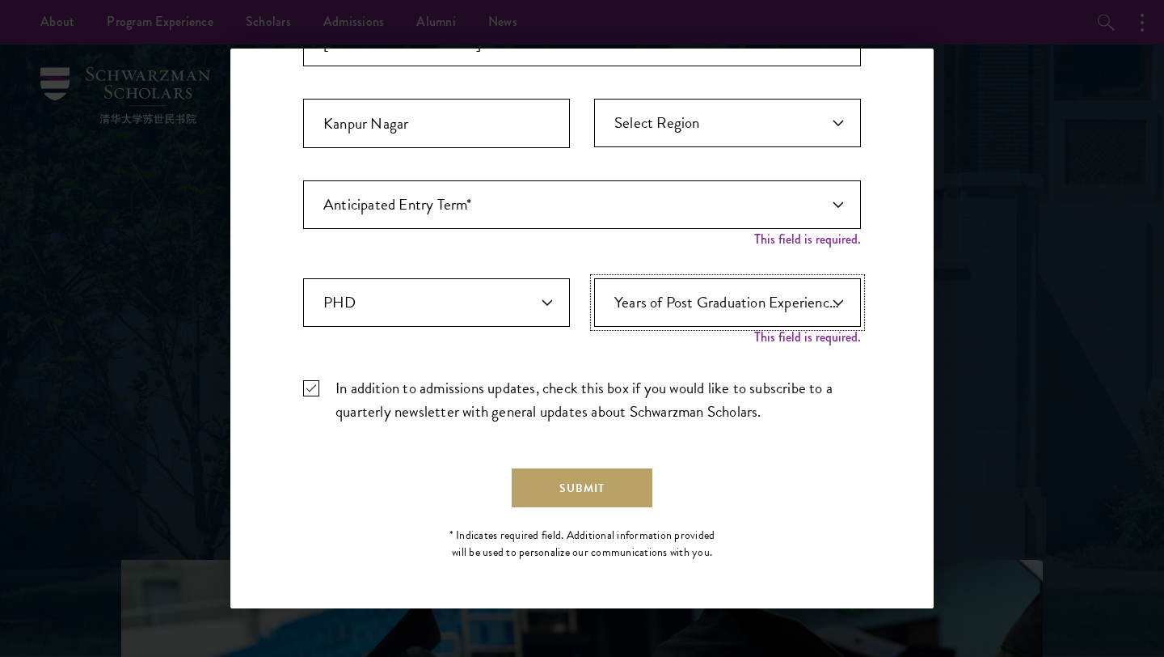
click at [754, 314] on select "Years of Post Graduation Experience?* 1 2 3 4 5 6 7 8 9 10" at bounding box center [727, 302] width 267 height 49
select select "1"
click at [594, 295] on select "Years of Post Graduation Experience?* 1 2 3 4 5 6 7 8 9 10" at bounding box center [727, 302] width 267 height 49
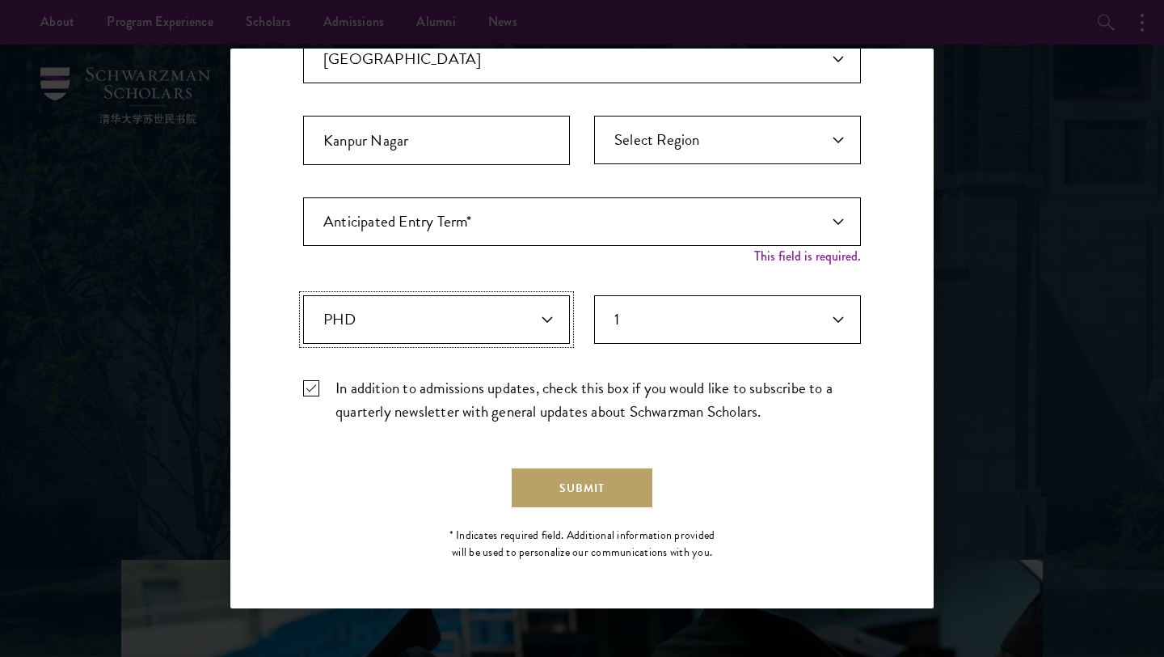
click at [513, 318] on select "Highest Level of Degree?* PHD Bachelor's Master's Current Undergraduate Student" at bounding box center [436, 319] width 267 height 49
click at [303, 295] on select "Highest Level of Degree?* PHD Bachelor's Master's Current Undergraduate Student" at bounding box center [436, 319] width 267 height 49
click at [534, 306] on select "Highest Level of Degree?* PHD Bachelor's Master's Current Undergraduate Student" at bounding box center [436, 319] width 267 height 49
click at [303, 295] on select "Highest Level of Degree?* PHD Bachelor's Master's Current Undergraduate Student" at bounding box center [436, 319] width 267 height 49
click at [572, 469] on button "Submit" at bounding box center [582, 487] width 141 height 39
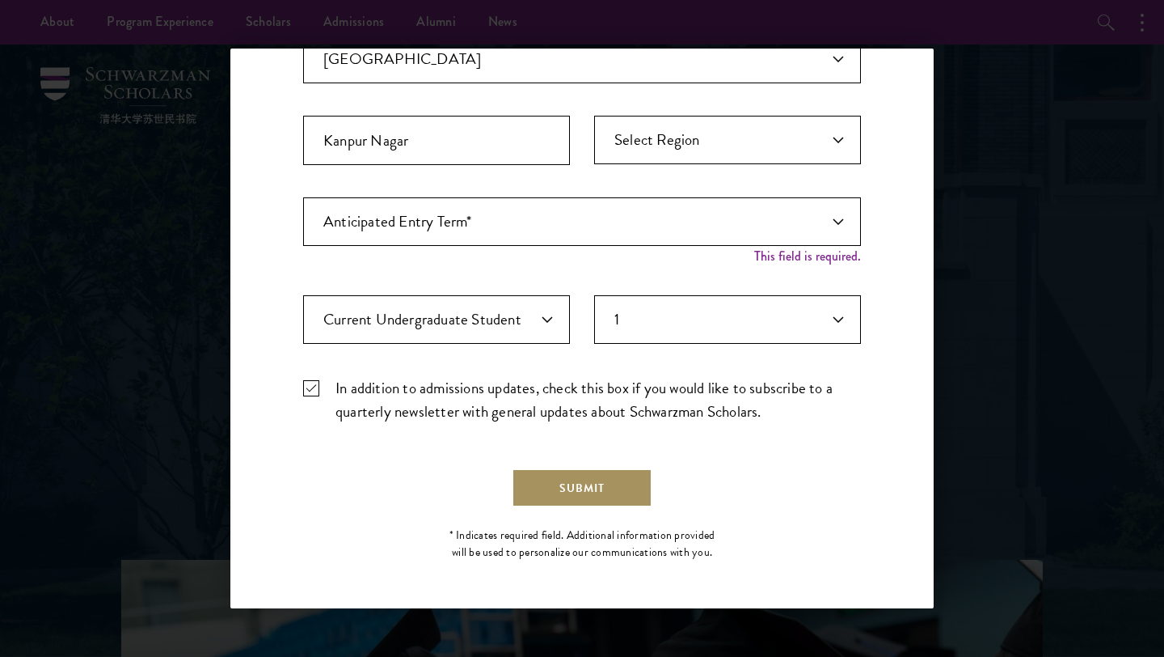
click at [577, 490] on button "Submit" at bounding box center [582, 487] width 141 height 39
click at [668, 226] on select "Anticipated Entry Term* August 2026 (Application opens April 2025) Just Explori…" at bounding box center [582, 221] width 558 height 49
click at [678, 213] on select "Anticipated Entry Term* August 2026 (Application opens April 2025) Just Explori…" at bounding box center [582, 221] width 558 height 49
click at [678, 225] on select "Anticipated Entry Term* August 2026 (Application opens April 2025) Just Explori…" at bounding box center [582, 221] width 558 height 49
click at [526, 326] on select "Highest Level of Degree?* PHD Bachelor's Master's Current Undergraduate Student" at bounding box center [436, 319] width 267 height 49
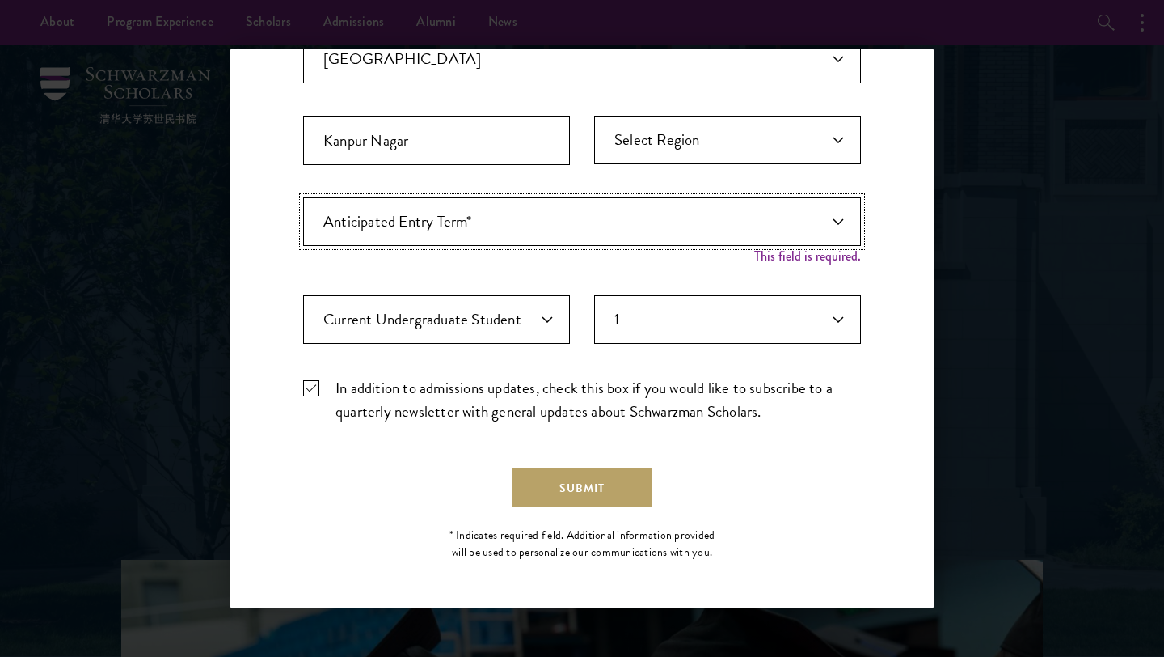
click at [613, 241] on select "Anticipated Entry Term* August 2026 (Application opens April 2025) Just Explori…" at bounding box center [582, 221] width 558 height 49
click at [303, 197] on select "Anticipated Entry Term* August 2026 (Application opens April 2025) Just Explori…" at bounding box center [582, 221] width 558 height 49
click at [595, 495] on button "Submit" at bounding box center [582, 487] width 141 height 39
click at [547, 323] on select "Highest Level of Degree?* PHD Bachelor's Master's Current Undergraduate Student" at bounding box center [436, 319] width 267 height 49
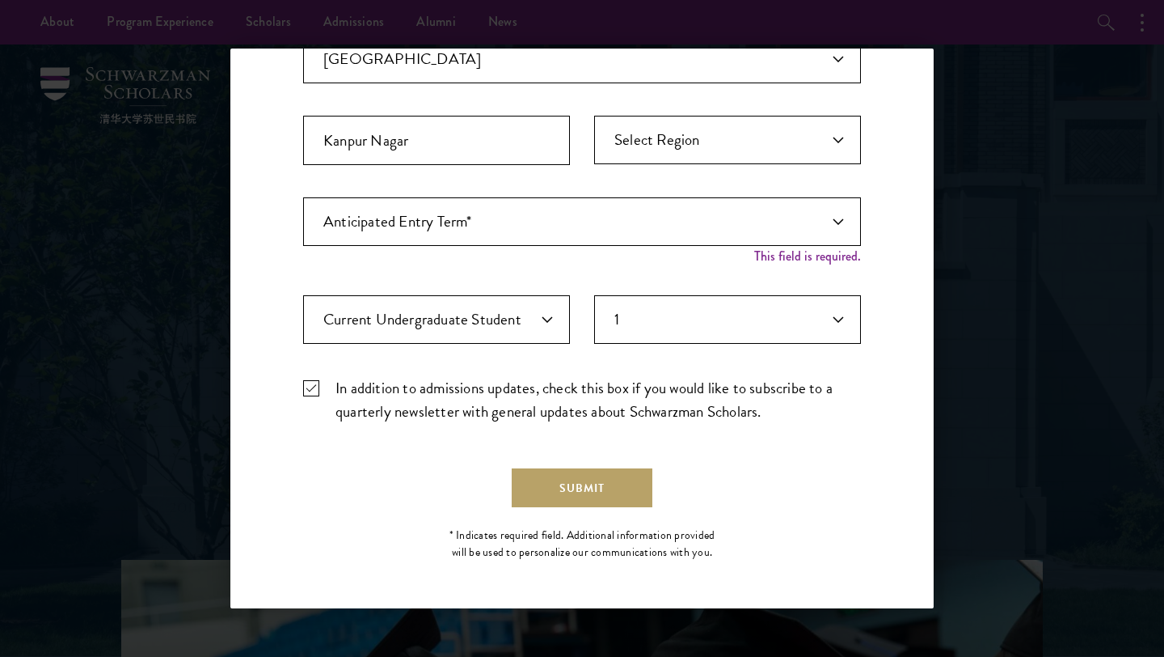
click at [574, 247] on div "Anticipated Entry Term* August 2026 (Application opens April 2025) Just Explori…" at bounding box center [582, 229] width 558 height 65
click at [534, 319] on select "Highest Level of Degree?* PHD Bachelor's Master's Current Undergraduate Student" at bounding box center [436, 319] width 267 height 49
select select "baef124f-e103-44b1-8ca6-5d0669438e44"
click at [303, 295] on select "Highest Level of Degree?* PHD Bachelor's Master's Current Undergraduate Student" at bounding box center [436, 319] width 267 height 49
click at [575, 476] on button "Submit" at bounding box center [582, 487] width 141 height 39
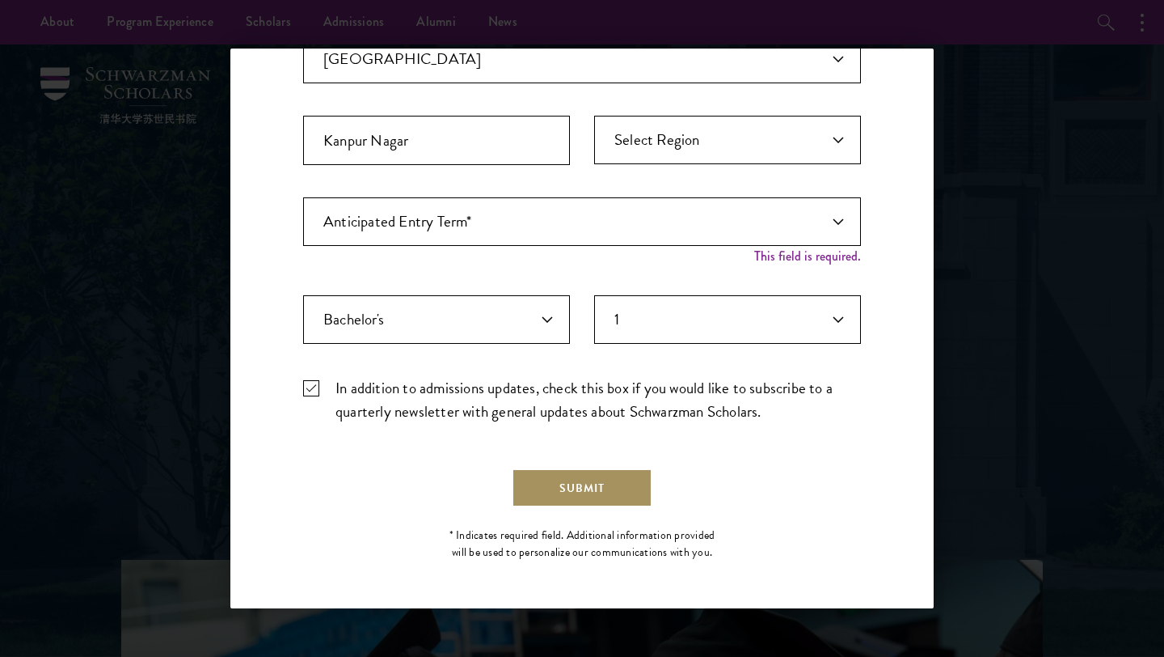
click at [575, 476] on button "Submit" at bounding box center [582, 487] width 141 height 39
click at [661, 243] on select "Anticipated Entry Term* August 2026 (Application opens April 2025) Just Explori…" at bounding box center [582, 221] width 558 height 49
click at [671, 235] on select "Anticipated Entry Term* August 2026 (Application opens April 2025) Just Explori…" at bounding box center [582, 221] width 558 height 49
select select "e64b8ab3-eabb-4867-96d5-7e6b4840665f"
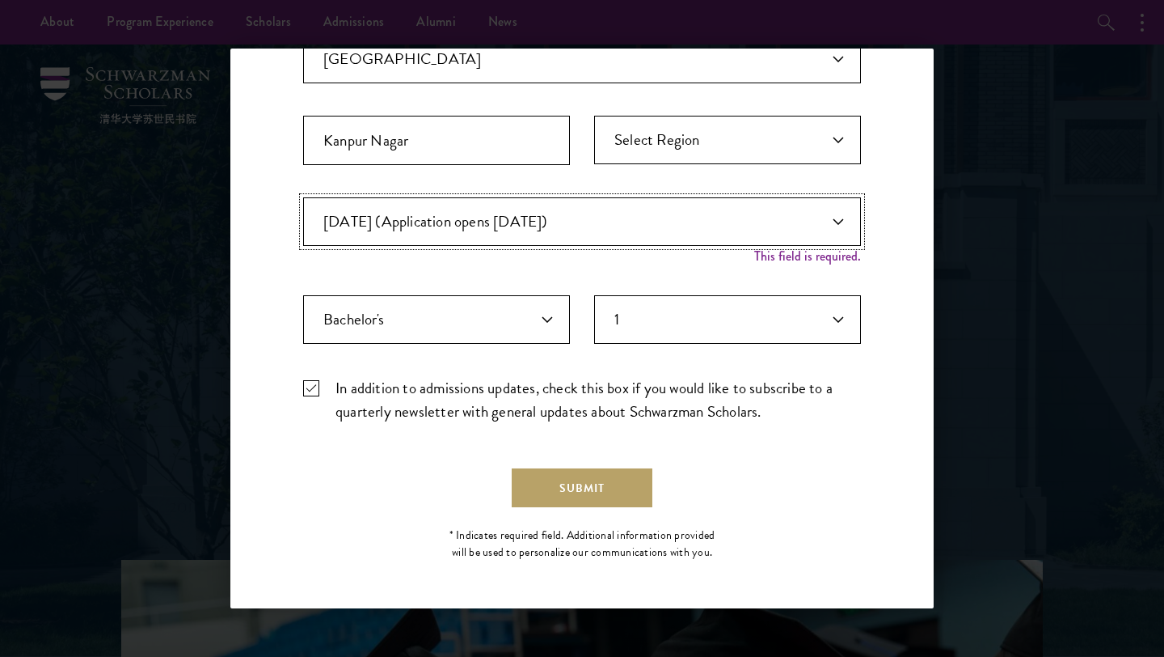
click at [303, 214] on select "Anticipated Entry Term* August 2026 (Application opens April 2025) Just Explori…" at bounding box center [582, 221] width 558 height 49
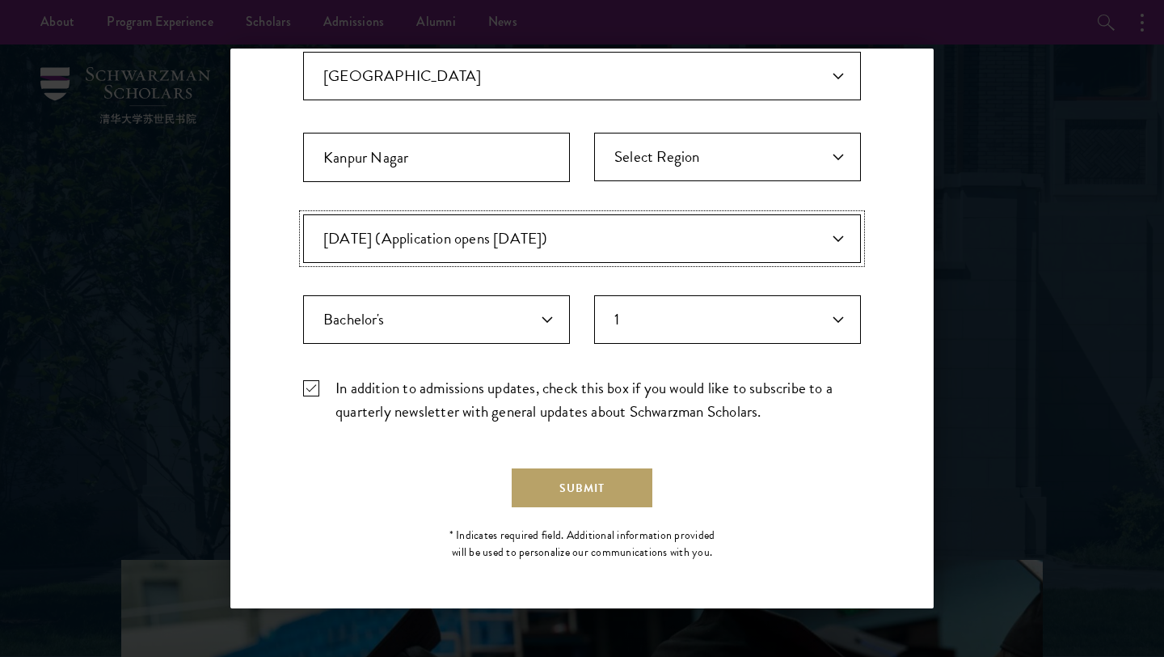
scroll to position [443, 0]
click at [629, 484] on button "Submit" at bounding box center [582, 487] width 141 height 39
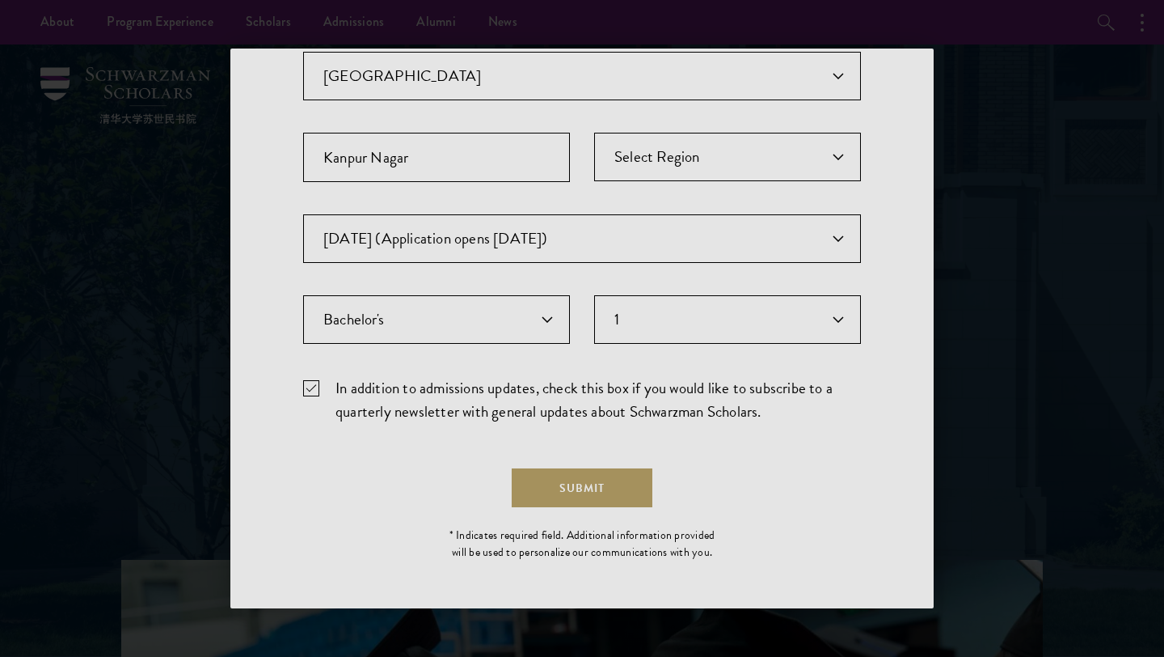
scroll to position [0, 0]
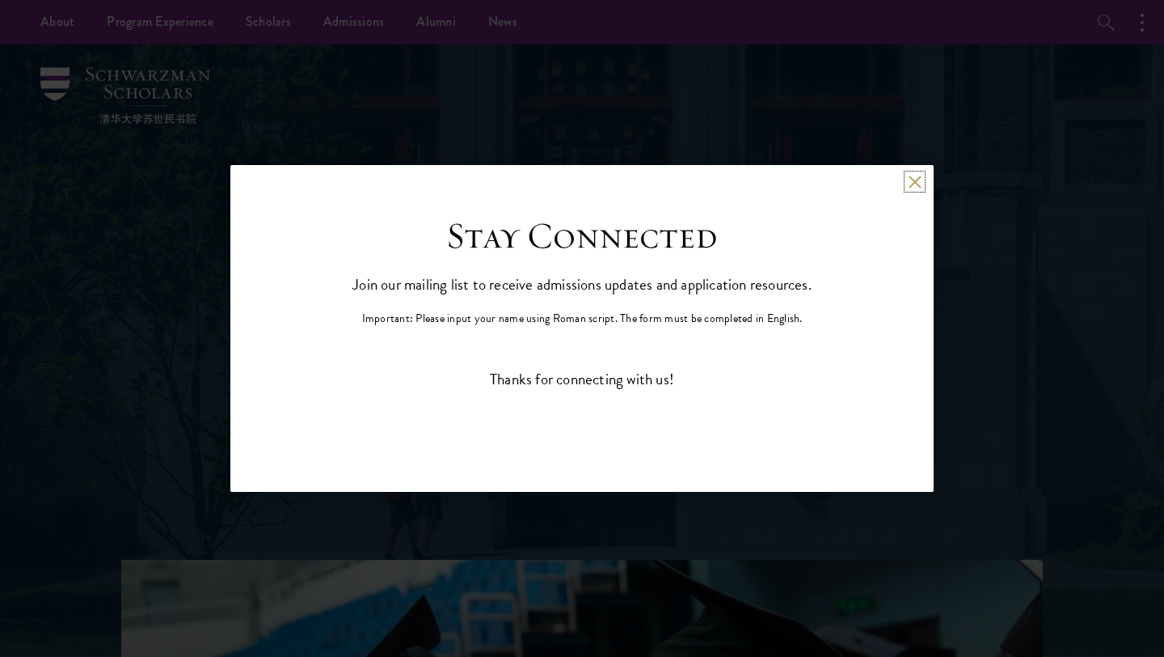
click at [910, 177] on button at bounding box center [915, 182] width 14 height 14
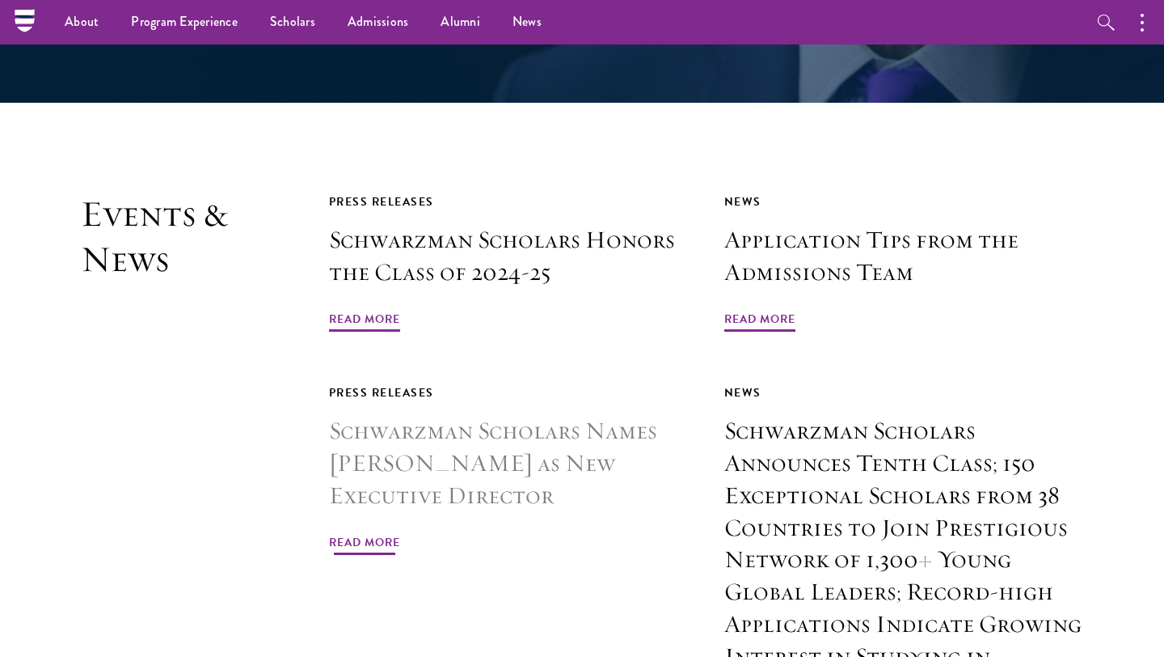
scroll to position [3738, 0]
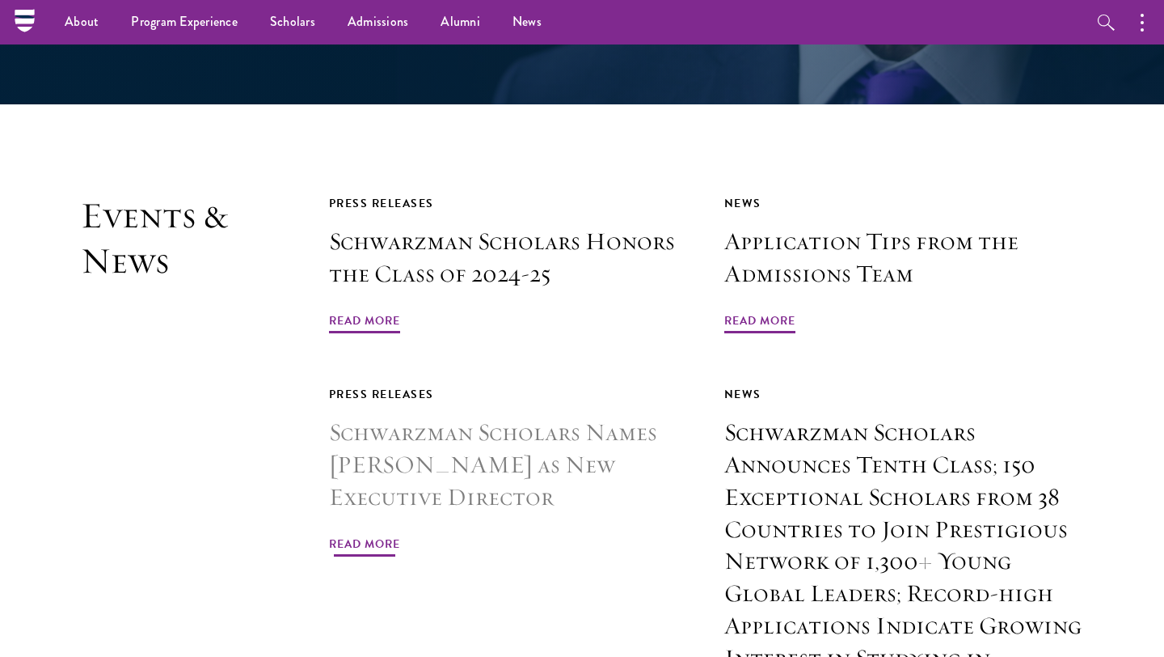
click at [539, 577] on div "Press Releases Schwarzman Scholars Names Amy Celico as New Executive Director R…" at bounding box center [508, 568] width 359 height 368
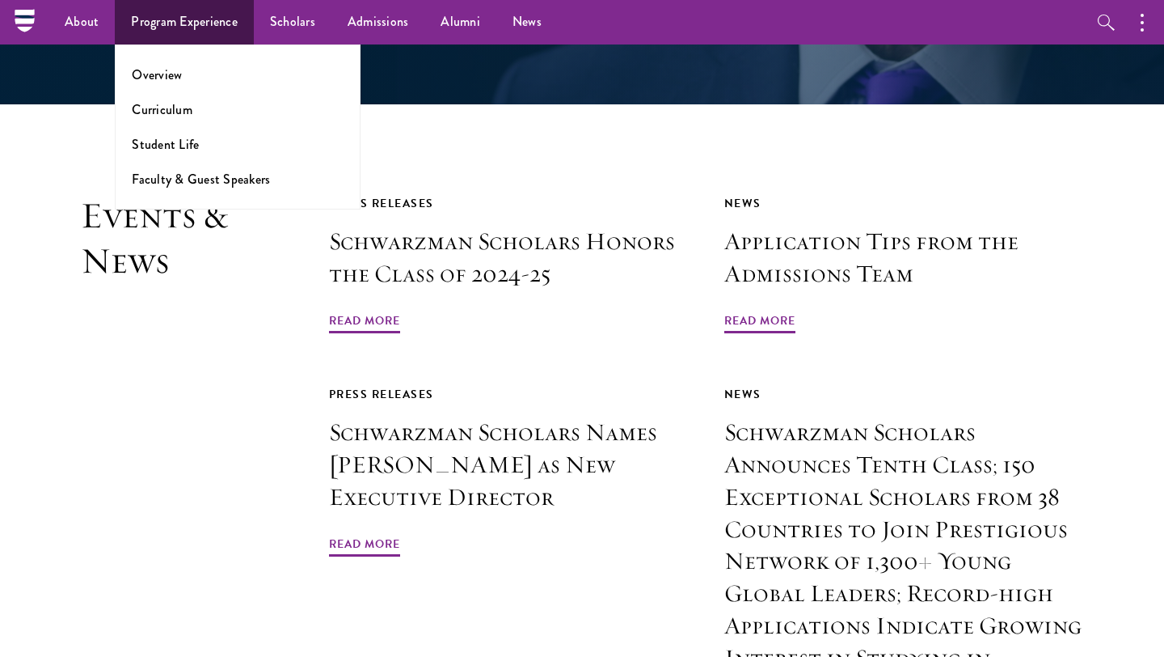
click at [220, 70] on li "Overview" at bounding box center [238, 74] width 212 height 19
click at [207, 85] on ul "Overview Curriculum Student Life Faculty & Guest Speakers" at bounding box center [238, 126] width 246 height 165
click at [169, 65] on ul "Overview Curriculum Student Life Faculty & Guest Speakers" at bounding box center [238, 126] width 246 height 165
click at [171, 71] on link "Overview" at bounding box center [157, 74] width 50 height 19
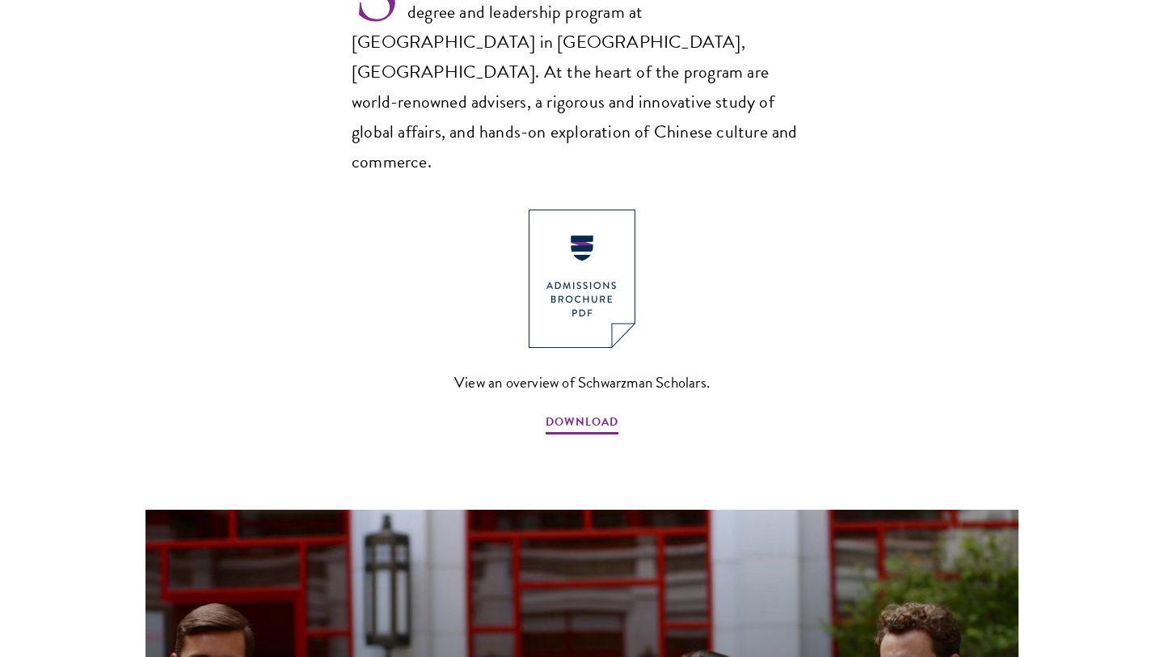
scroll to position [1263, 0]
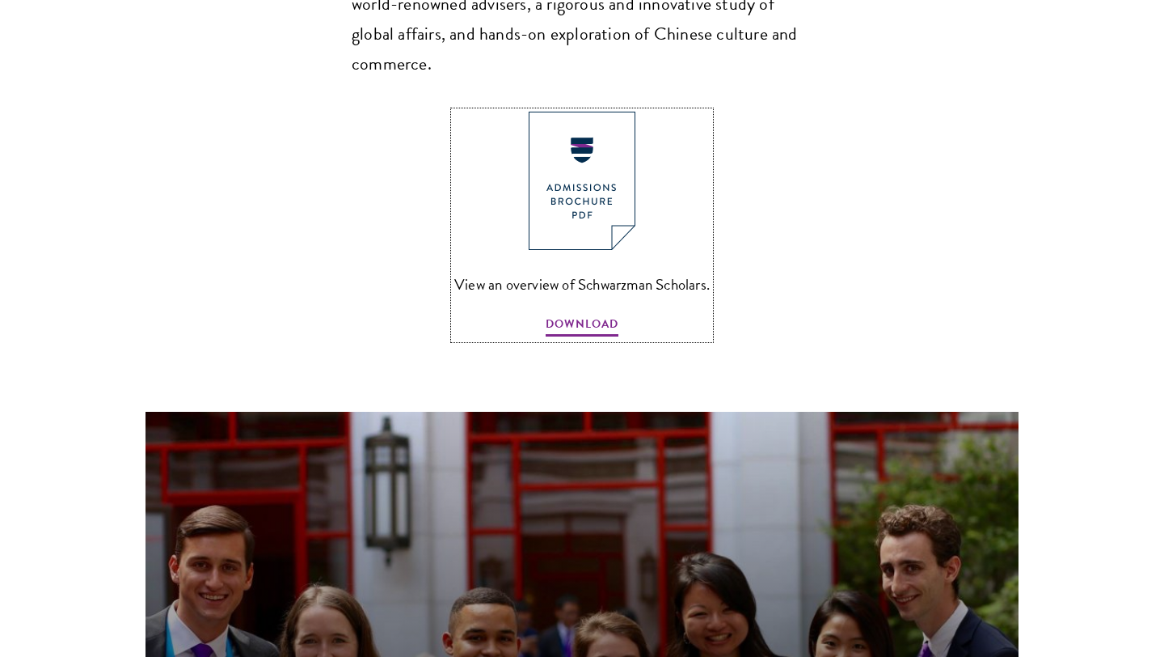
click at [540, 112] on img at bounding box center [582, 181] width 107 height 138
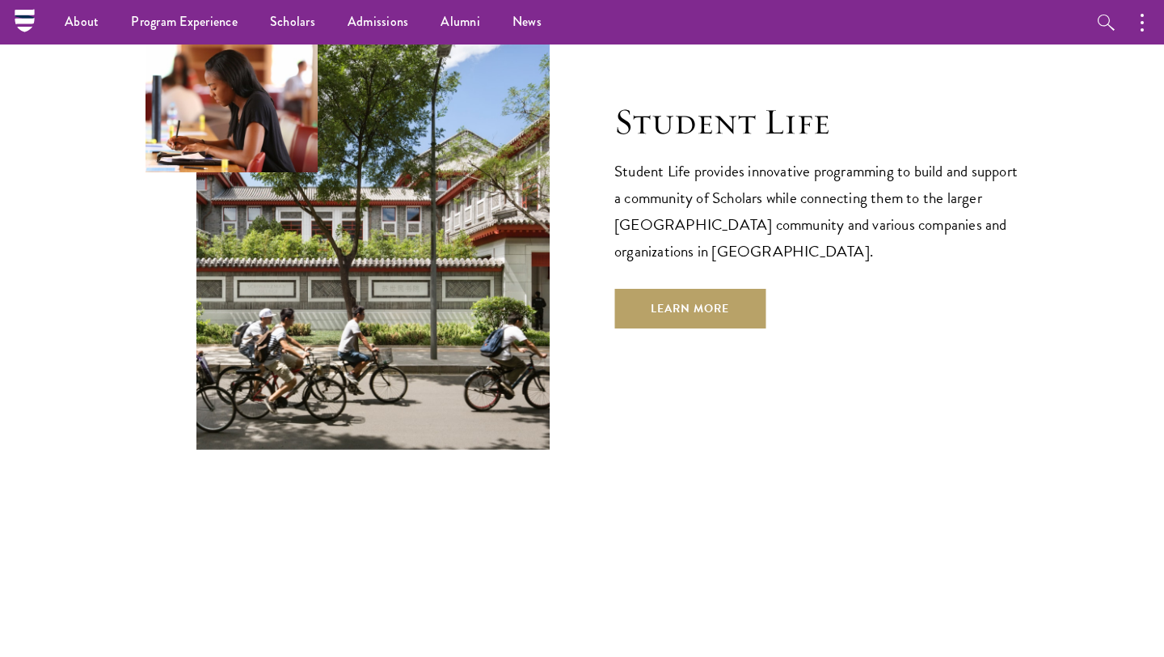
scroll to position [5350, 0]
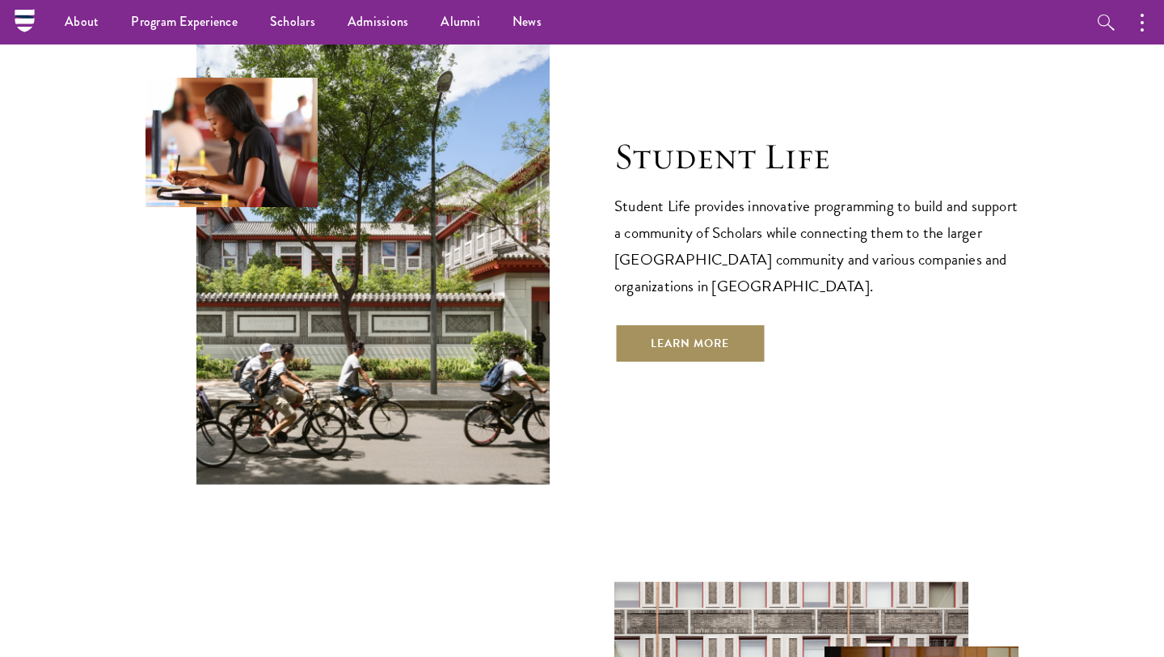
click at [666, 323] on link "Learn More" at bounding box center [690, 342] width 151 height 39
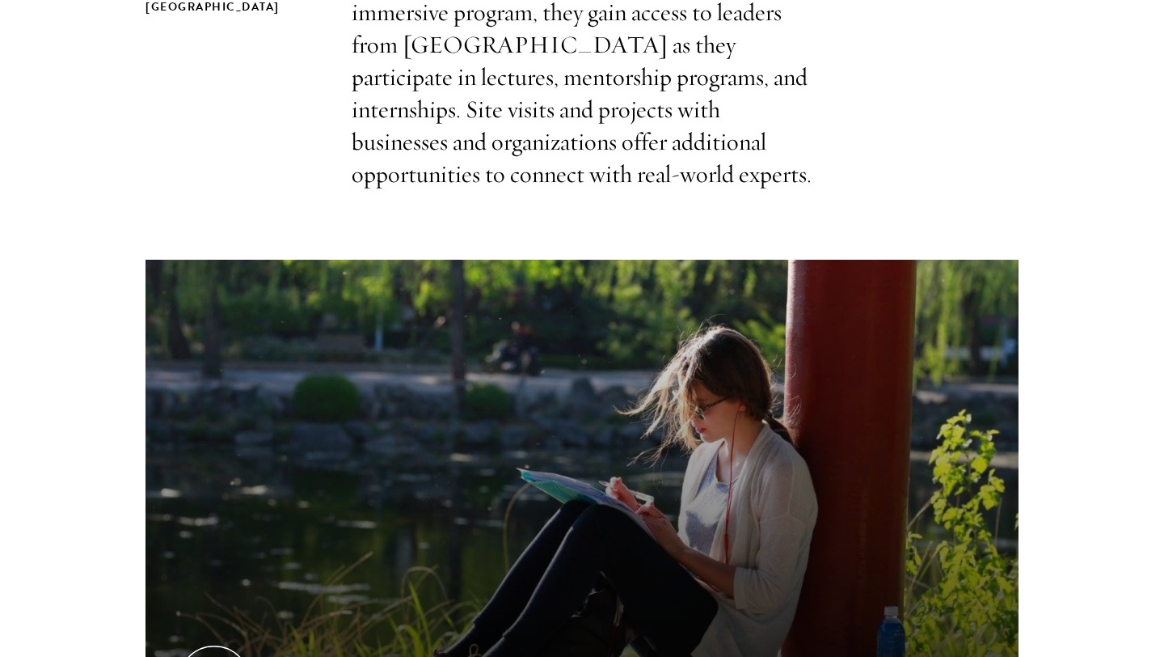
scroll to position [911, 0]
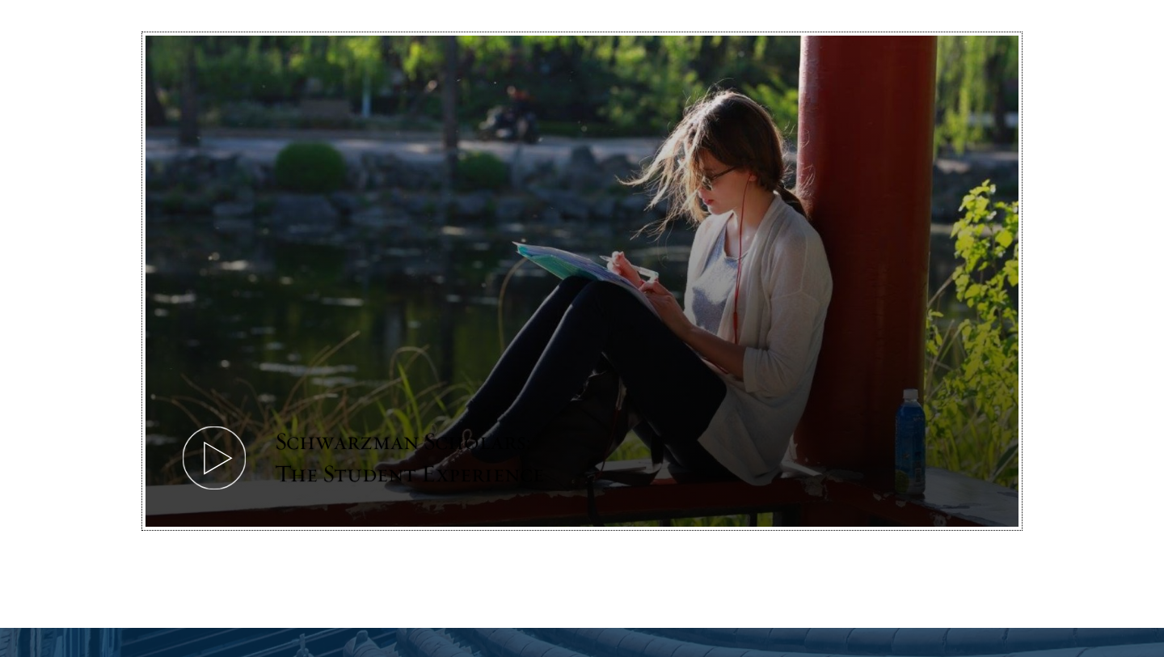
click at [215, 421] on icon at bounding box center [214, 457] width 73 height 73
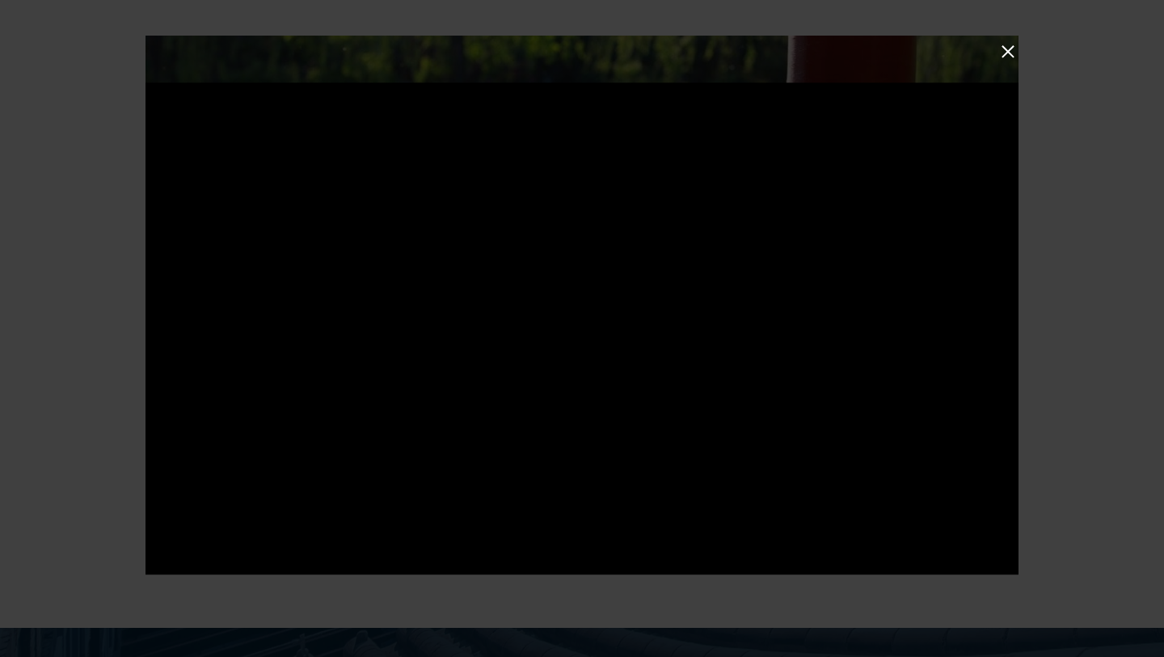
click at [498, 82] on div at bounding box center [582, 328] width 1164 height 657
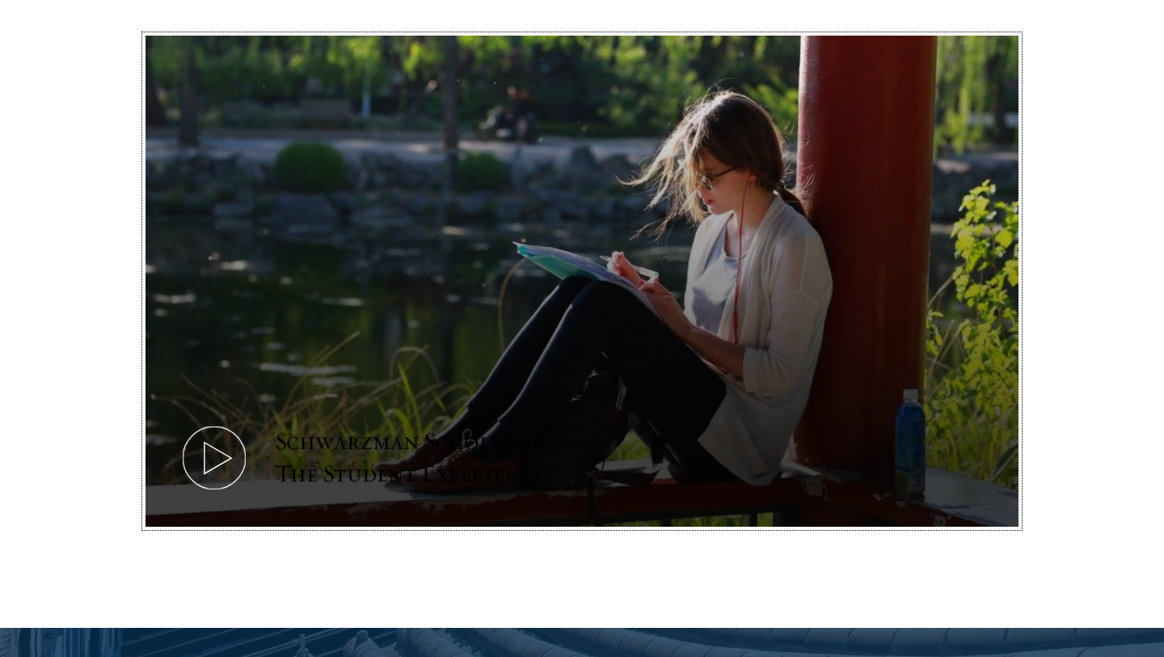
click at [216, 442] on use at bounding box center [218, 458] width 27 height 32
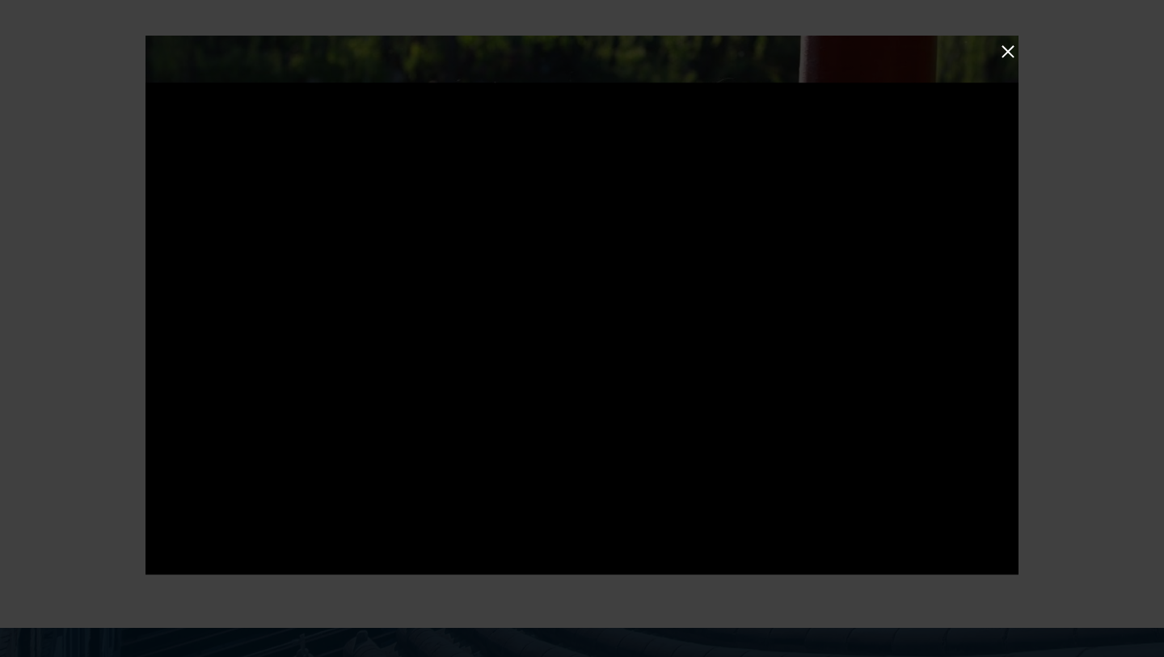
click at [216, 435] on div at bounding box center [582, 328] width 873 height 492
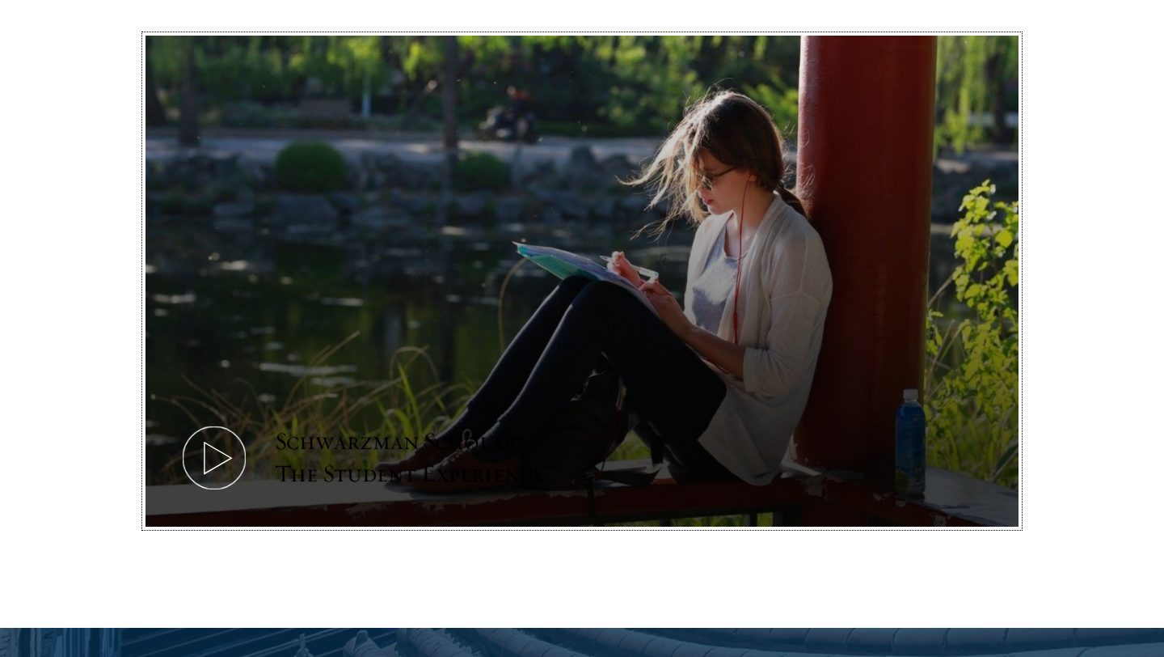
click at [216, 442] on use at bounding box center [218, 458] width 27 height 32
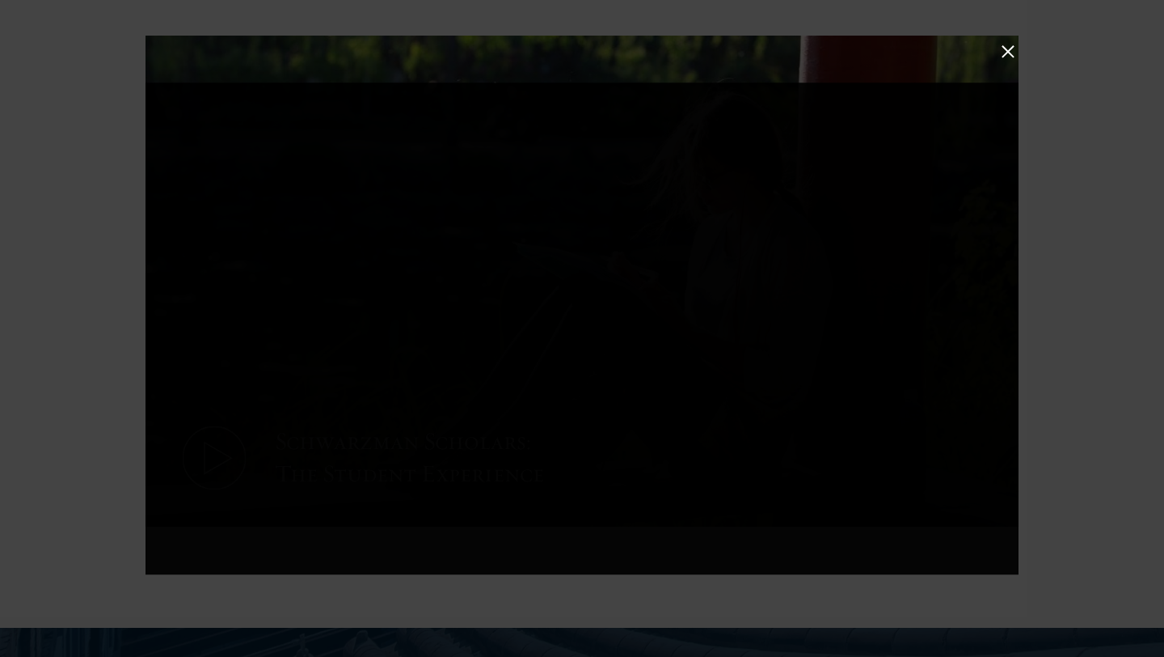
click at [216, 435] on div at bounding box center [582, 328] width 873 height 492
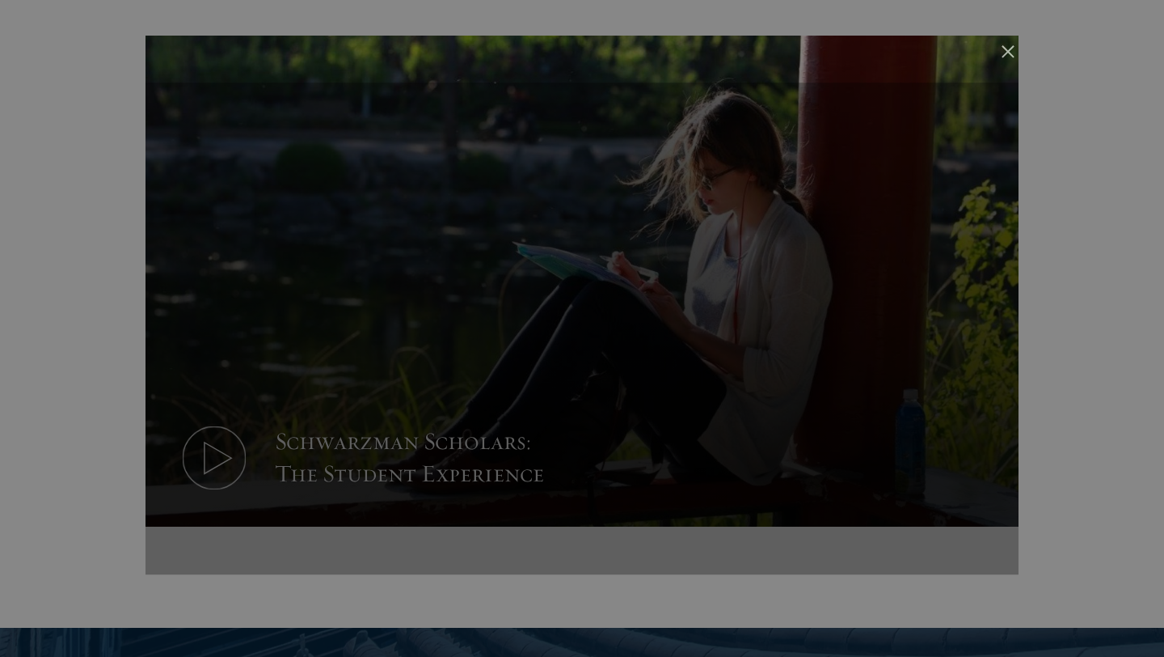
click at [216, 435] on div at bounding box center [582, 328] width 873 height 492
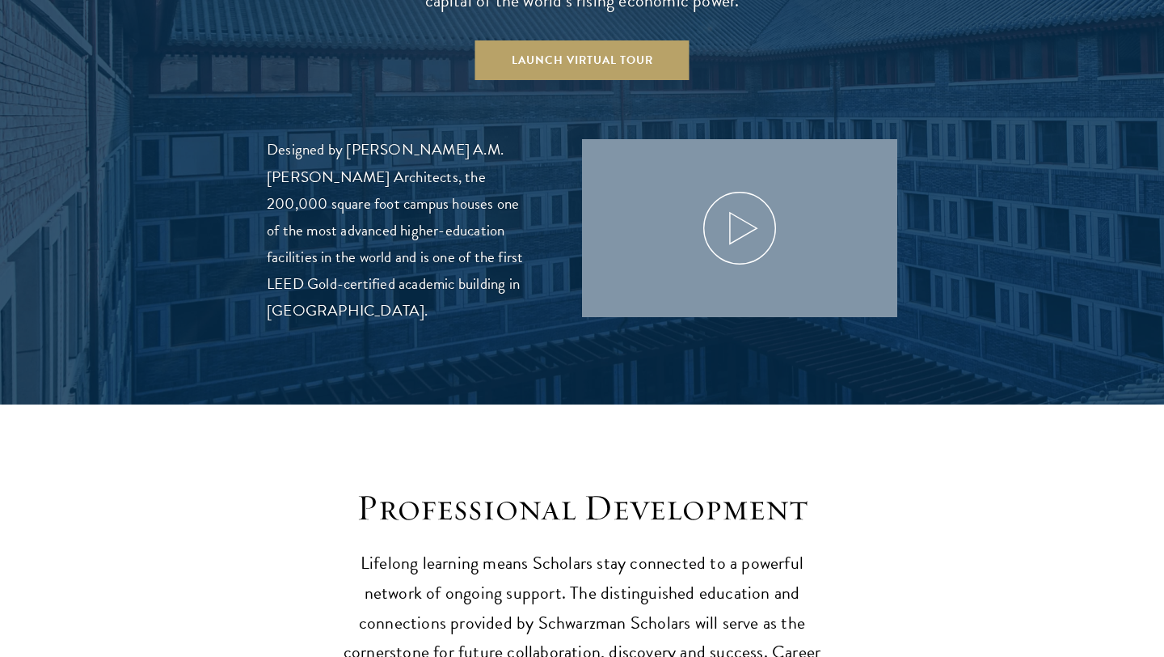
scroll to position [1871, 0]
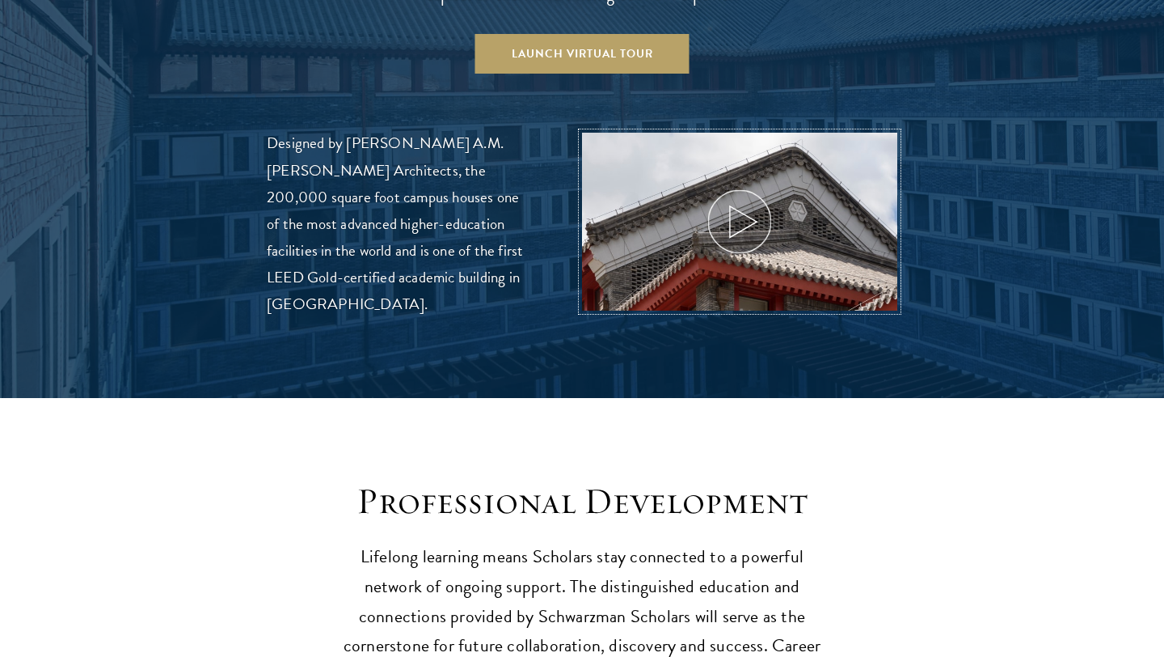
click at [737, 206] on use at bounding box center [743, 222] width 27 height 32
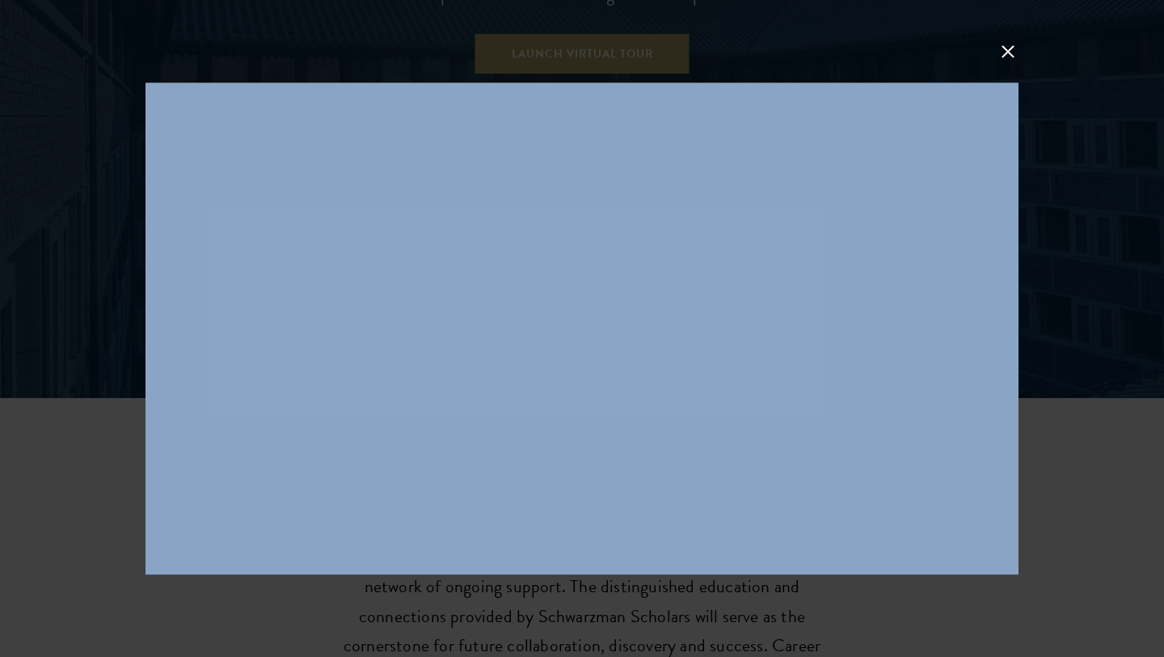
click at [1024, 40] on div at bounding box center [582, 328] width 1164 height 657
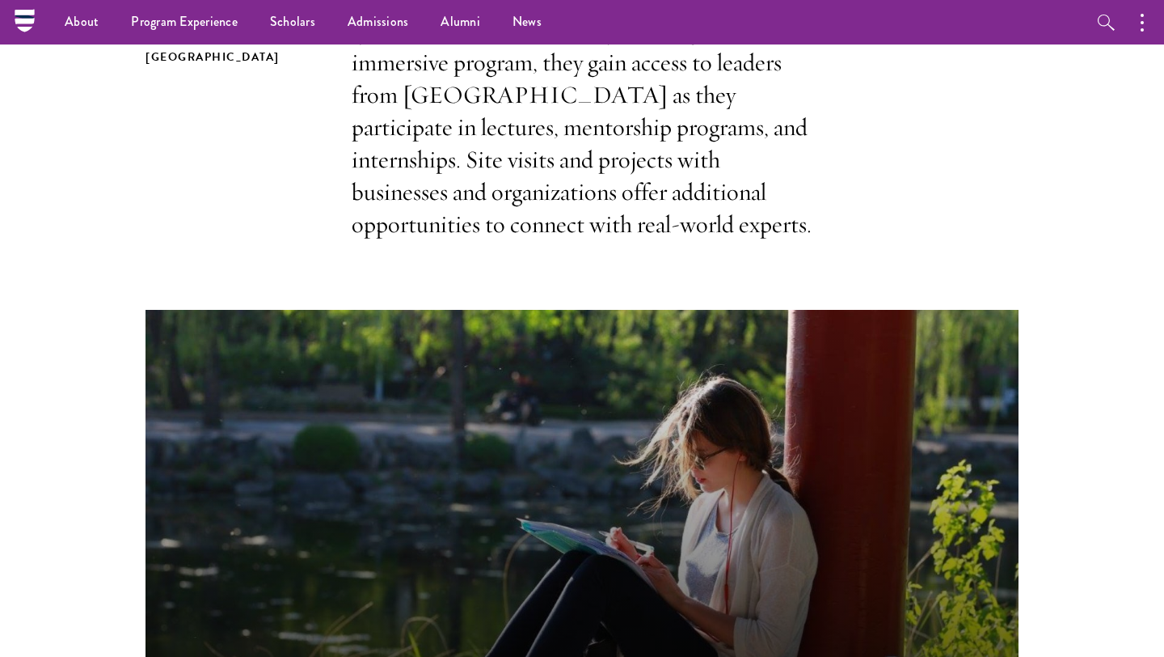
scroll to position [0, 0]
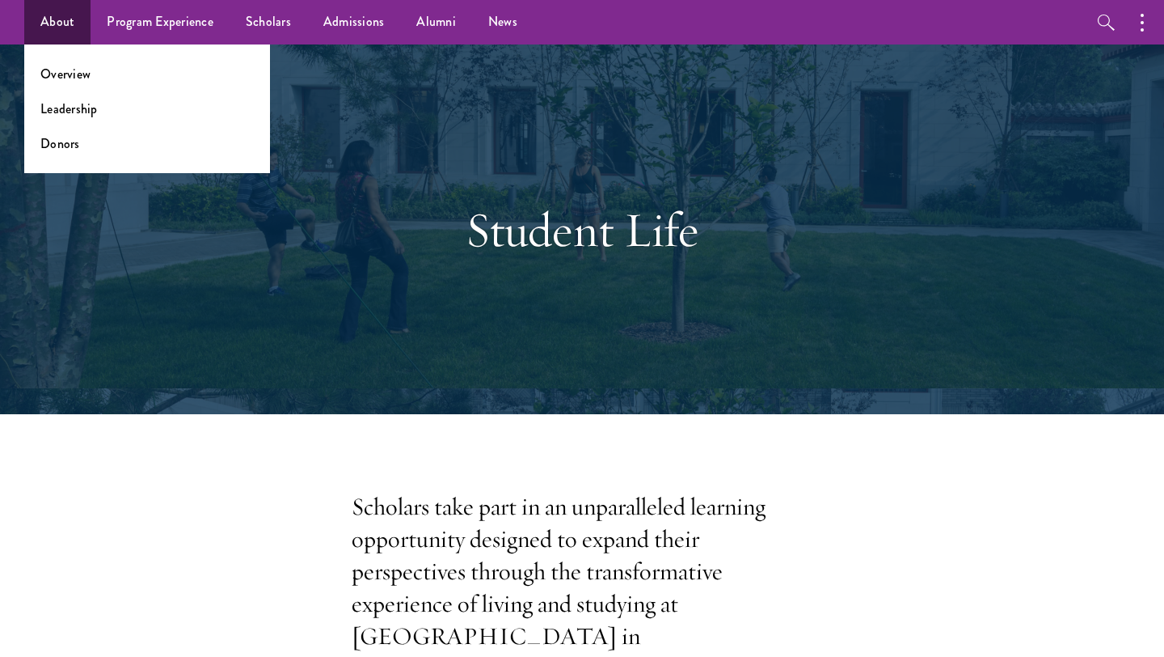
click at [91, 68] on li "Overview" at bounding box center [146, 74] width 213 height 19
click at [80, 73] on link "Overview" at bounding box center [65, 74] width 50 height 19
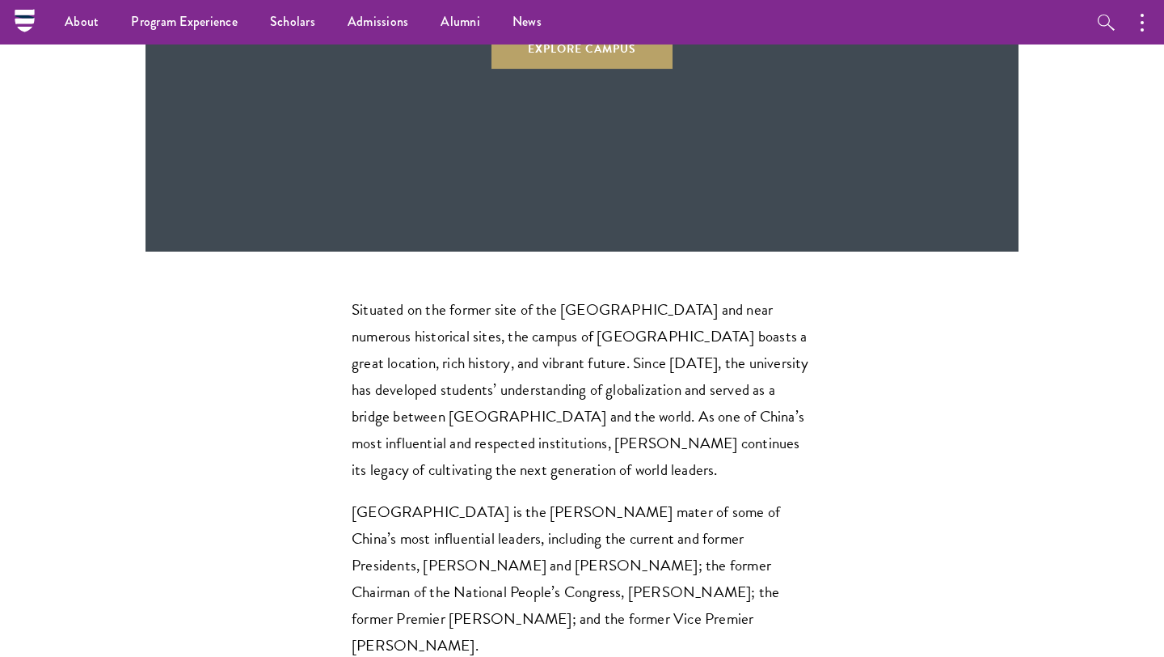
scroll to position [4306, 0]
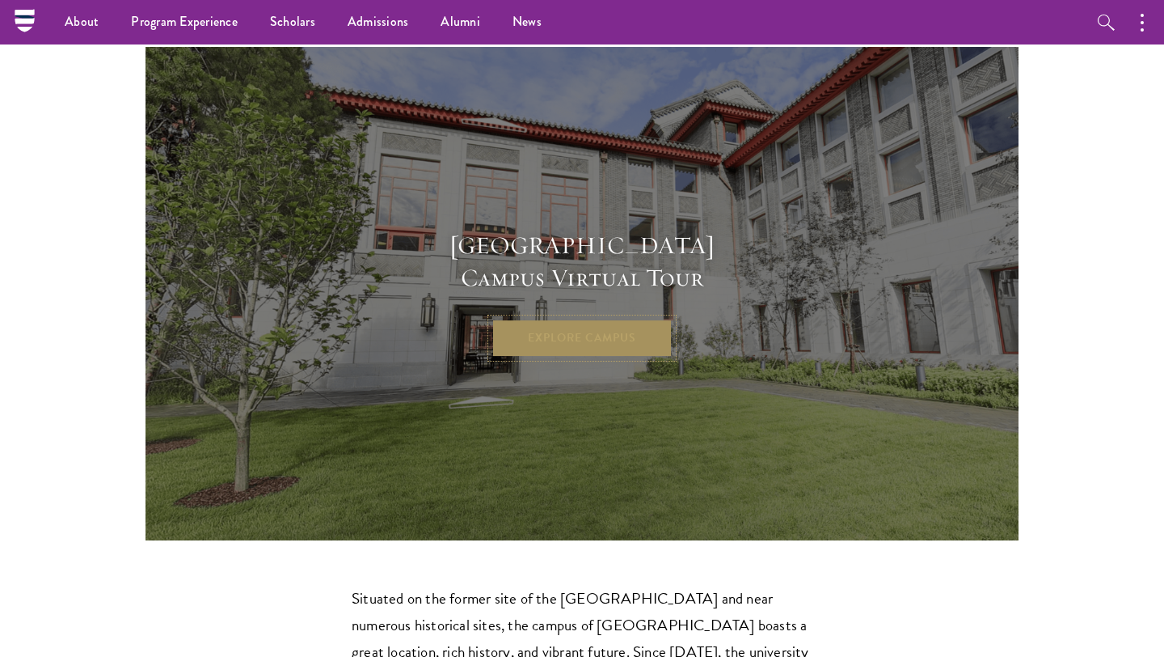
click at [585, 319] on link "Explore Campus" at bounding box center [582, 338] width 181 height 39
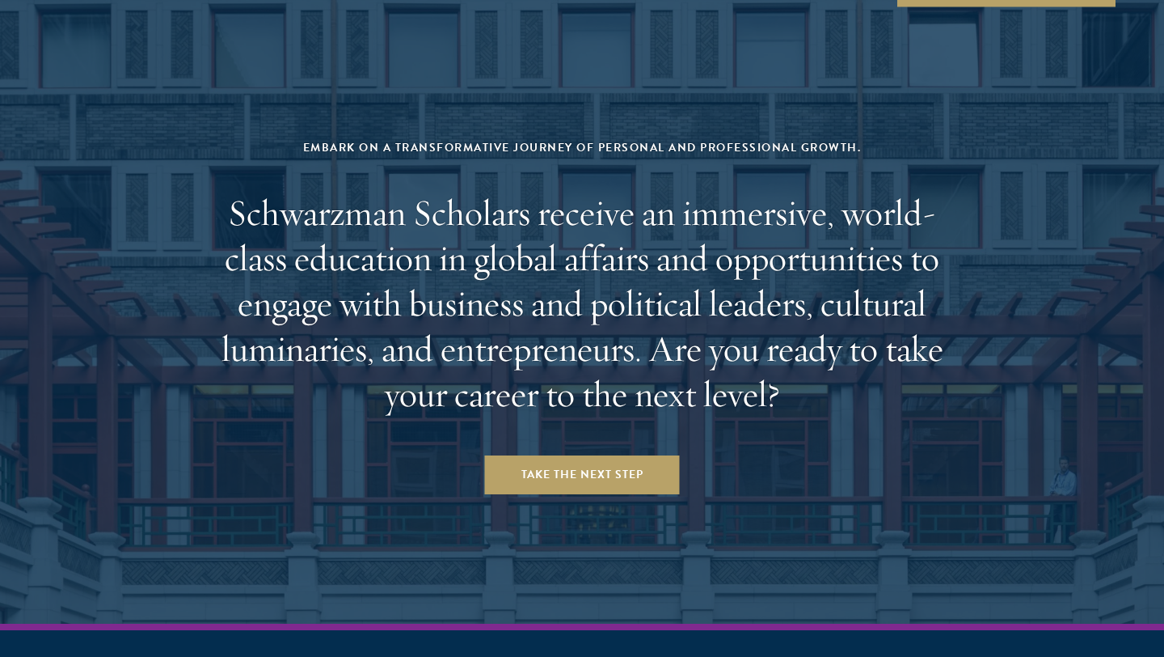
scroll to position [6610, 0]
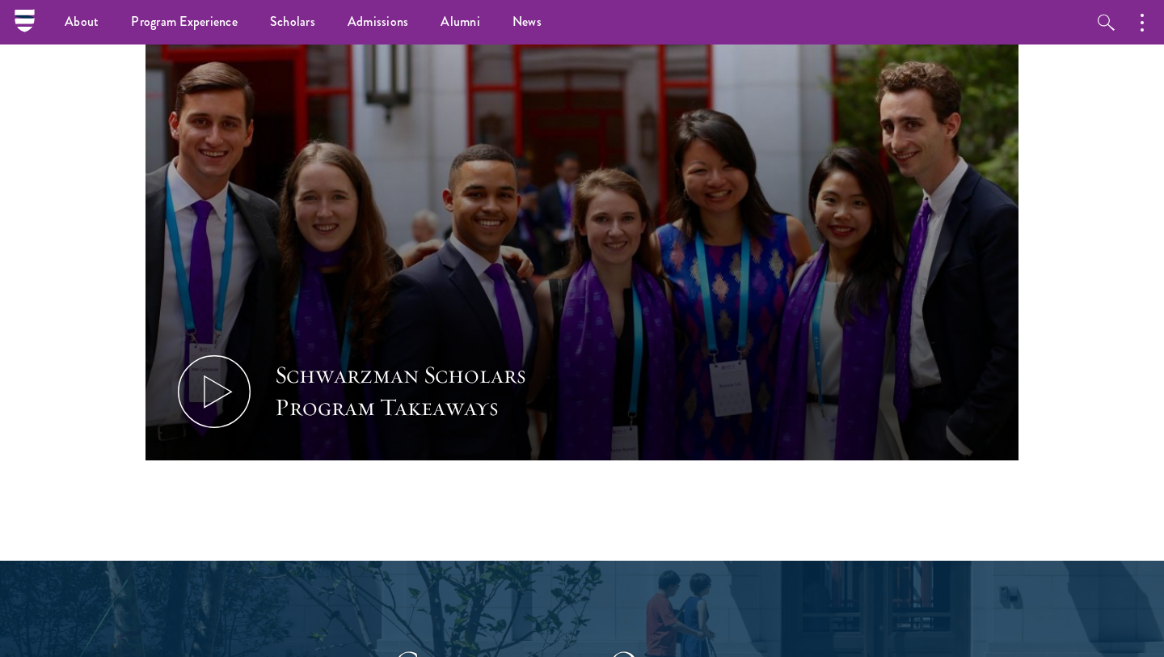
scroll to position [1652, 0]
